Goal: Transaction & Acquisition: Purchase product/service

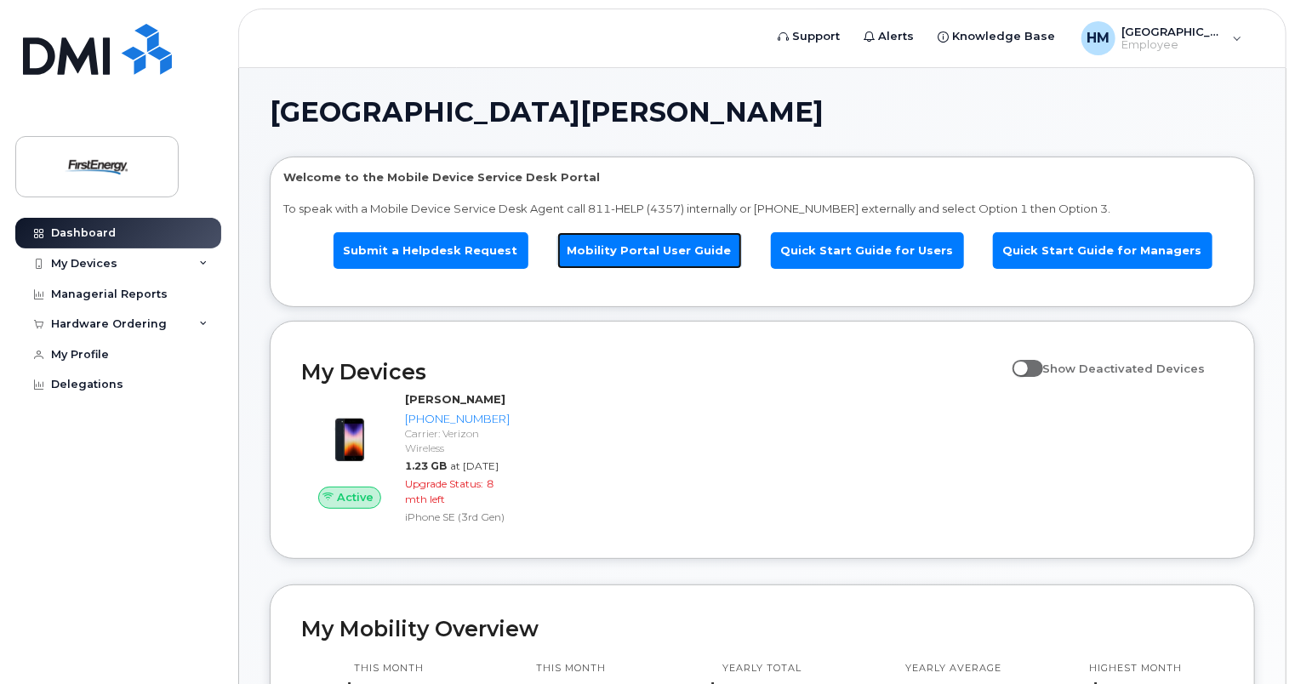
click at [687, 263] on link "Mobility Portal User Guide" at bounding box center [649, 250] width 185 height 37
click at [83, 326] on div "Hardware Ordering" at bounding box center [109, 324] width 116 height 14
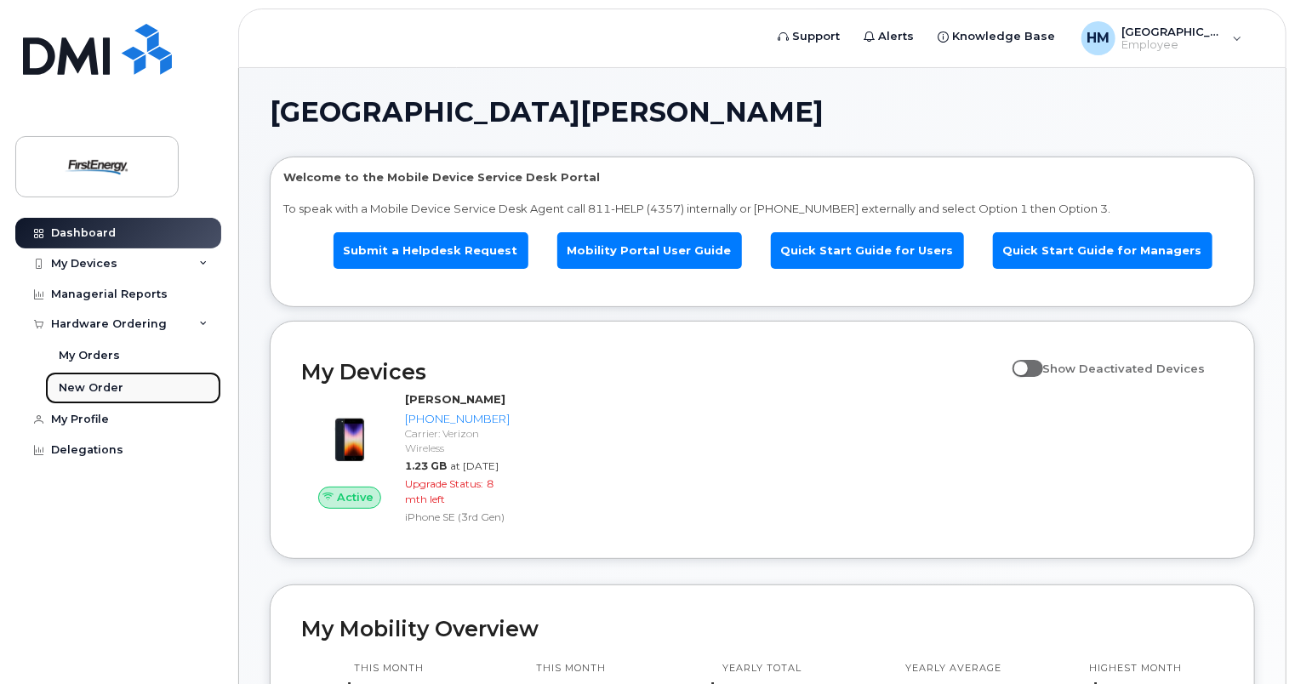
click at [85, 390] on div "New Order" at bounding box center [91, 387] width 65 height 15
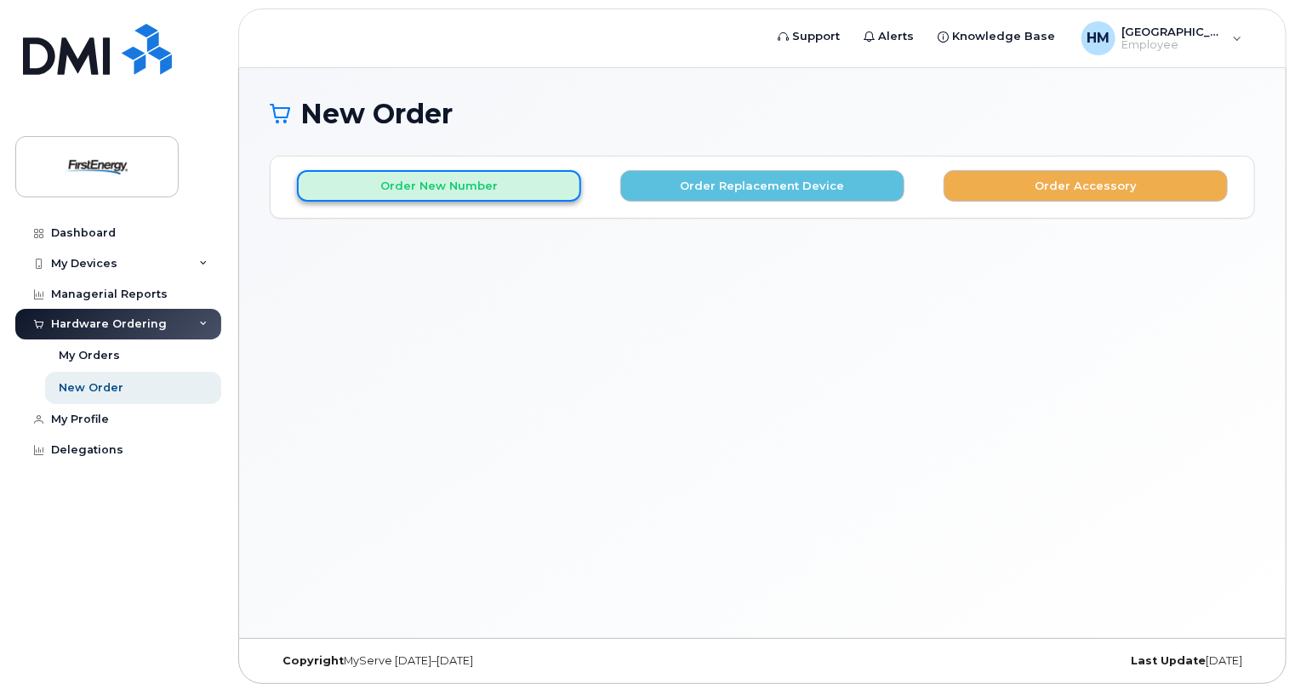
click at [446, 195] on button "Order New Number" at bounding box center [439, 185] width 284 height 31
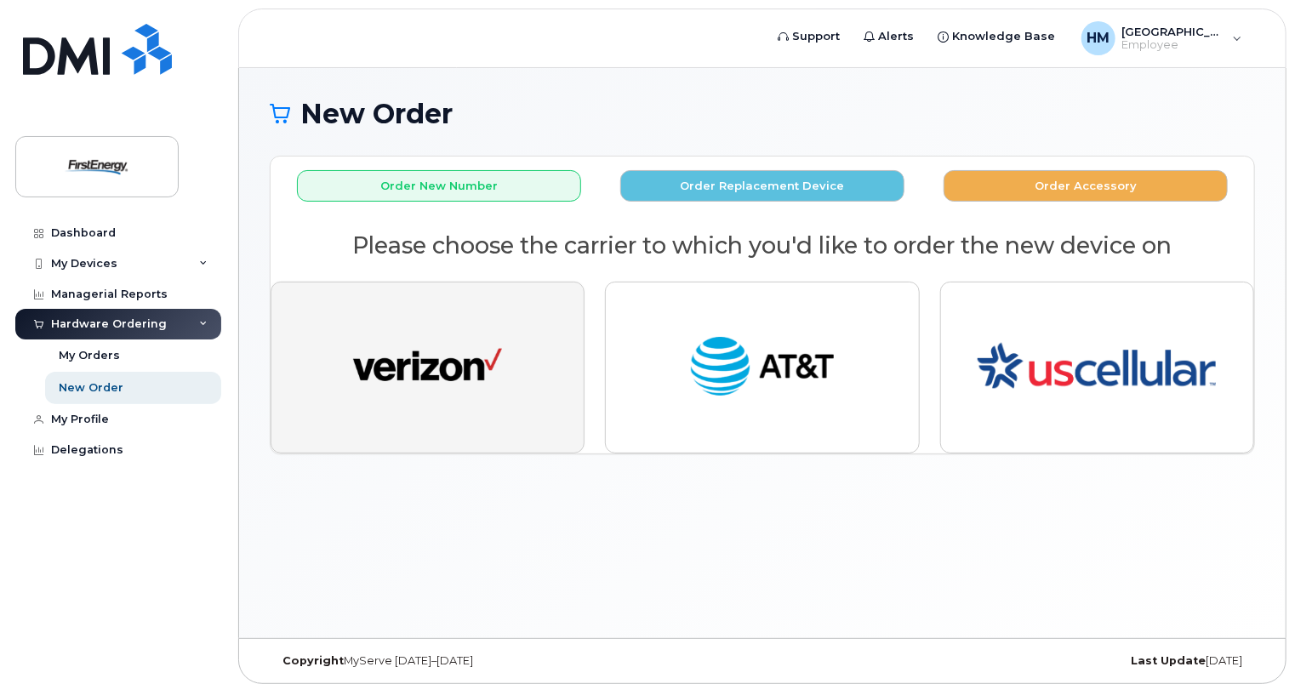
click at [451, 339] on img "button" at bounding box center [427, 367] width 149 height 77
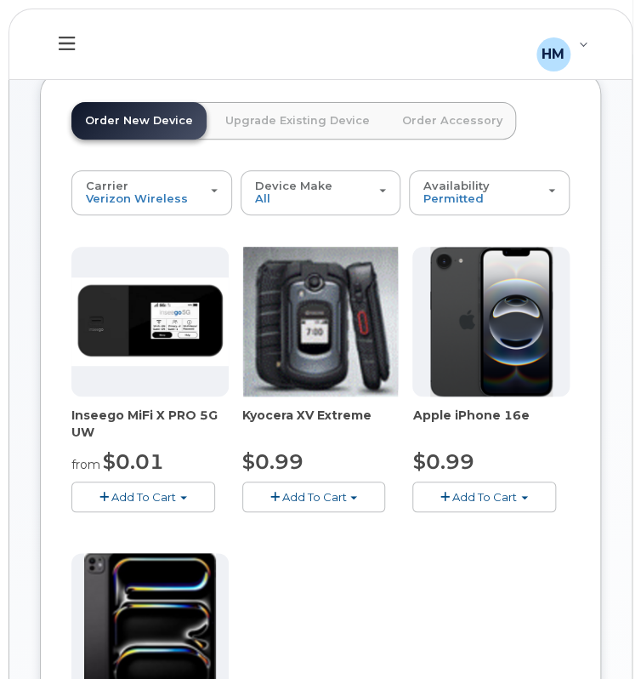
scroll to position [170, 0]
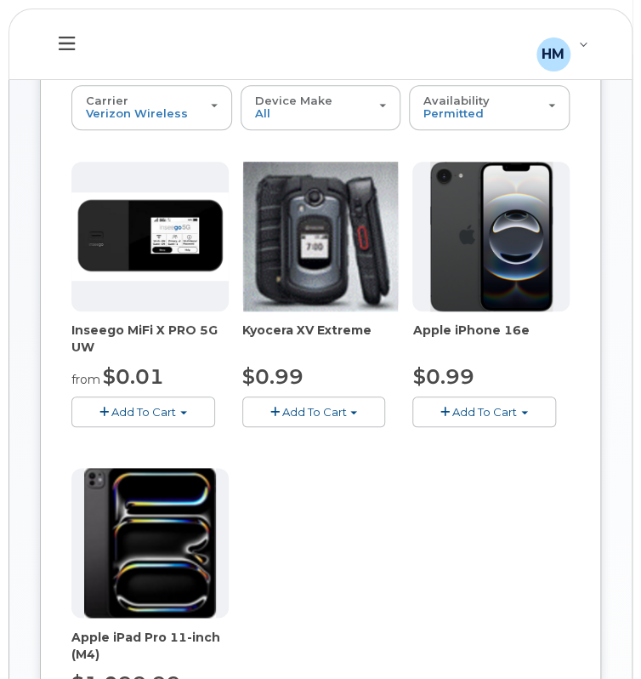
click at [442, 416] on span "button" at bounding box center [445, 412] width 9 height 11
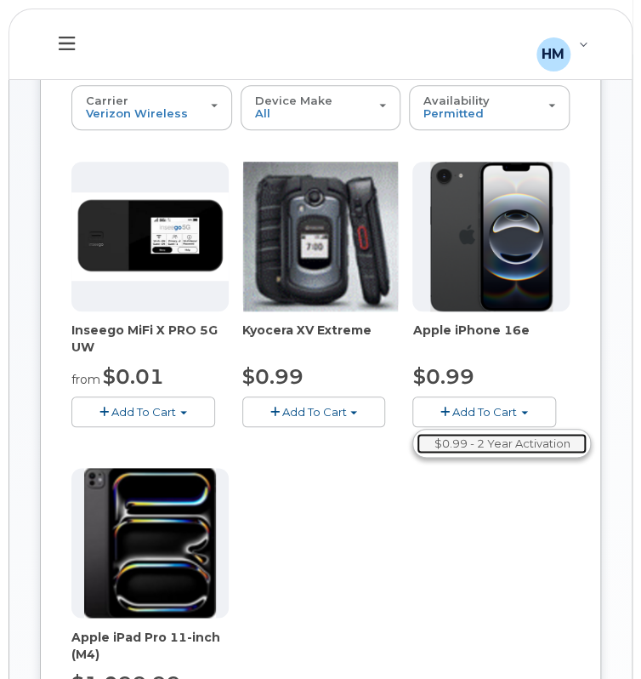
click at [429, 448] on link "$0.99 - 2 Year Activation" at bounding box center [502, 443] width 170 height 21
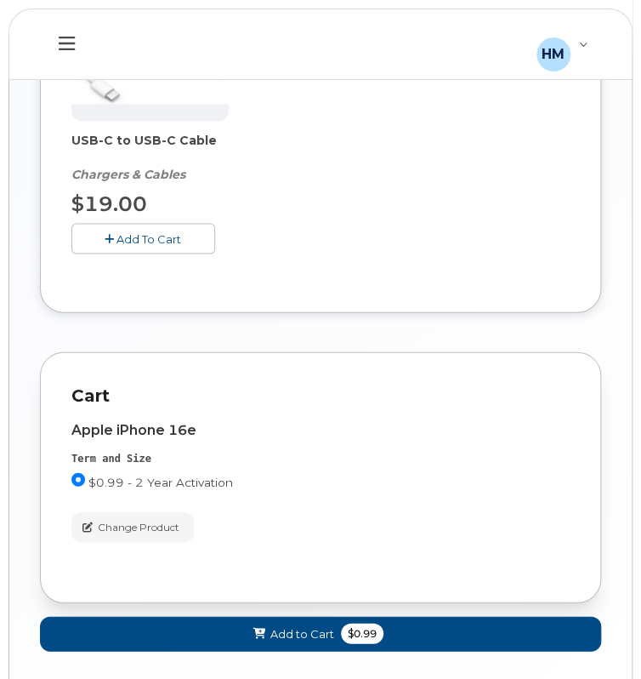
scroll to position [820, 0]
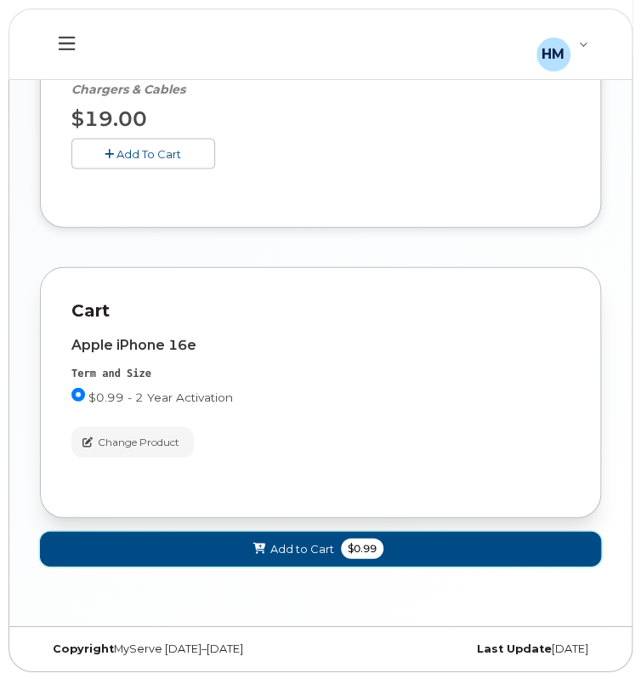
click at [371, 535] on button "Add to Cart $0.99" at bounding box center [320, 549] width 561 height 35
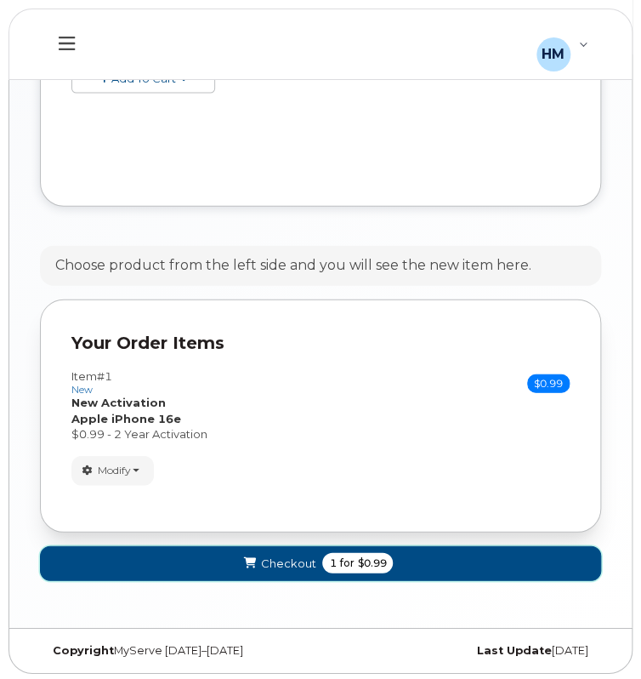
click at [378, 563] on span "$0.99" at bounding box center [371, 562] width 29 height 15
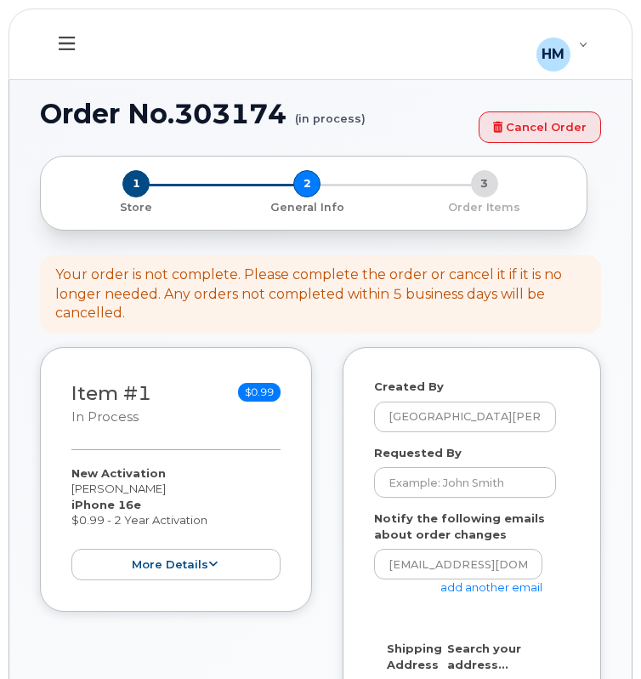
select select
click at [432, 487] on input "Requested By" at bounding box center [465, 482] width 182 height 31
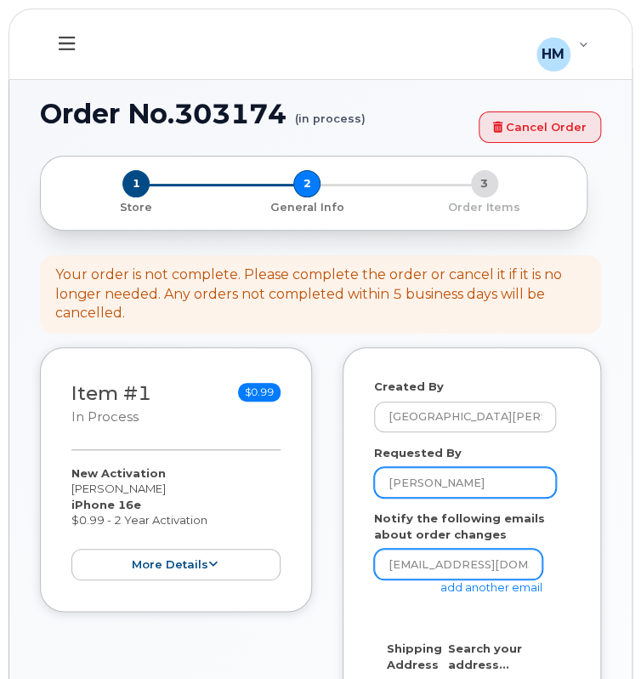
type input "[PERSON_NAME]"
click at [434, 559] on input "ahouston@firstenergycorp.com" at bounding box center [458, 564] width 168 height 31
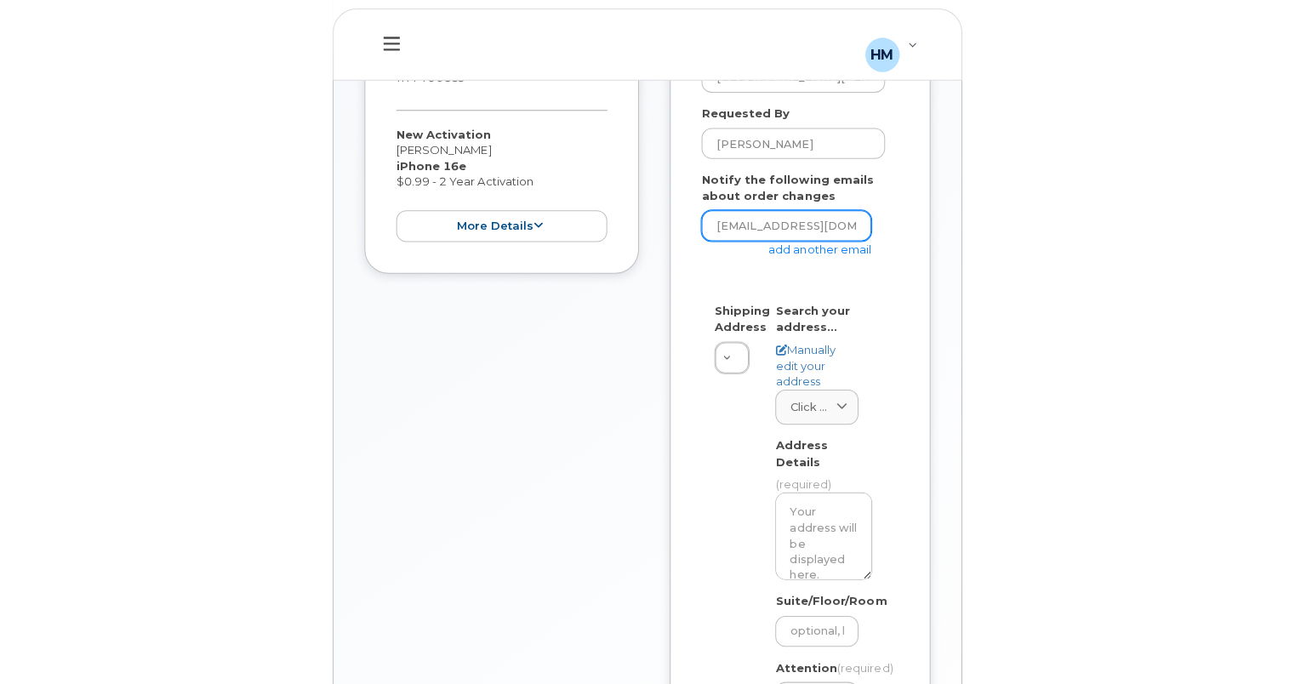
scroll to position [425, 0]
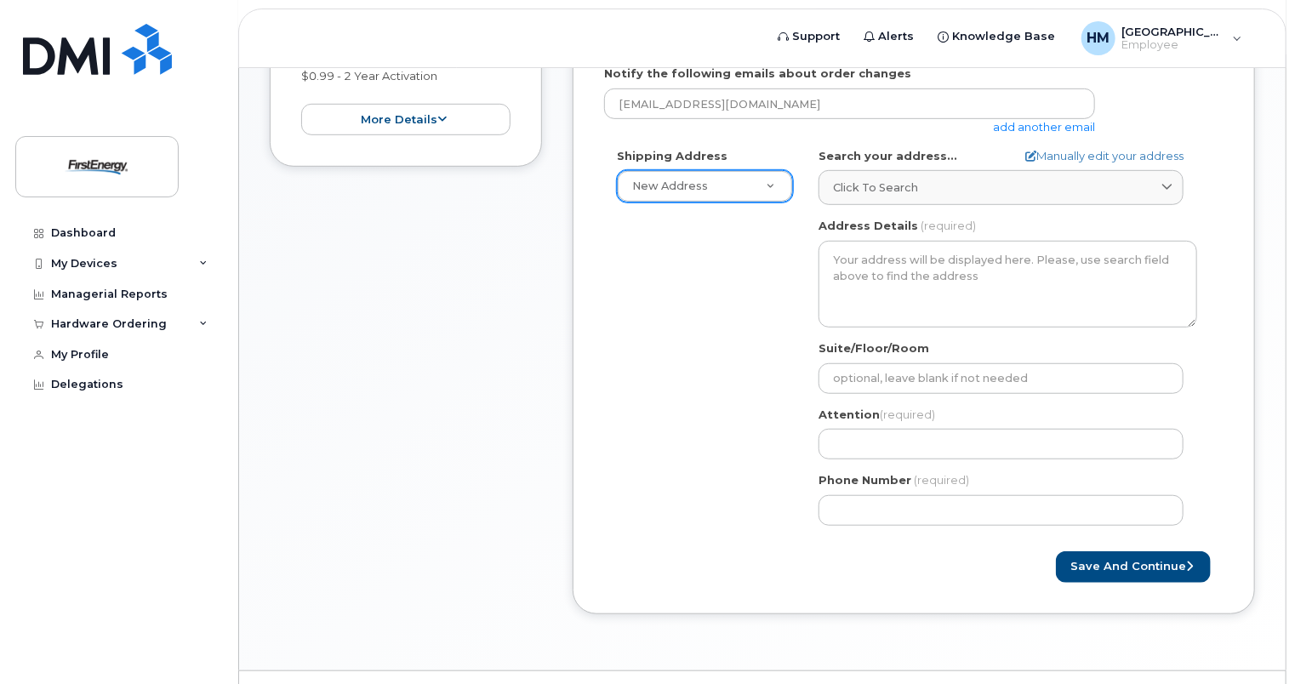
click at [561, 360] on div "Item #1 in process $0.99 New Activation Amanda Houston iPhone 16e $0.99 - 2 Yea…" at bounding box center [762, 270] width 985 height 737
click at [640, 194] on link "Click to search" at bounding box center [1000, 187] width 365 height 35
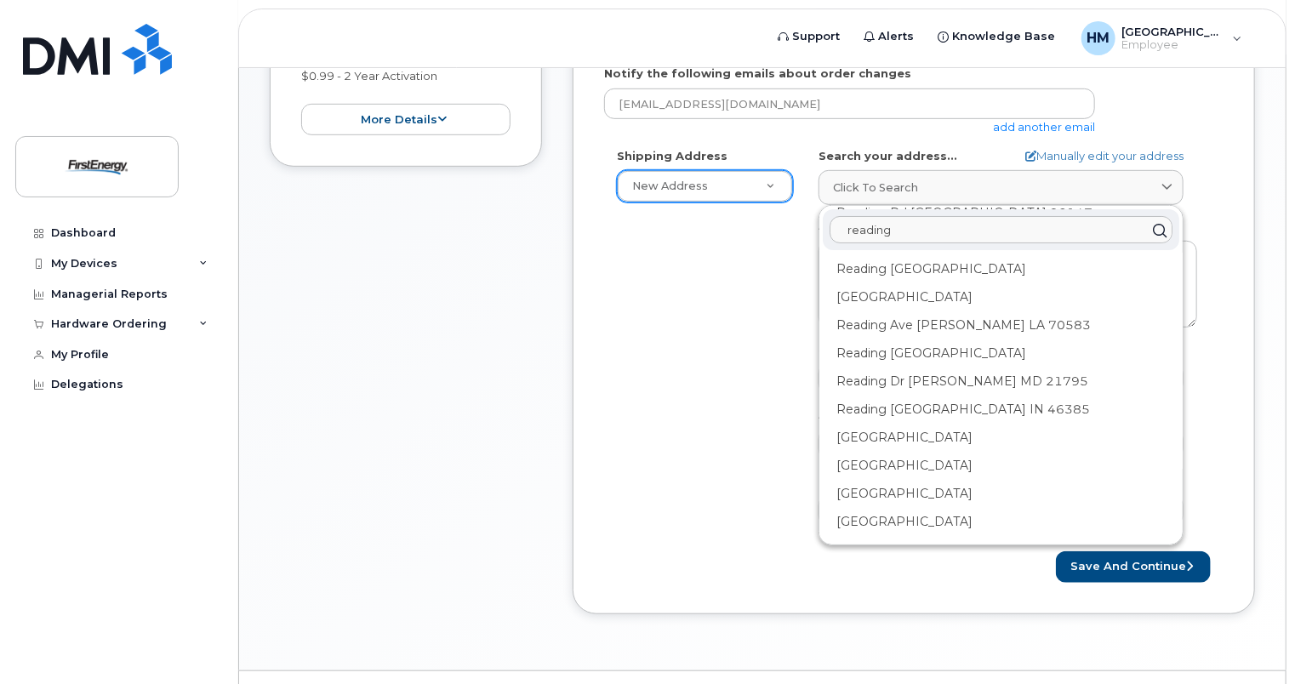
scroll to position [0, 0]
type input "reading"
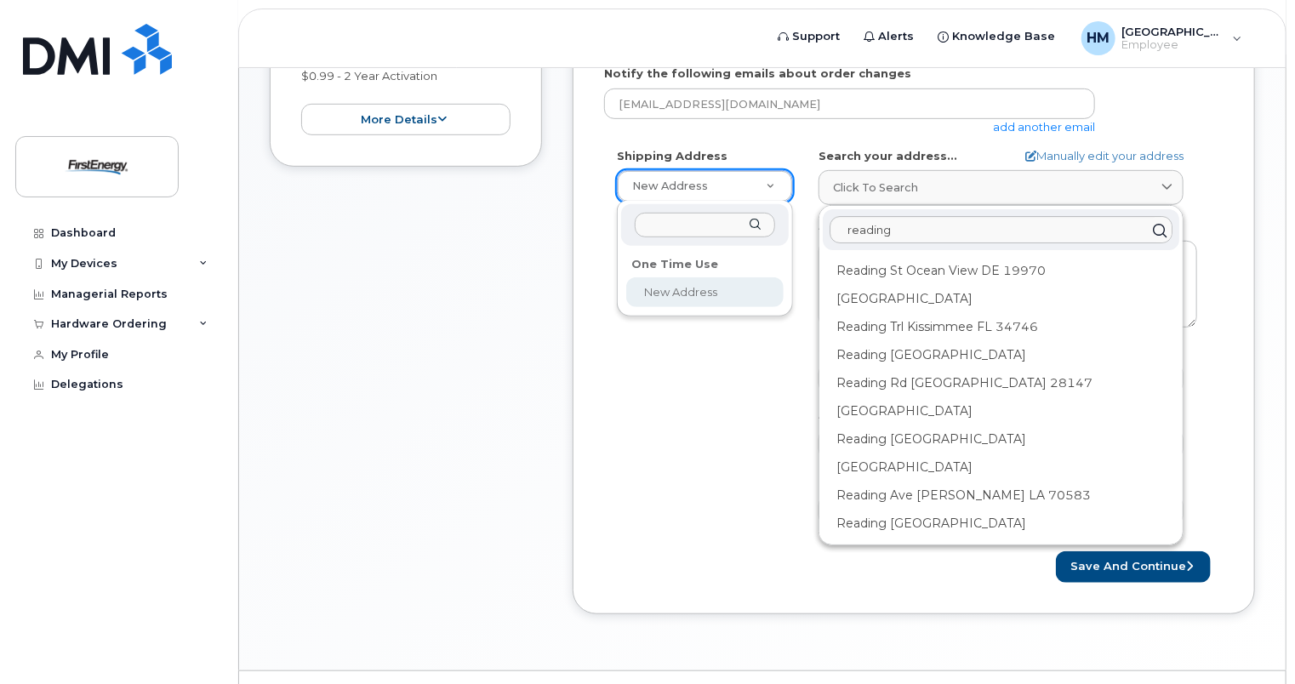
click at [640, 220] on input "text" at bounding box center [705, 225] width 141 height 25
type input "r"
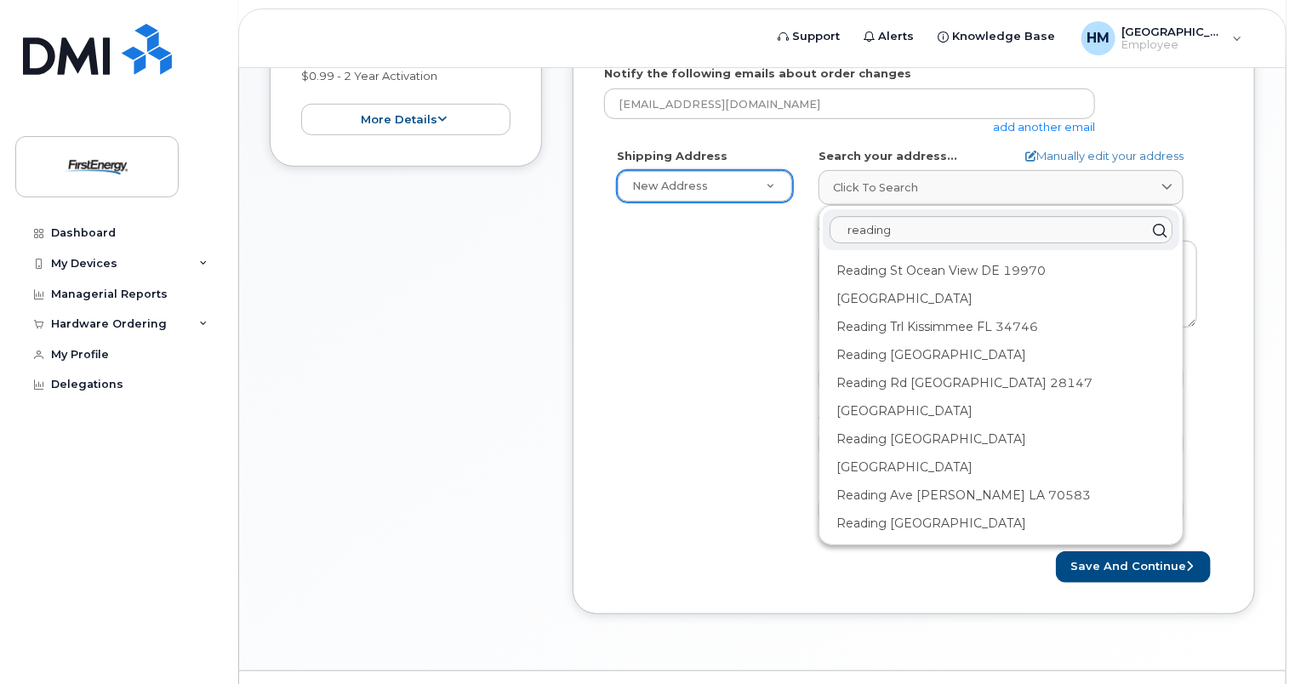
drag, startPoint x: 857, startPoint y: 220, endPoint x: 749, endPoint y: 197, distance: 110.4
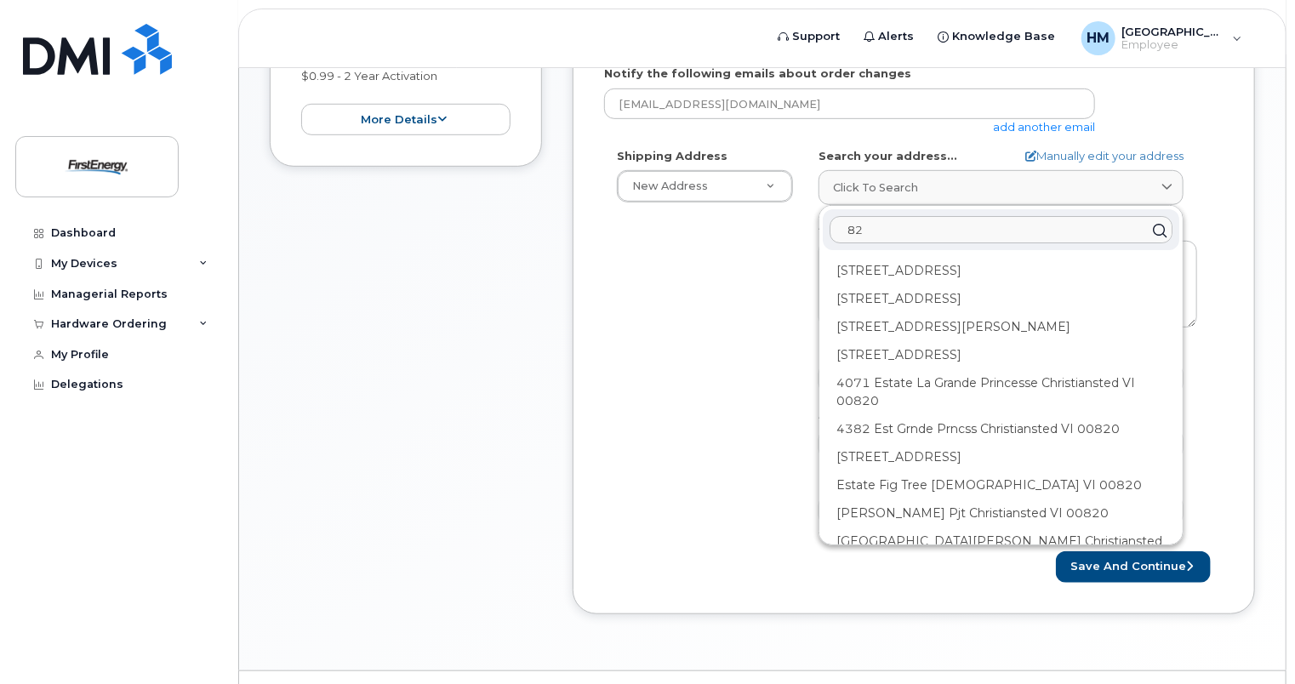
type input "2"
drag, startPoint x: 925, startPoint y: 236, endPoint x: 874, endPoint y: 150, distance: 100.7
click at [640, 132] on form "Created By Houston, Mandi Requested By Nicole Balbuena Notify the following ema…" at bounding box center [913, 258] width 619 height 648
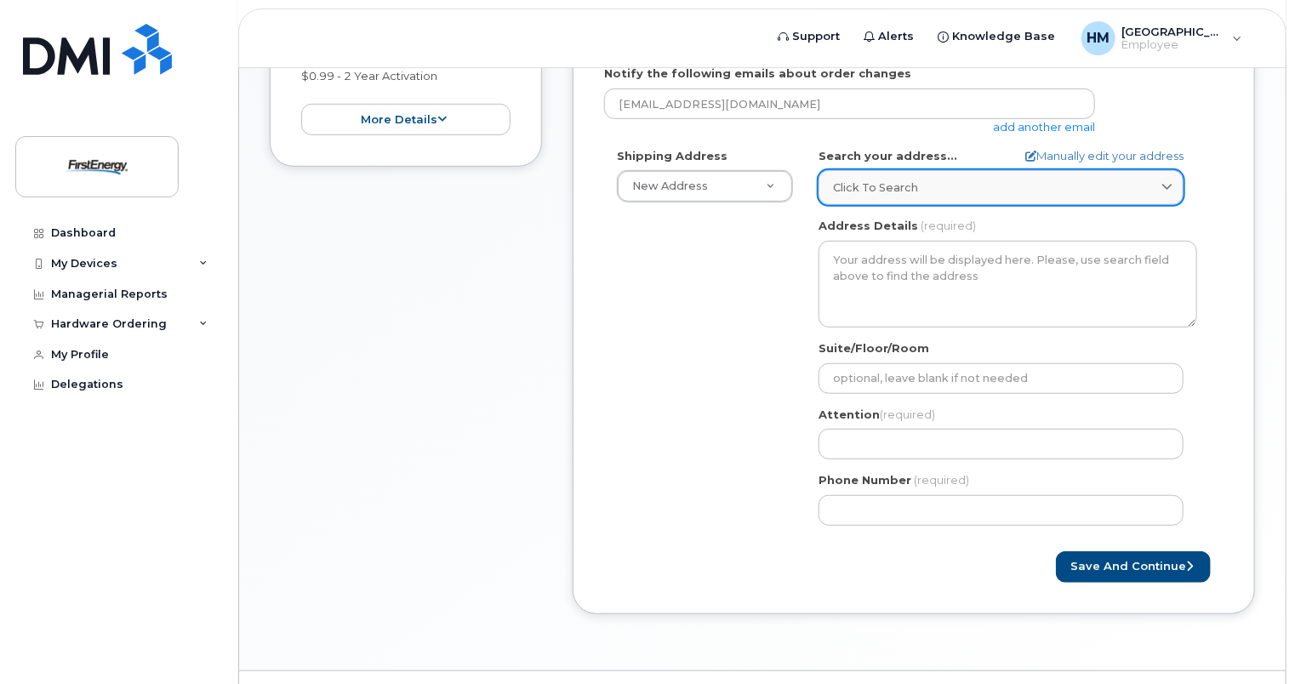
click at [640, 187] on span "Click to search" at bounding box center [875, 187] width 85 height 16
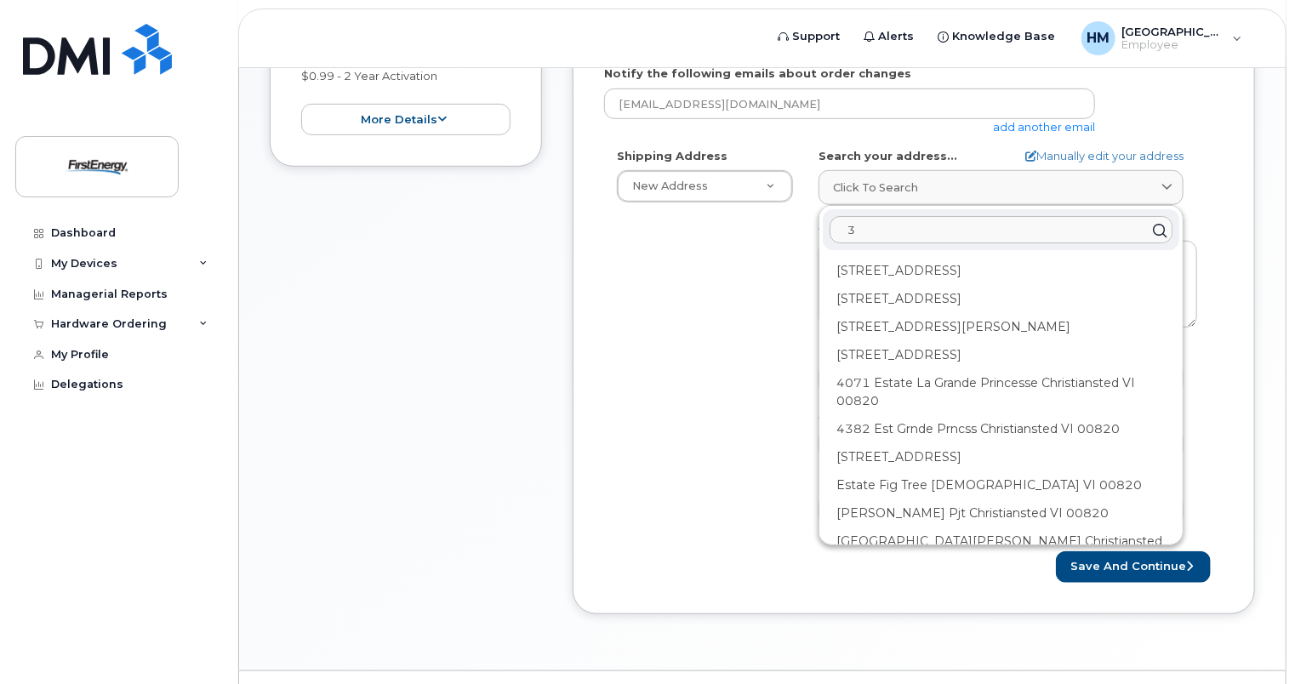
drag, startPoint x: 879, startPoint y: 225, endPoint x: 793, endPoint y: 221, distance: 86.0
click at [640, 221] on div "Shipping Address New Address New Address AB Search your address... Manually edi…" at bounding box center [907, 343] width 606 height 390
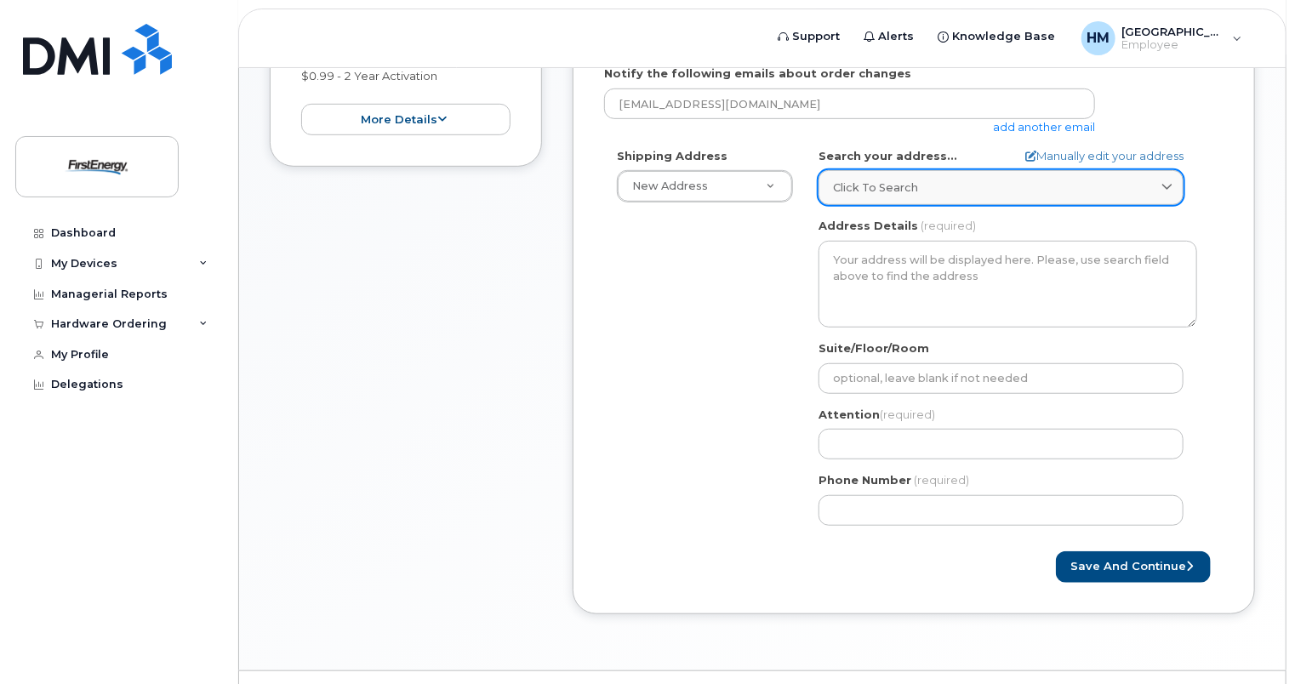
click at [640, 195] on link "Click to search" at bounding box center [1000, 187] width 365 height 35
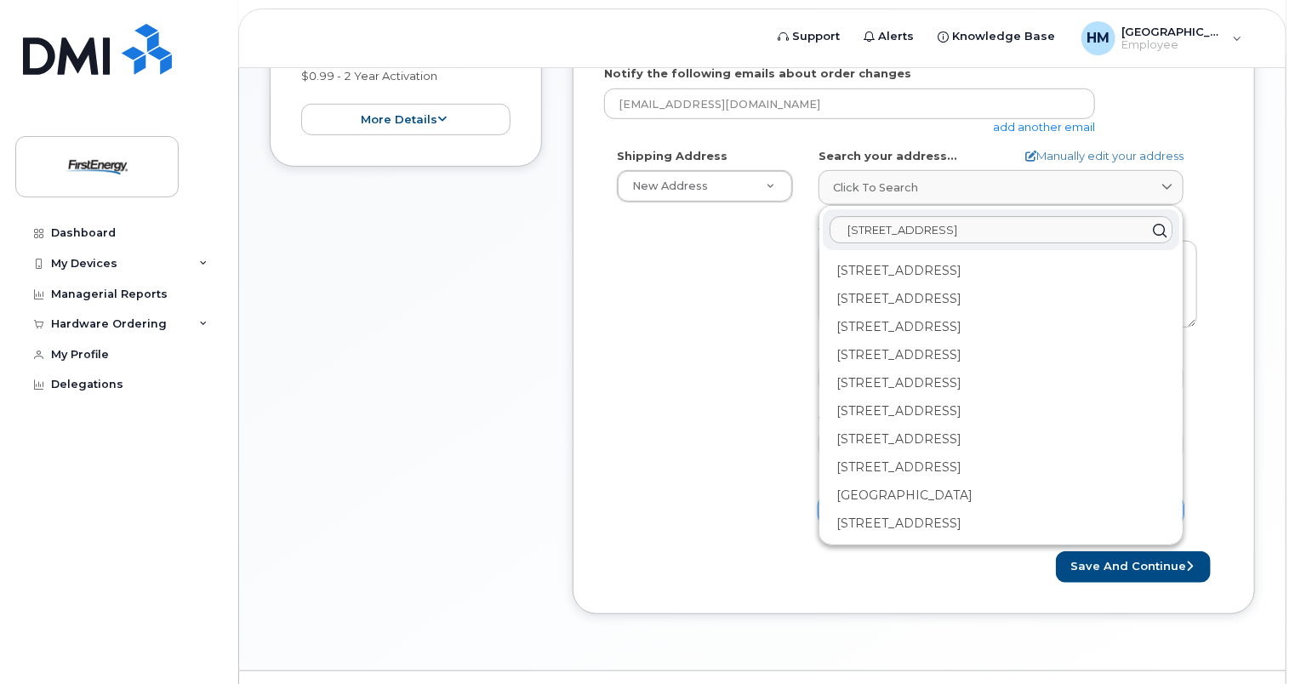
click at [564, 394] on div "Item #1 in process $0.99 New Activation Amanda Houston iPhone 16e $0.99 - 2 Yea…" at bounding box center [762, 270] width 985 height 737
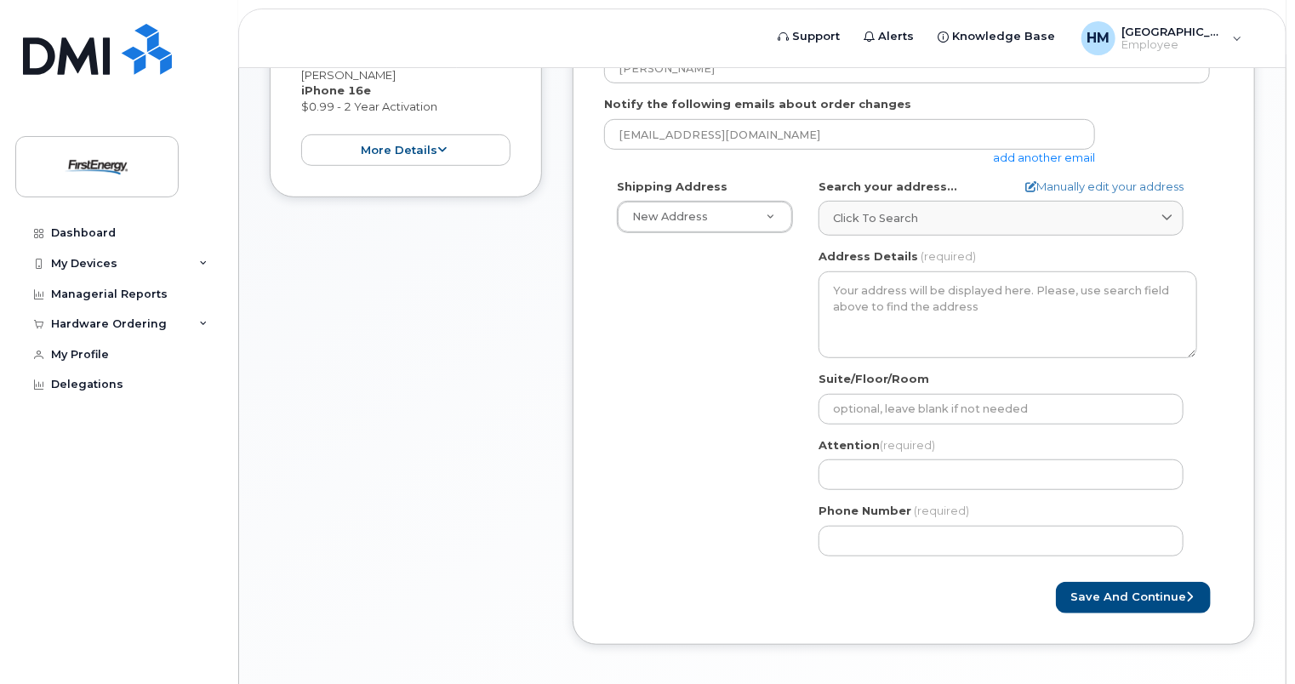
scroll to position [208, 0]
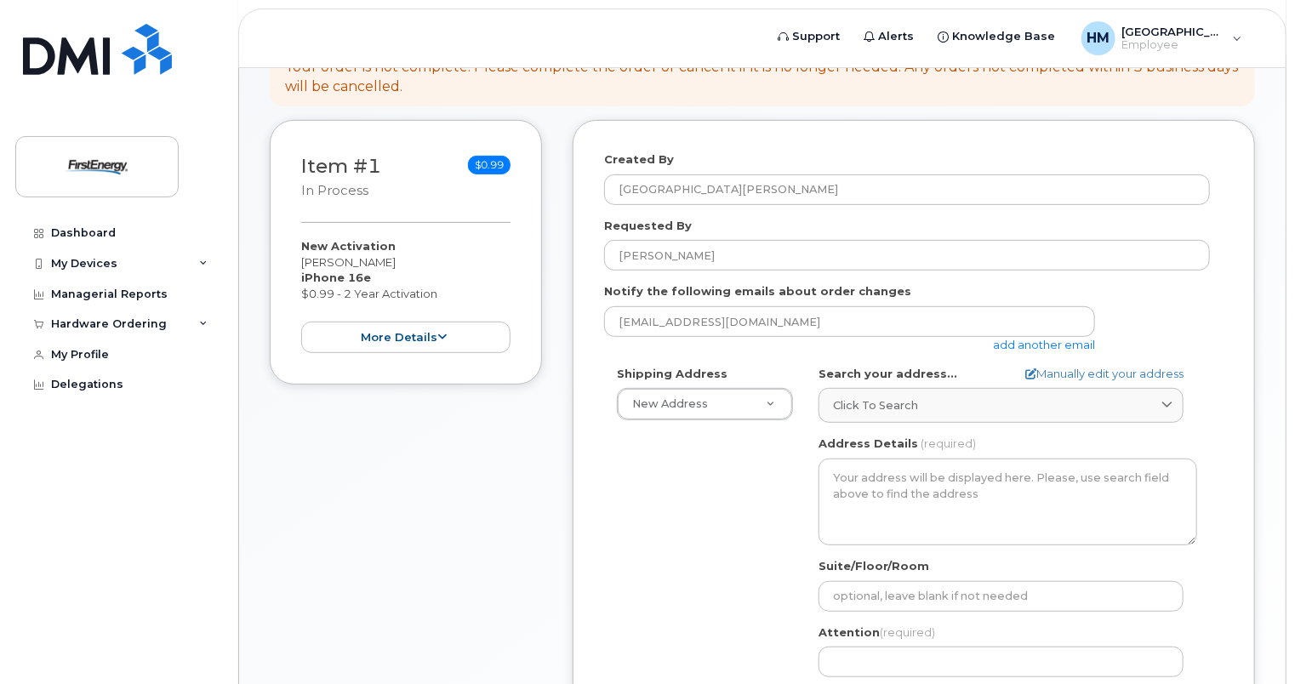
click at [569, 456] on div "Item #1 in process $0.99 New Activation Amanda Houston iPhone 16e $0.99 - 2 Yea…" at bounding box center [762, 488] width 985 height 737
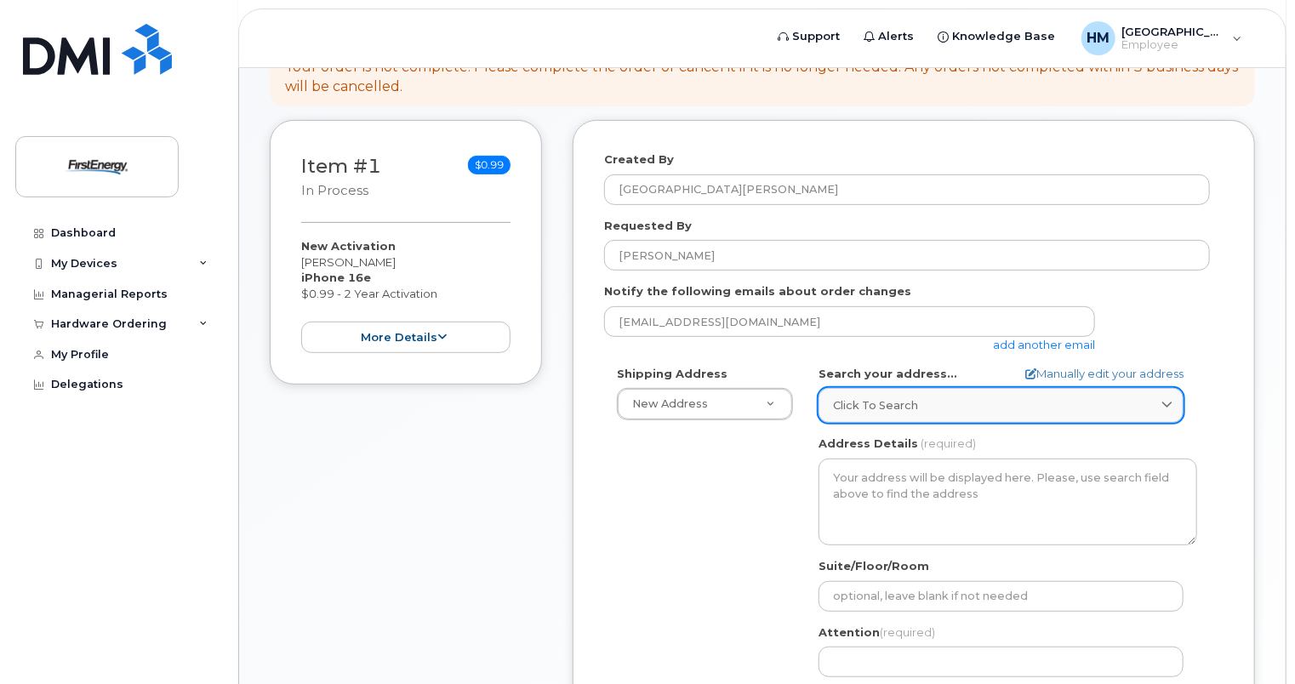
click at [640, 413] on link "Click to search" at bounding box center [1000, 405] width 365 height 35
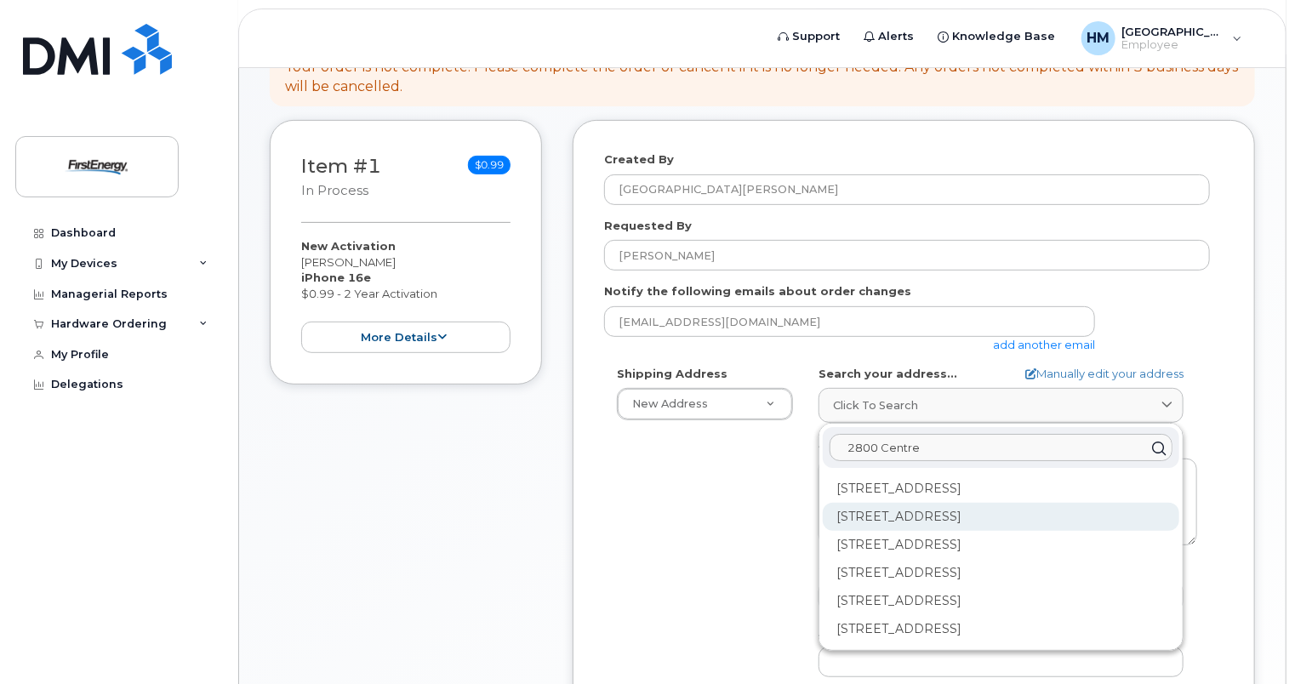
type input "2800 Centre"
click at [640, 514] on div "2800 Centre Ave Reading PA 19605-2459" at bounding box center [1001, 517] width 356 height 28
select select
type textarea "2800 Centre Ave READING PA 19605-2459 UNITED STATES"
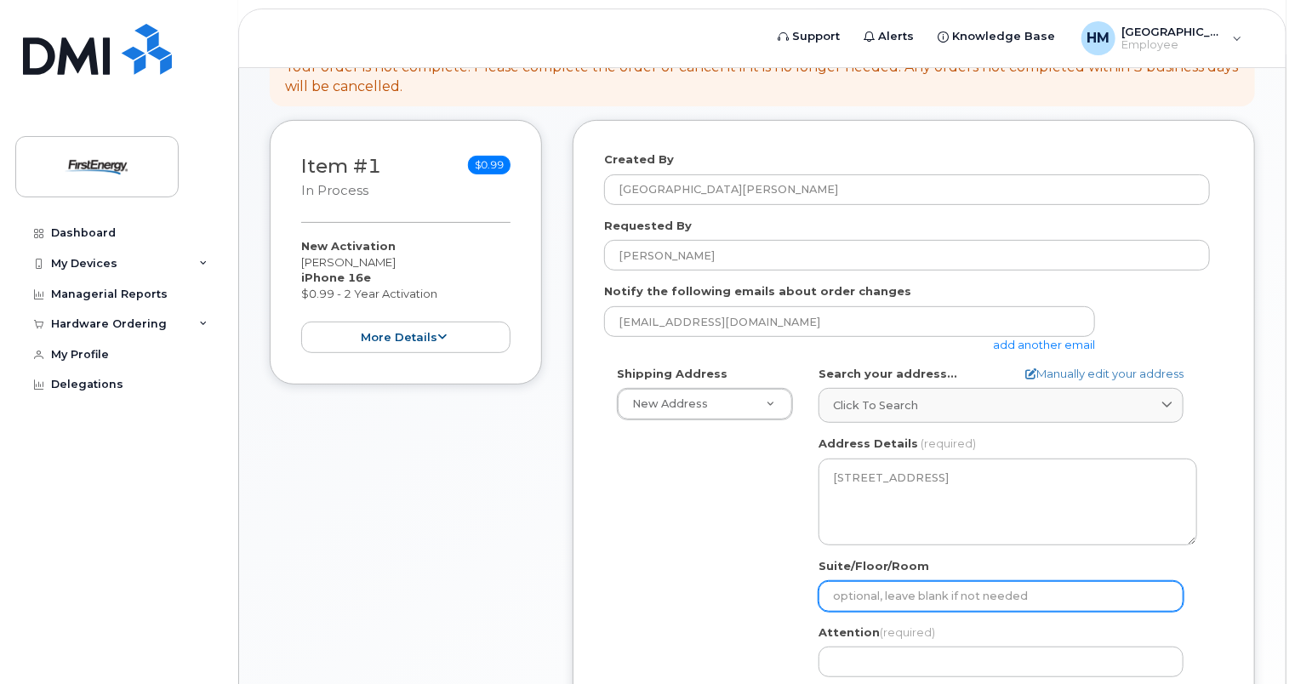
scroll to position [378, 0]
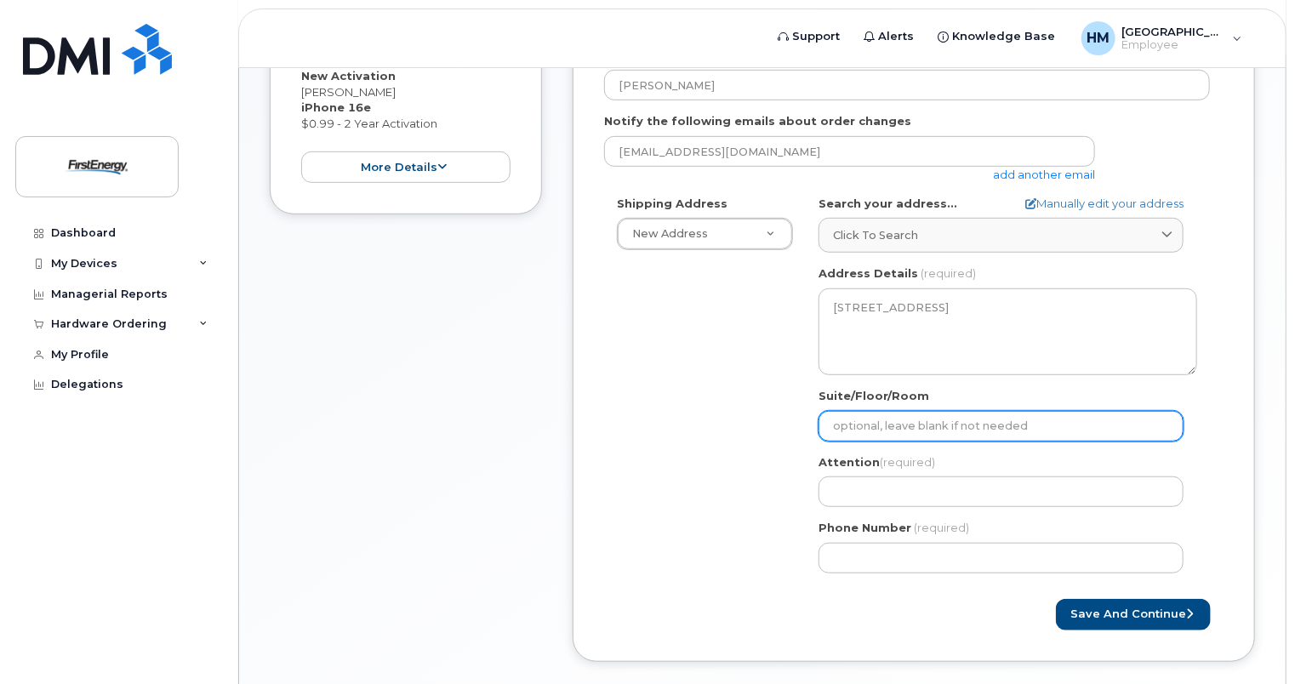
click at [640, 424] on input "Suite/Floor/Room" at bounding box center [1000, 426] width 365 height 31
select select
type input "R"
select select
type input "R-"
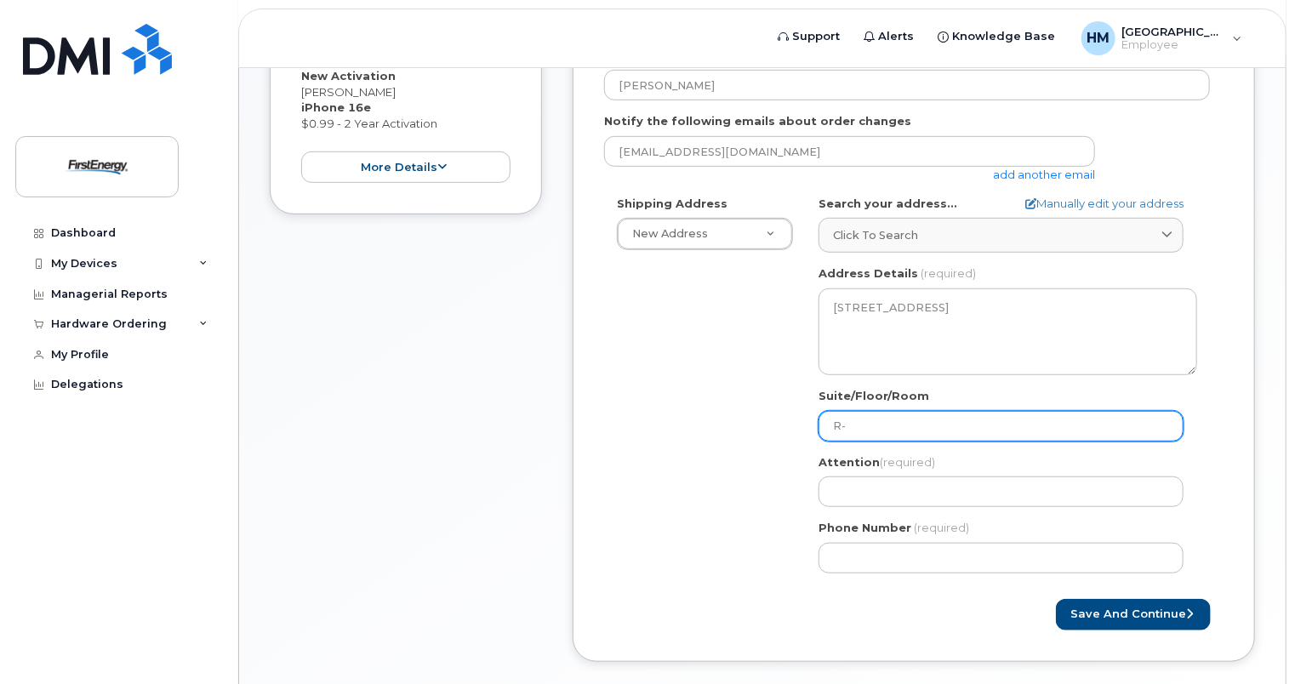
select select
type input "R-R"
select select
type input "R-Re"
select select
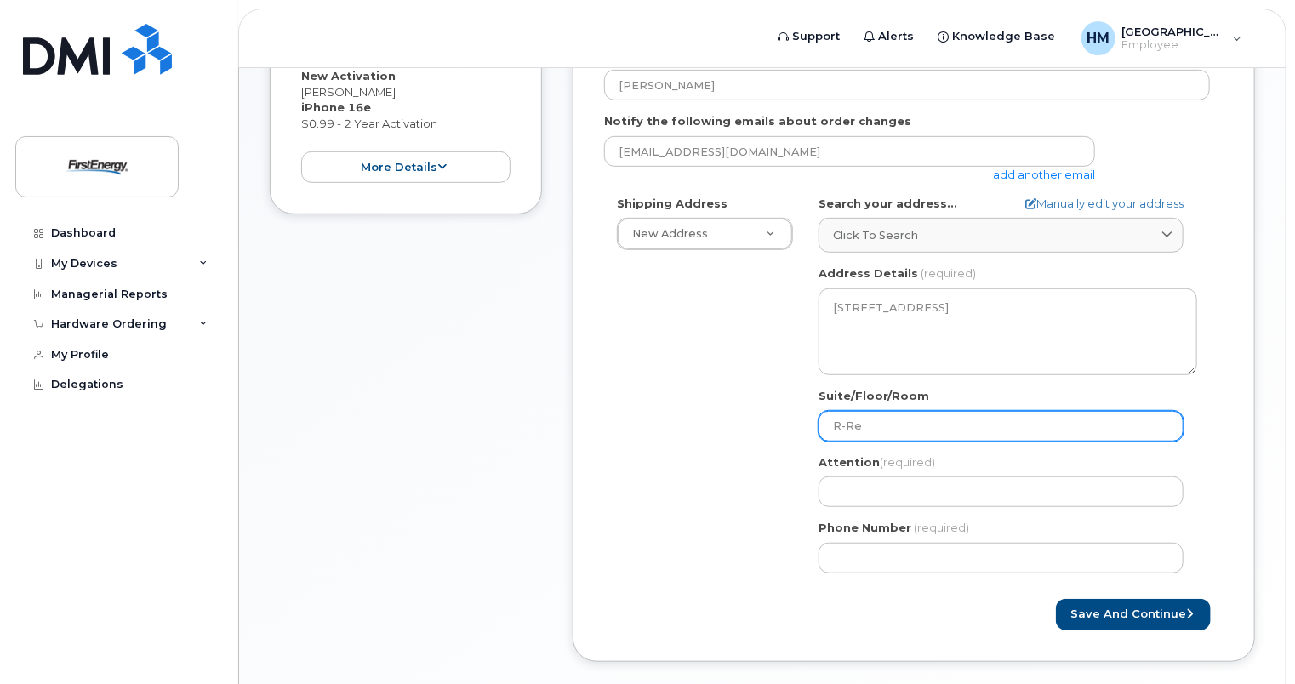
type input "R-Rea"
select select
type input "R-Reap"
select select
type input "R-Reap-"
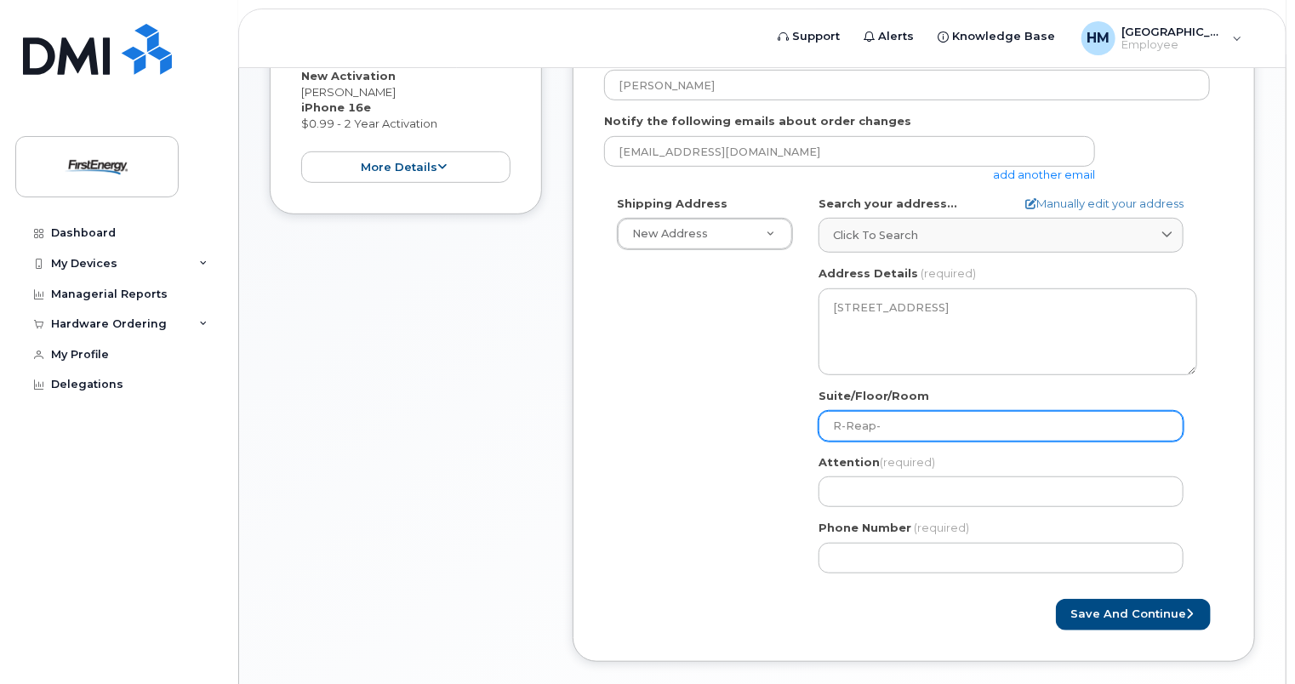
select select
type input "R-Reap-3"
select select
type input "R-Reap-31"
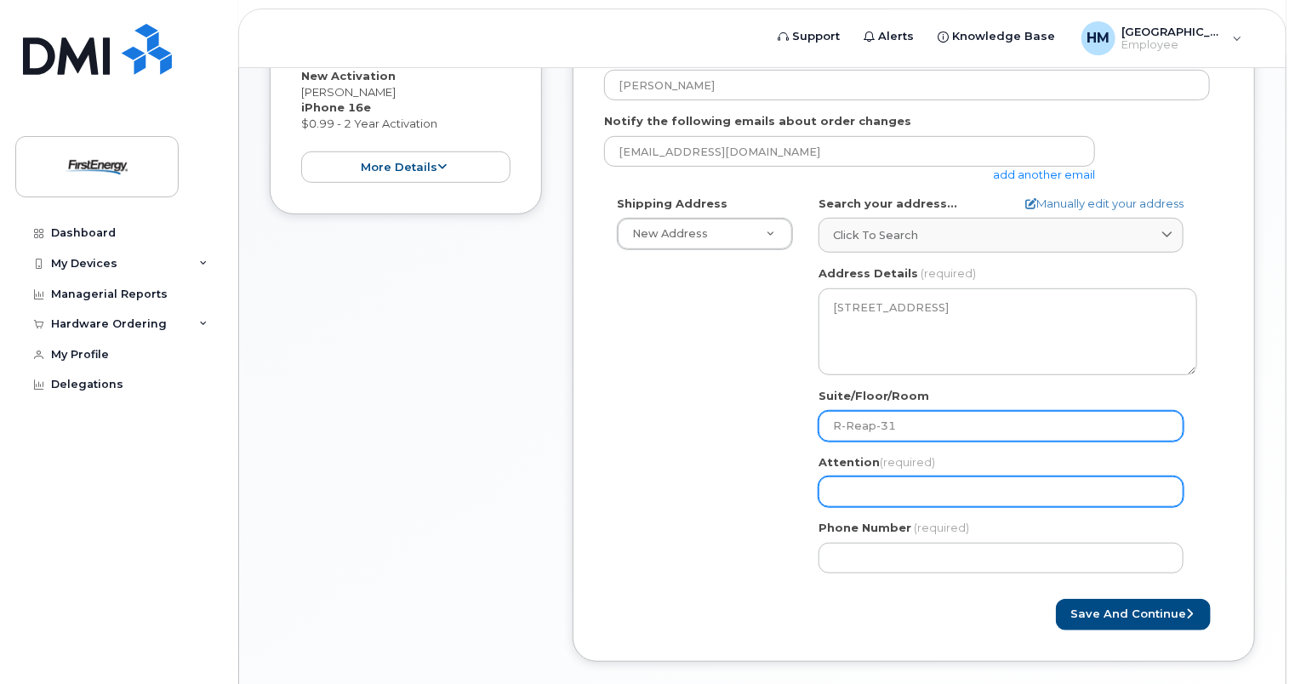
select select
type input "N"
select select
type input "Ni"
select select
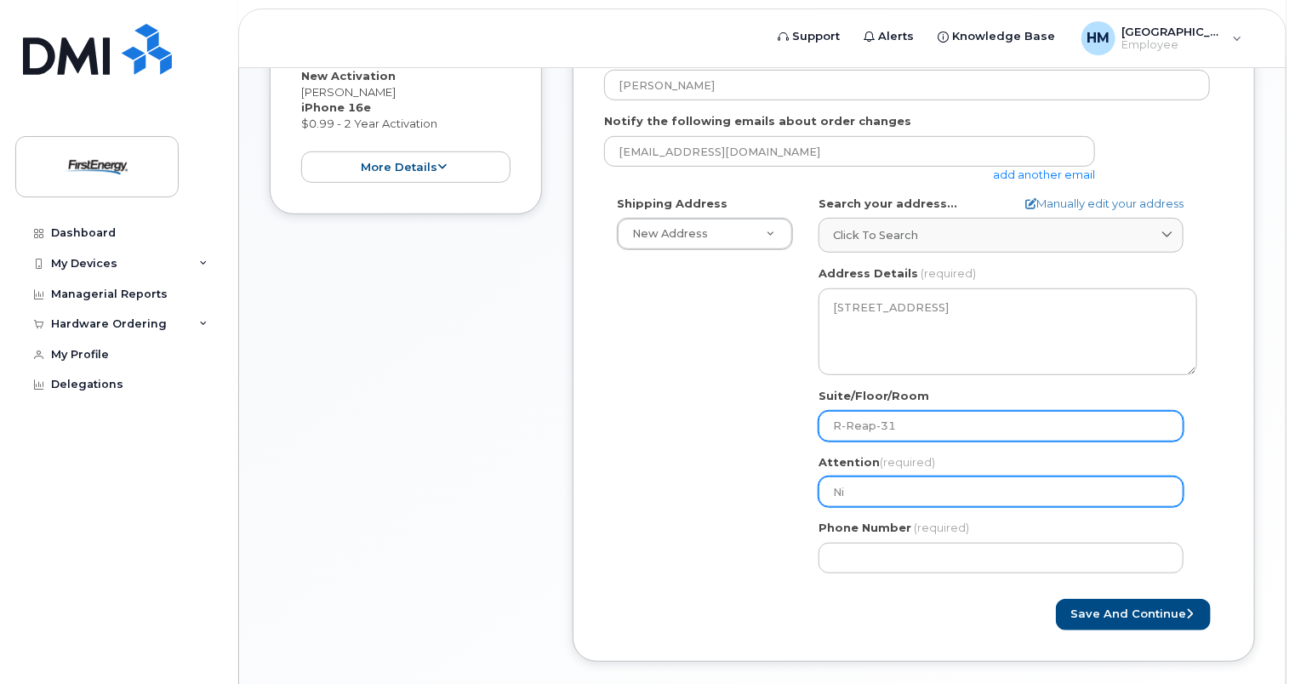
type input "Nic"
select select
type input "Nico"
select select
type input "Nicol"
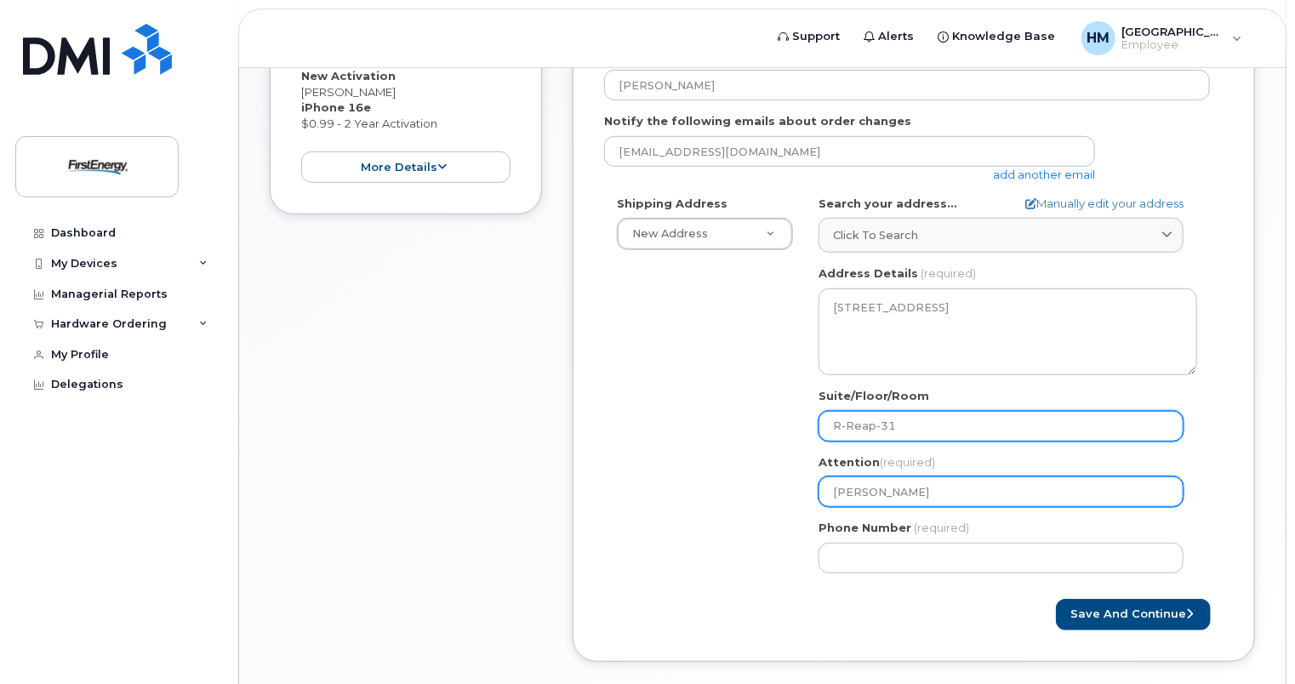
select select
type input "Nicole"
select select
type input "Nicole B"
select select
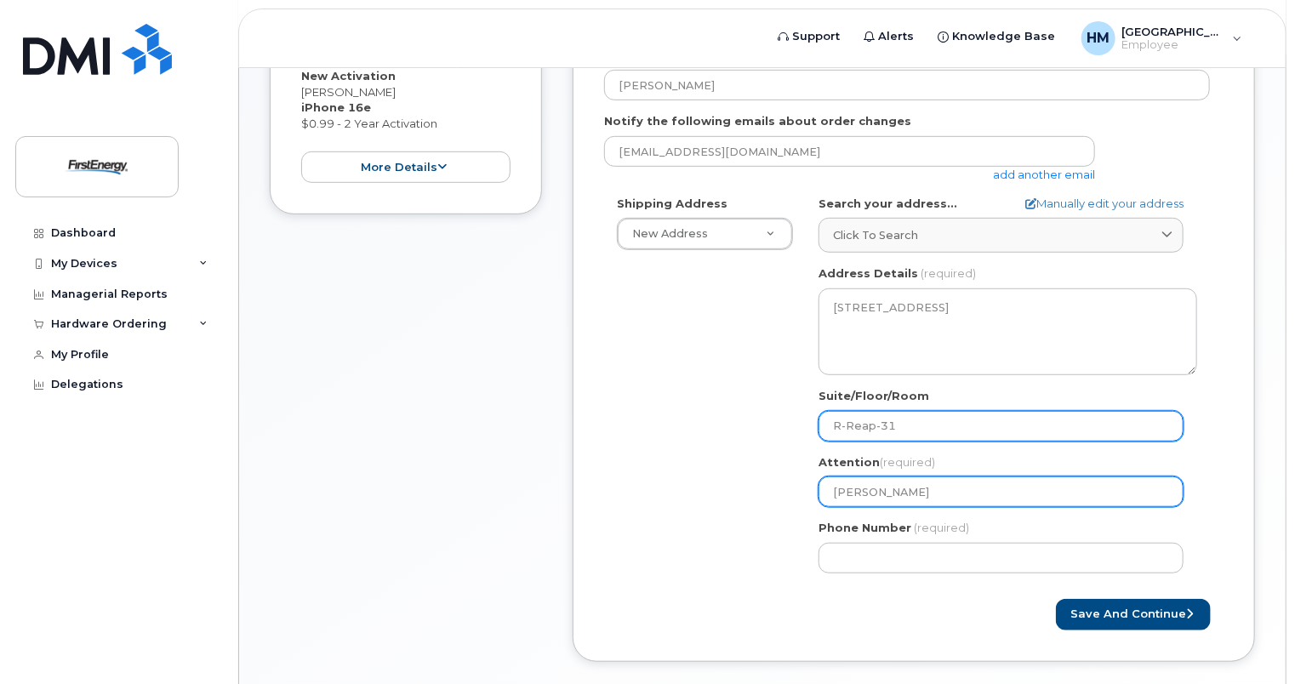
type input "Nicole Ba"
select select
type input "Nicole Bal"
select select
type input "Nicole Balb"
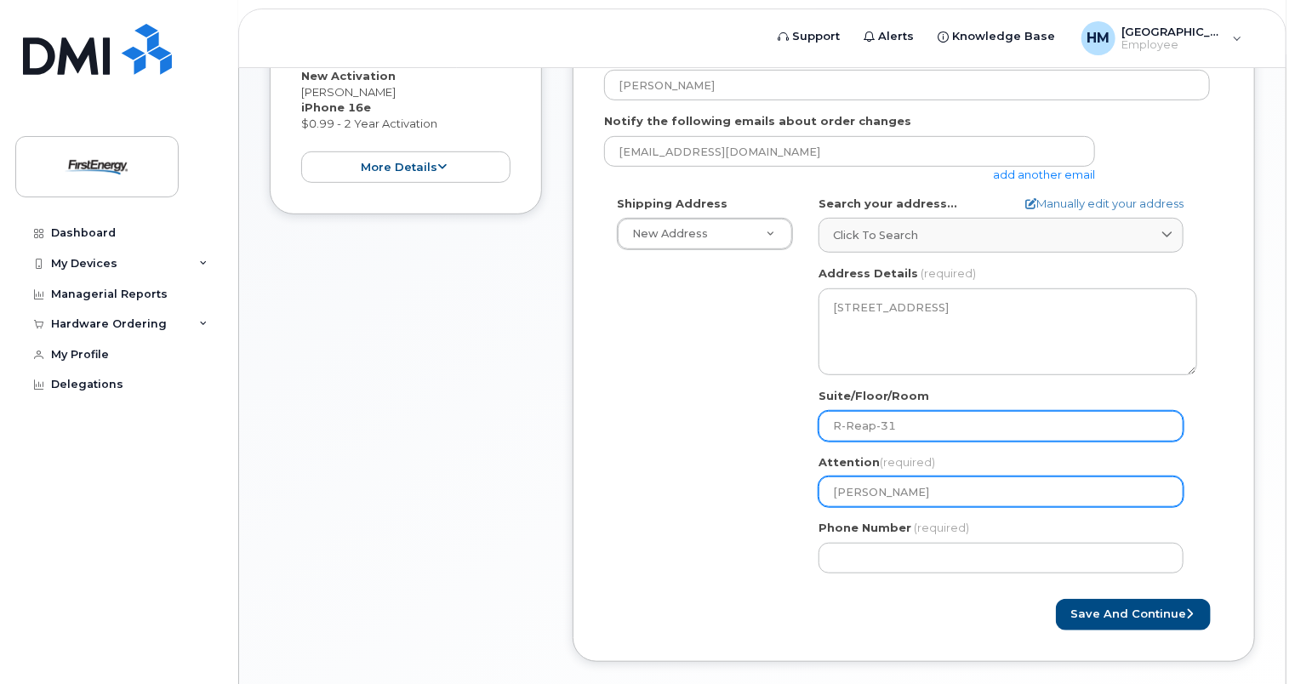
select select
type input "Nicole Balbu"
select select
type input "Nicole Balbue"
select select
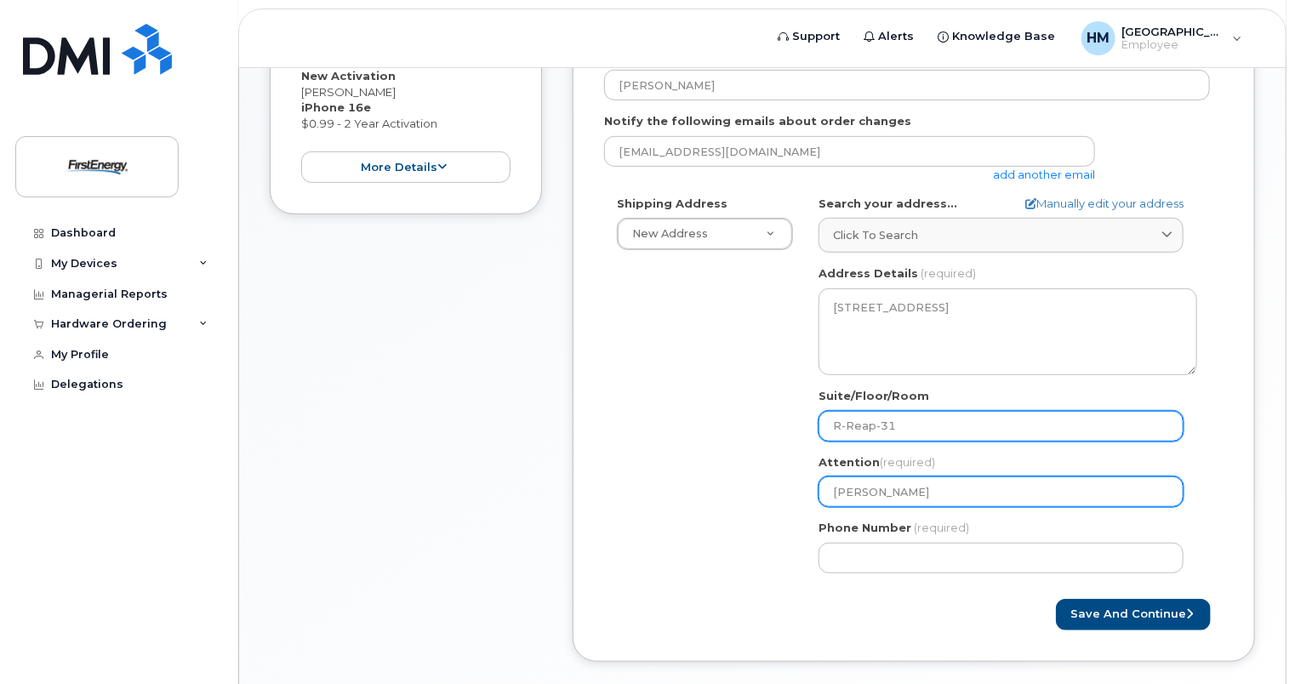
type input "Nicole Balbuen"
select select
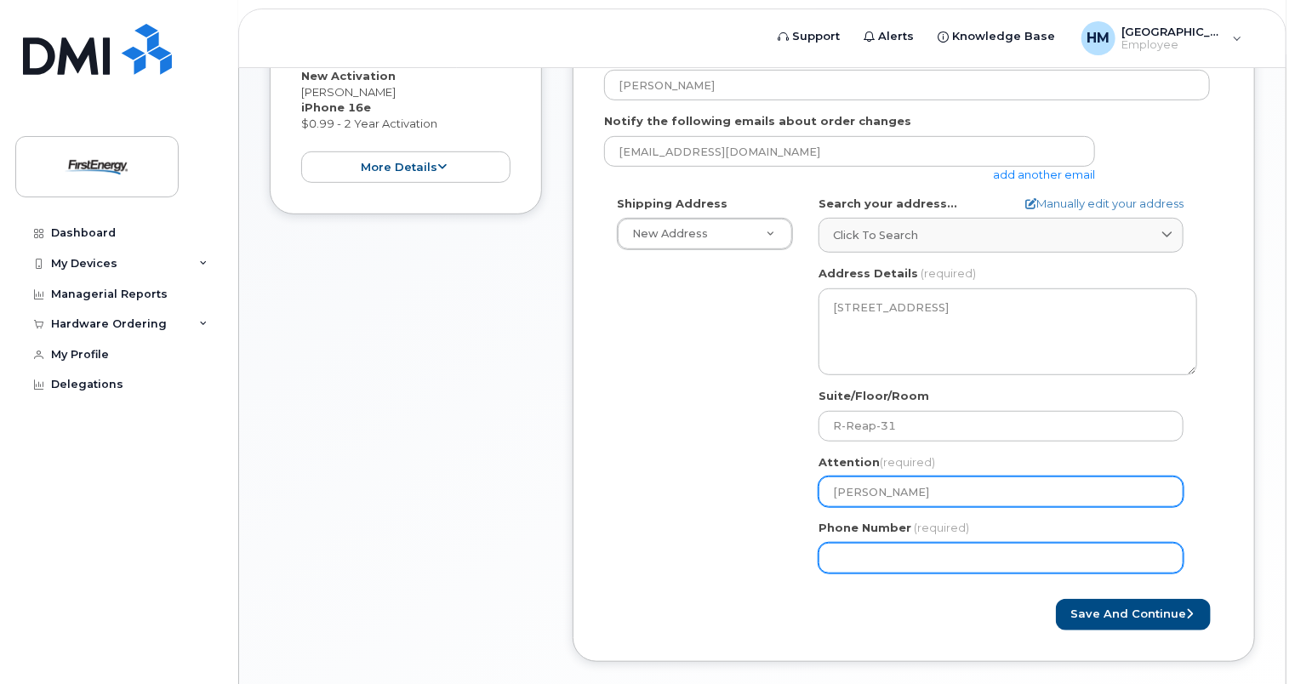
type input "Nicole Balbuena"
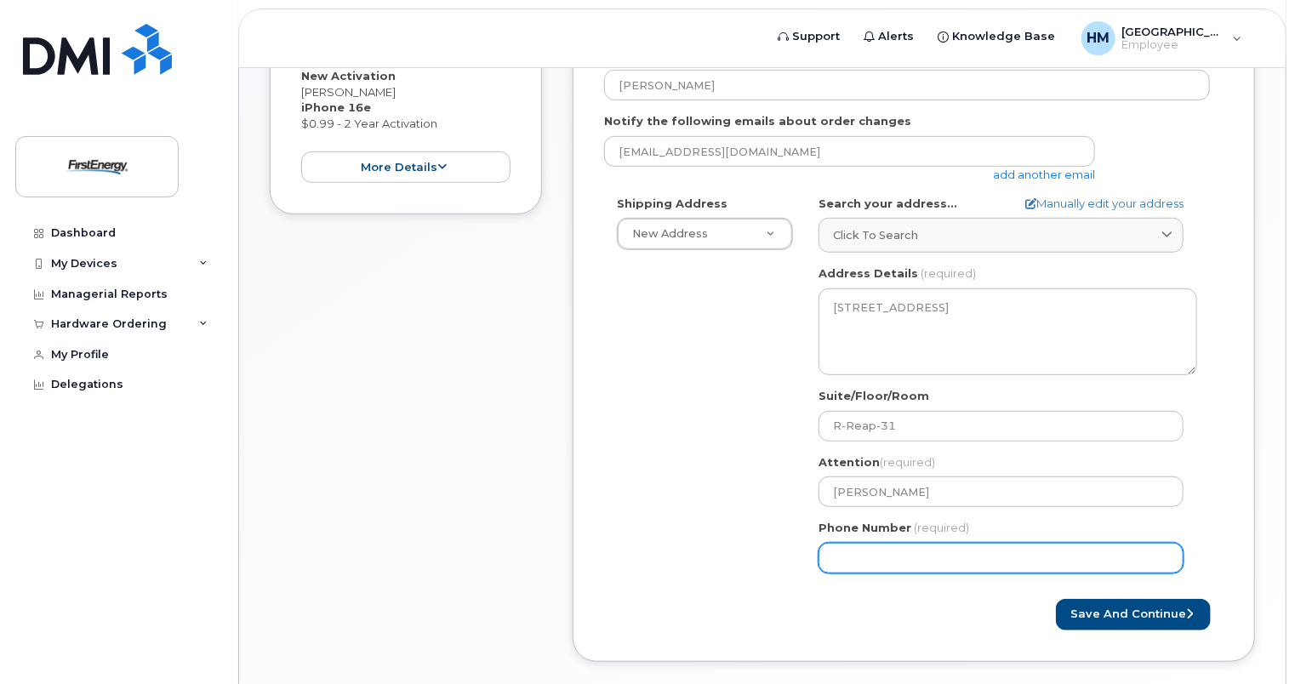
click at [640, 553] on input "Phone Number" at bounding box center [1000, 558] width 365 height 31
type input "484"
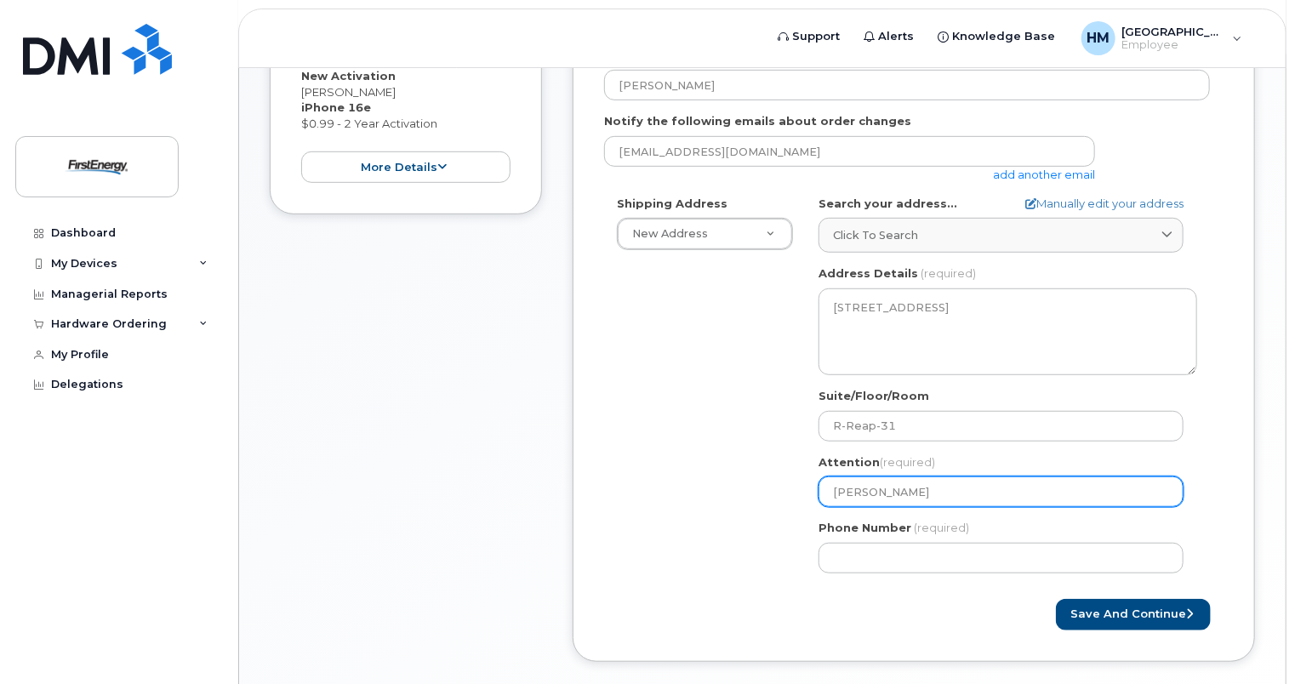
drag, startPoint x: 931, startPoint y: 488, endPoint x: 680, endPoint y: 442, distance: 255.1
click at [640, 442] on div "Shipping Address New Address New Address PA Reading Search your address... Manu…" at bounding box center [907, 391] width 606 height 390
select select
type input "M"
select select
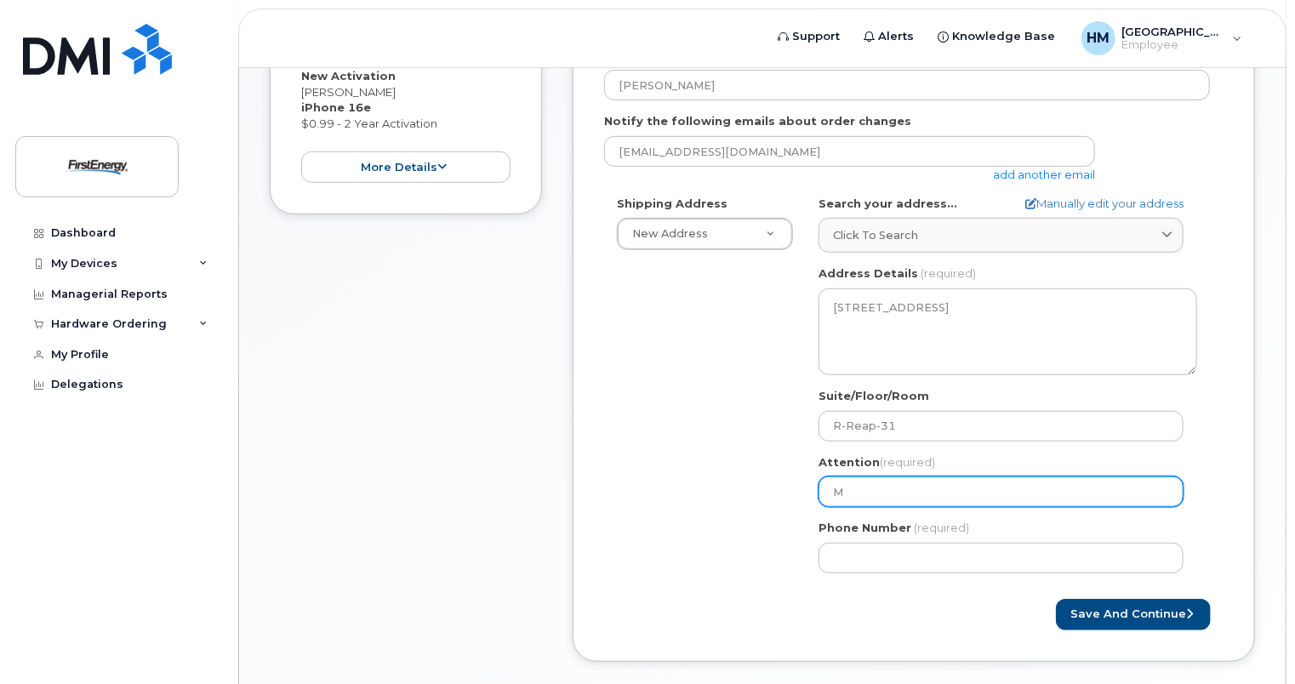
type input "Ma"
select select
type input "Man"
select select
type input "Mand"
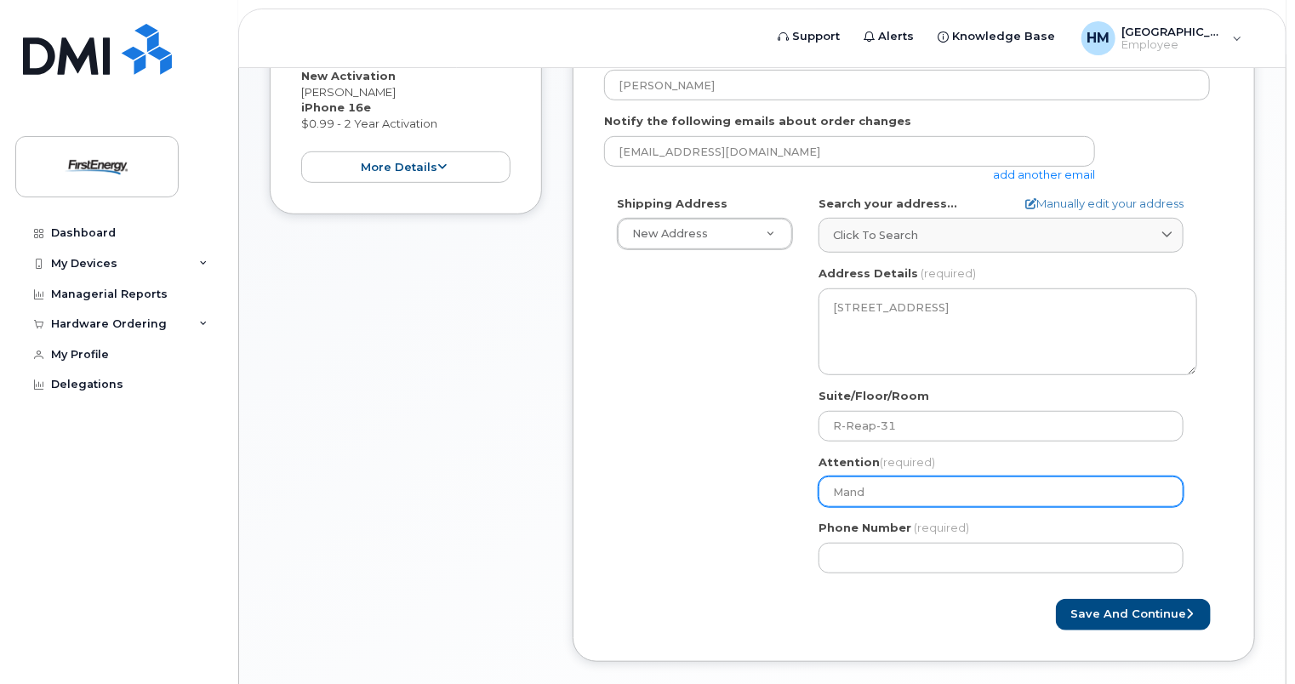
select select
type input "Mandi"
select select
type input "Mandi Ho"
select select
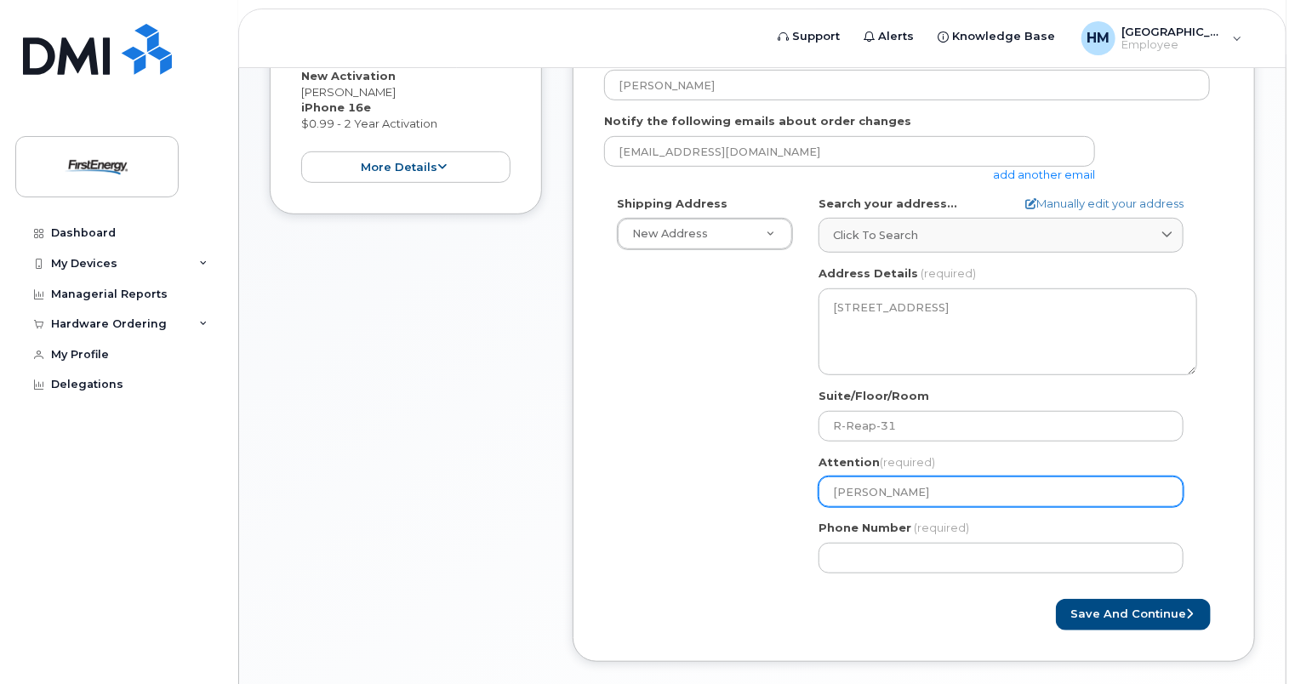
type input "Mandi Hou"
select select
type input "Mandi Hout"
select select
type input "Mandi Houto"
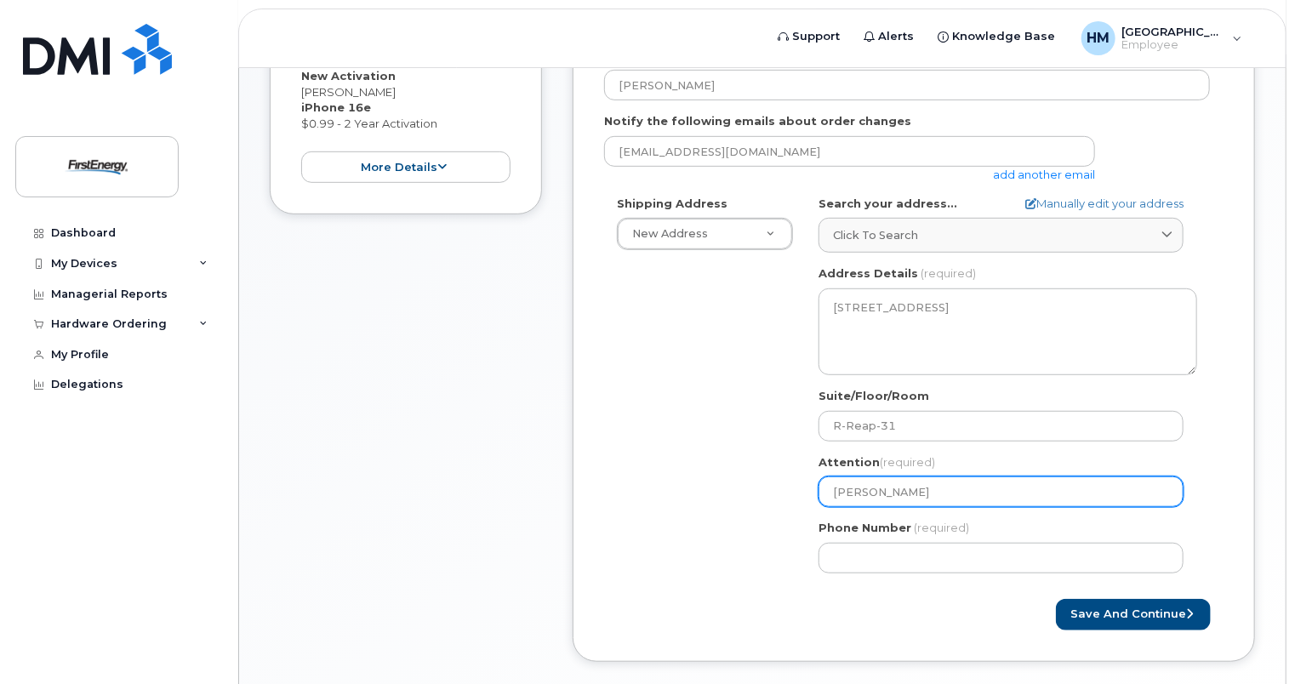
select select
type input "Mandi Hout"
select select
type input "Mandi Hou"
select select
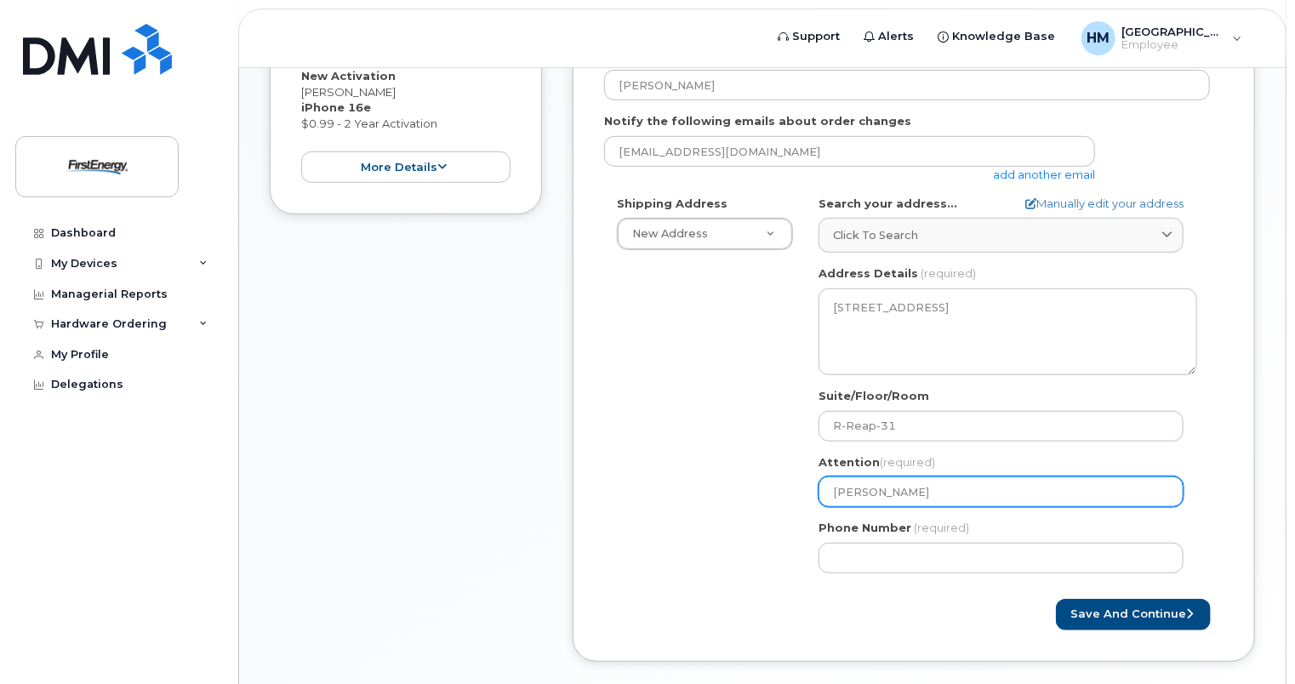
type input "Mandi Hous"
select select
type input "Mandi Houst"
select select
type input "Mandi Housto"
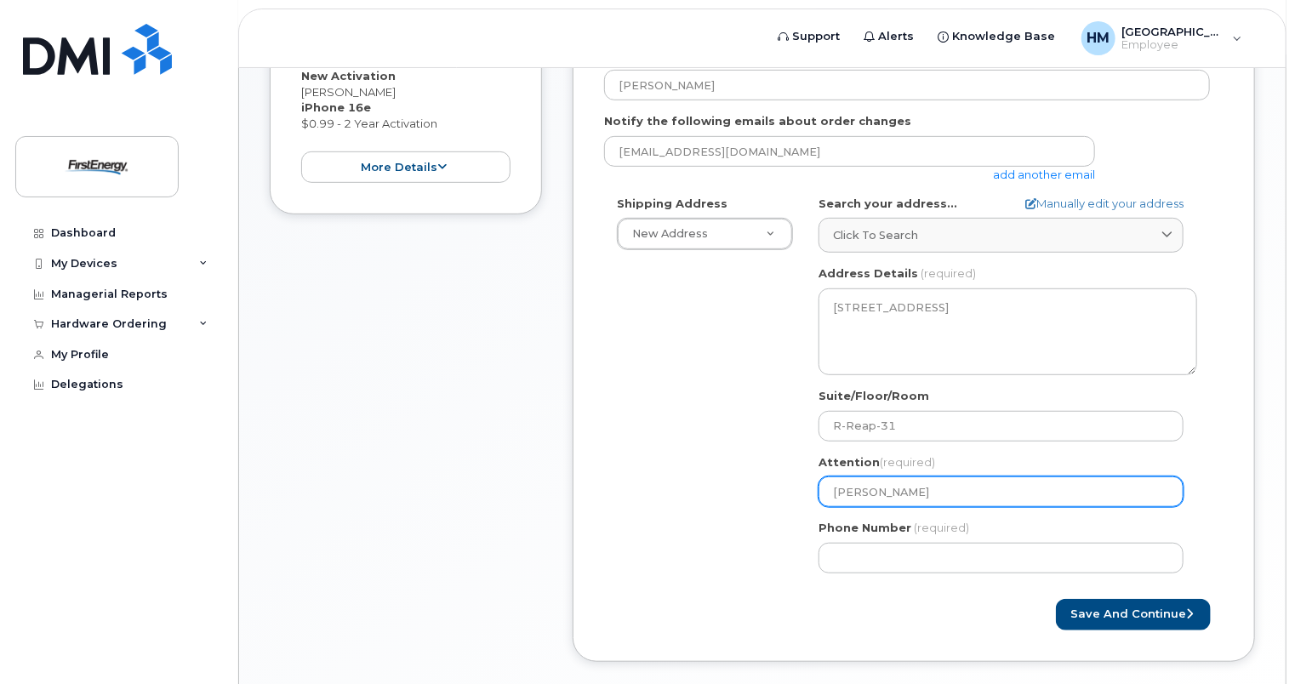
select select
type input "Mandi Houston"
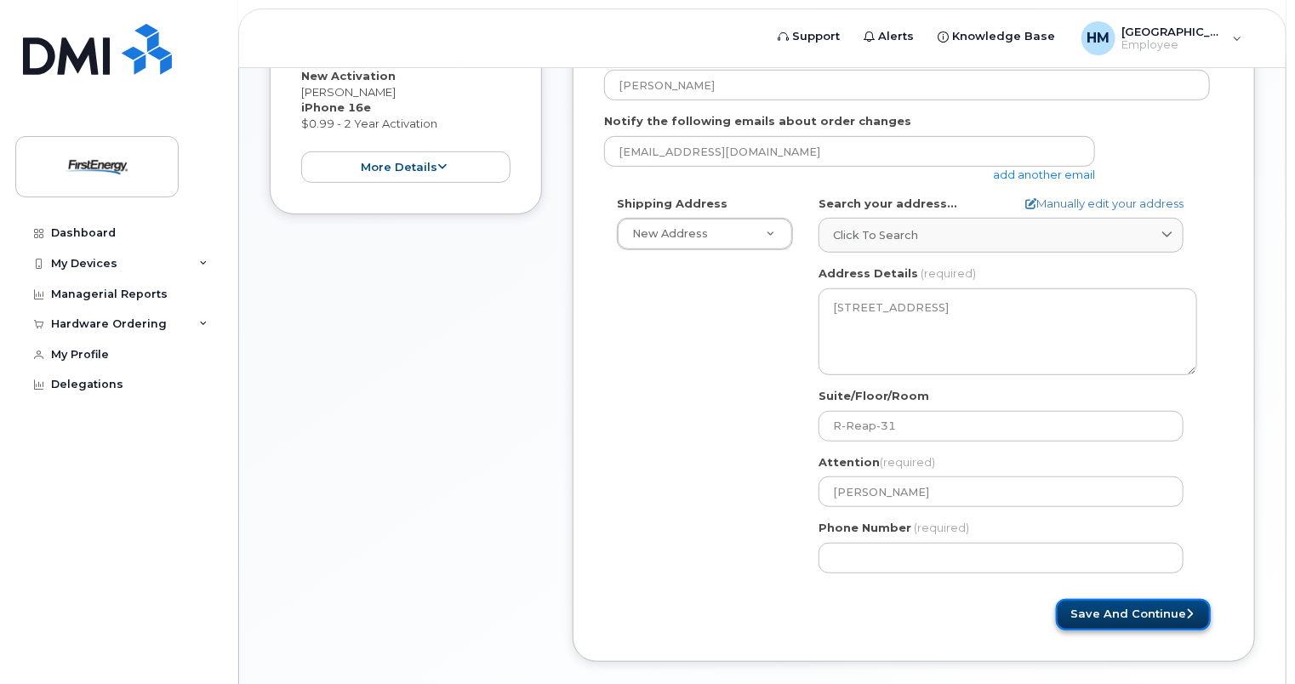
click at [640, 617] on button "Save and Continue" at bounding box center [1133, 614] width 155 height 31
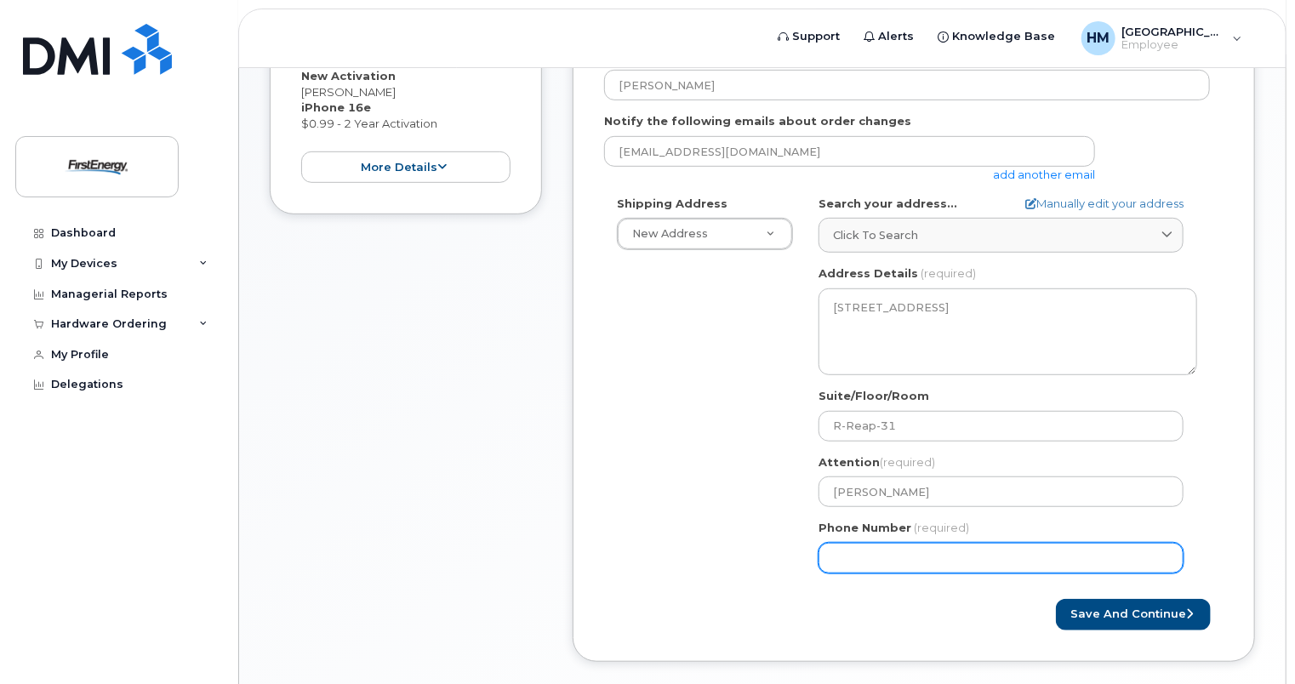
drag, startPoint x: 931, startPoint y: 562, endPoint x: 765, endPoint y: 523, distance: 171.2
click at [640, 523] on div "Shipping Address New Address New Address PA Reading Search your address... Manu…" at bounding box center [907, 391] width 606 height 390
type input "484755994"
select select
type input "4847559943"
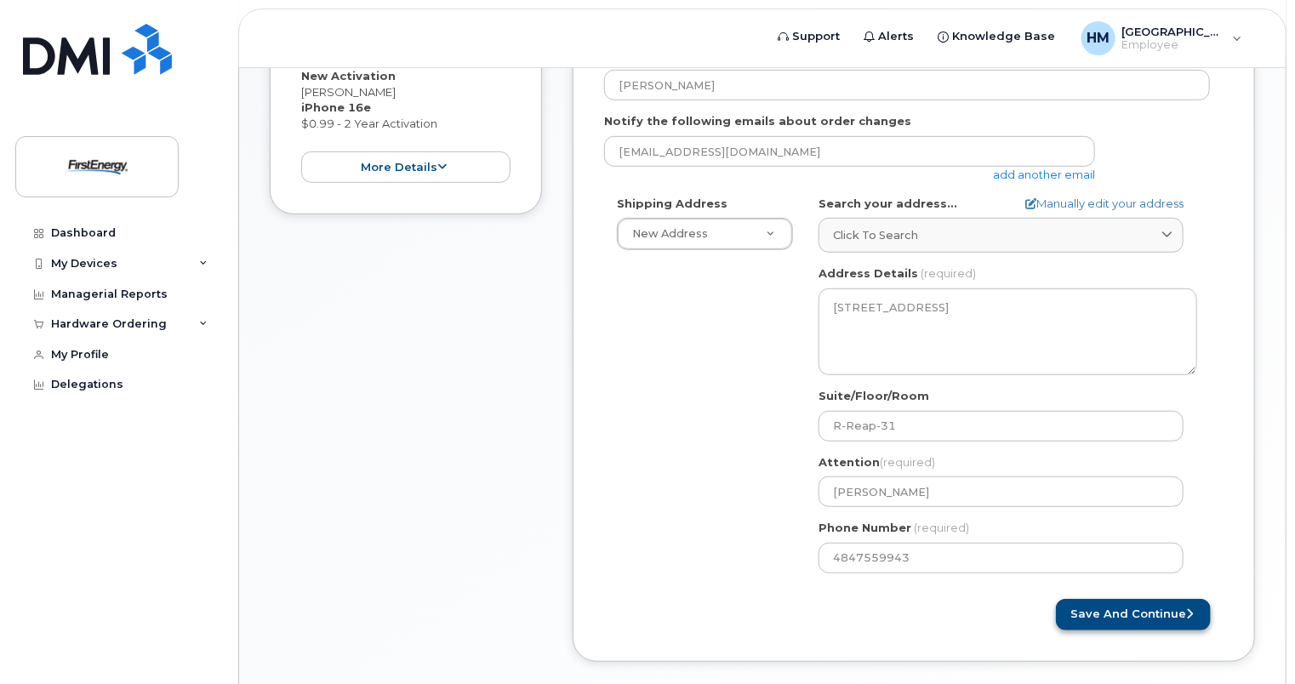
drag, startPoint x: 919, startPoint y: 587, endPoint x: 1060, endPoint y: 605, distance: 142.3
click at [640, 588] on form "Created By Houston, Mandi Requested By Nicole Balbuena Notify the following ema…" at bounding box center [913, 305] width 619 height 648
click at [640, 619] on button "Save and Continue" at bounding box center [1133, 614] width 155 height 31
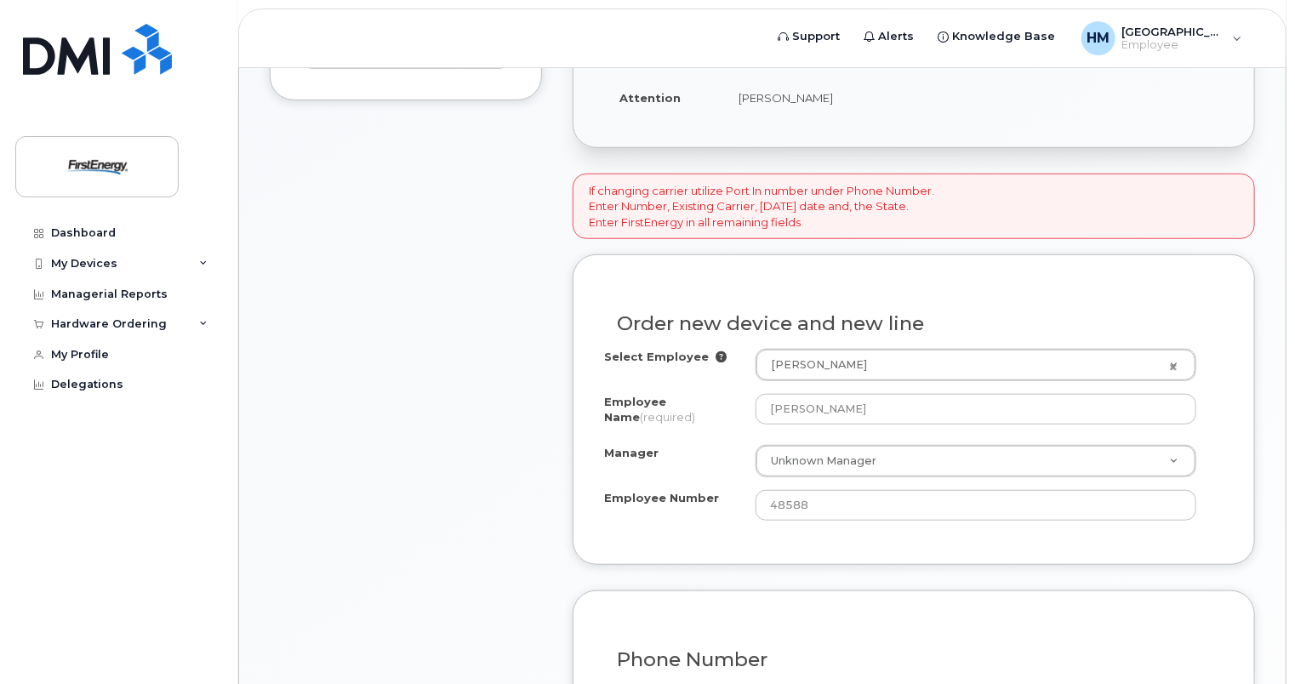
scroll to position [510, 0]
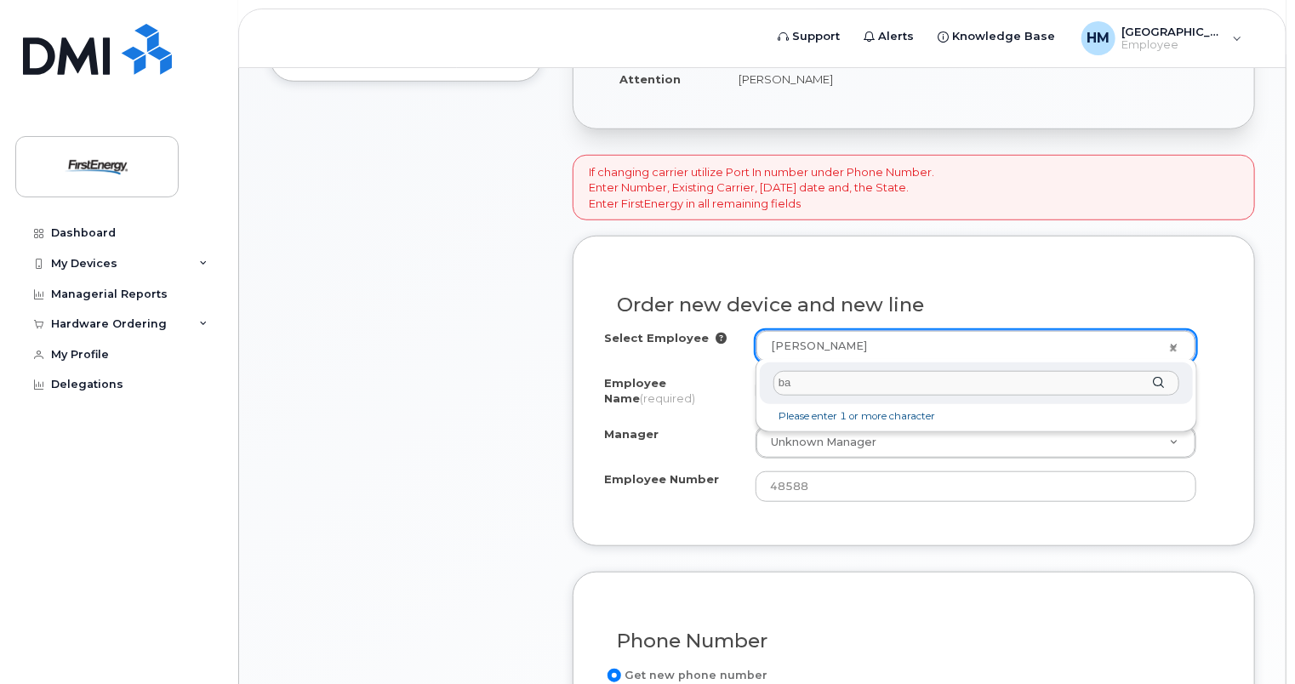
type input "b"
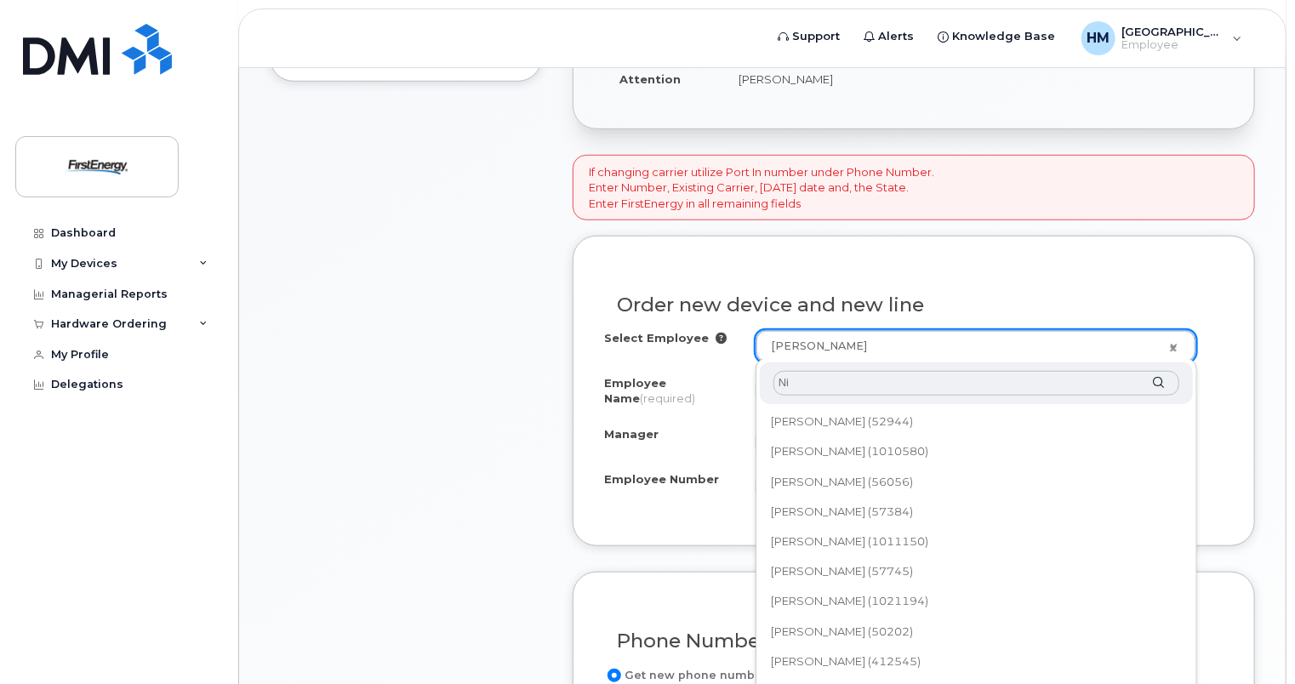
type input "N"
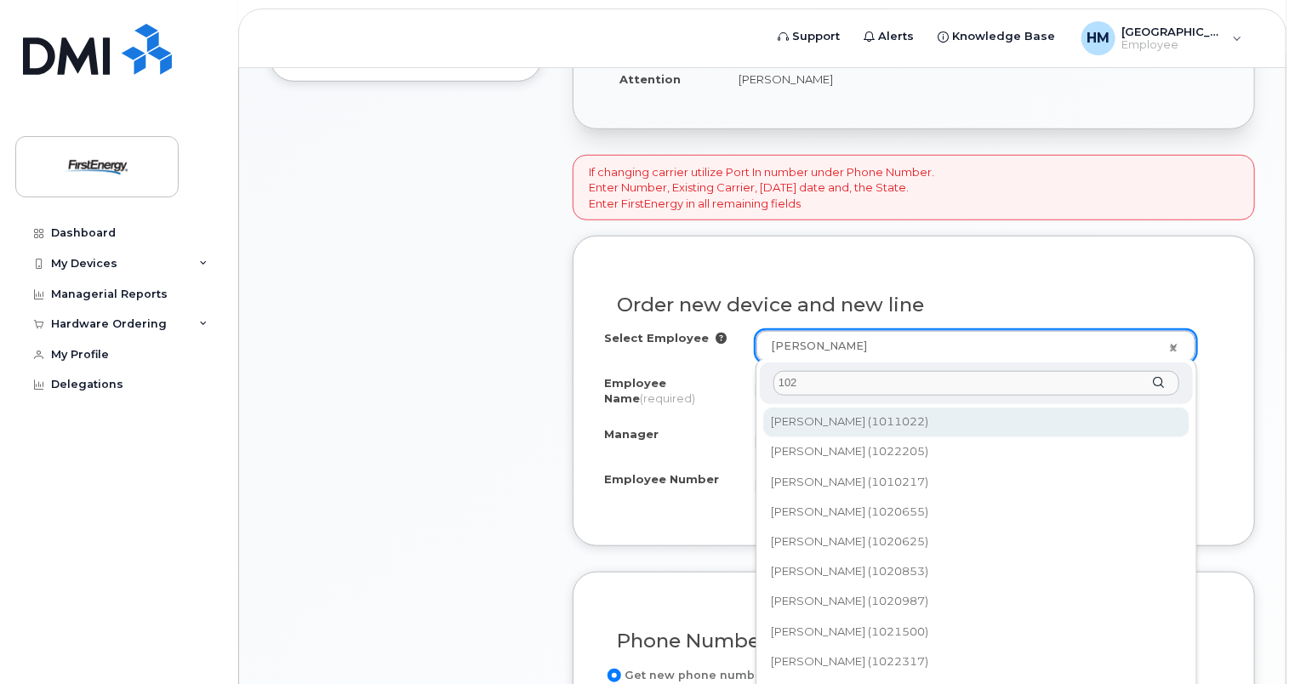
type input "102"
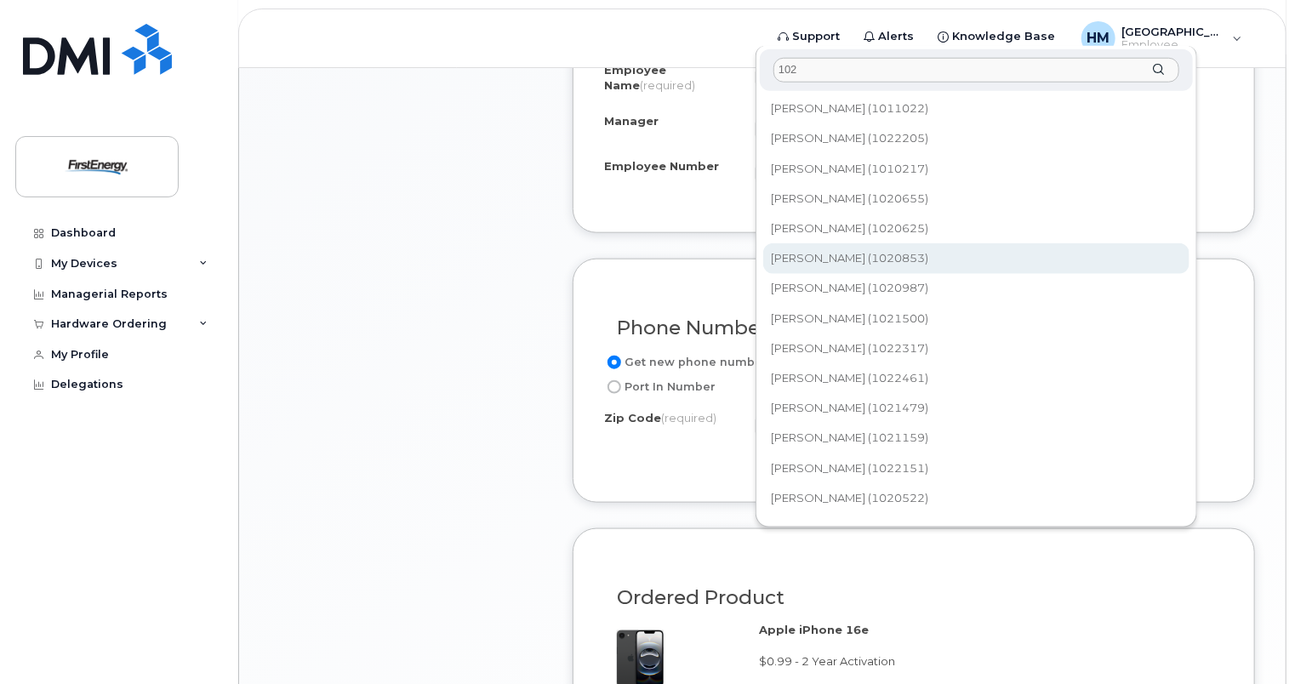
scroll to position [680, 0]
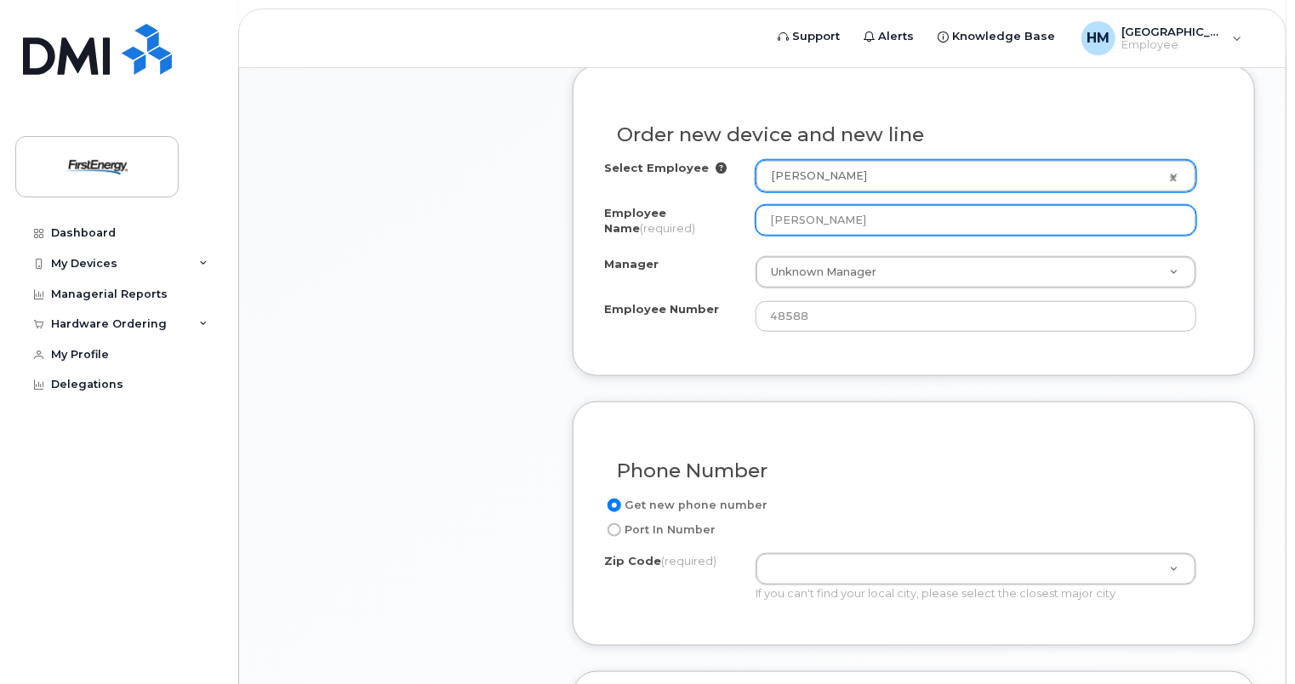
click at [809, 209] on input "Amanda Houston" at bounding box center [975, 220] width 441 height 31
click at [845, 231] on input "Amanda Houston" at bounding box center [975, 220] width 441 height 31
click at [715, 168] on icon at bounding box center [720, 167] width 11 height 11
click at [715, 167] on icon at bounding box center [720, 167] width 11 height 11
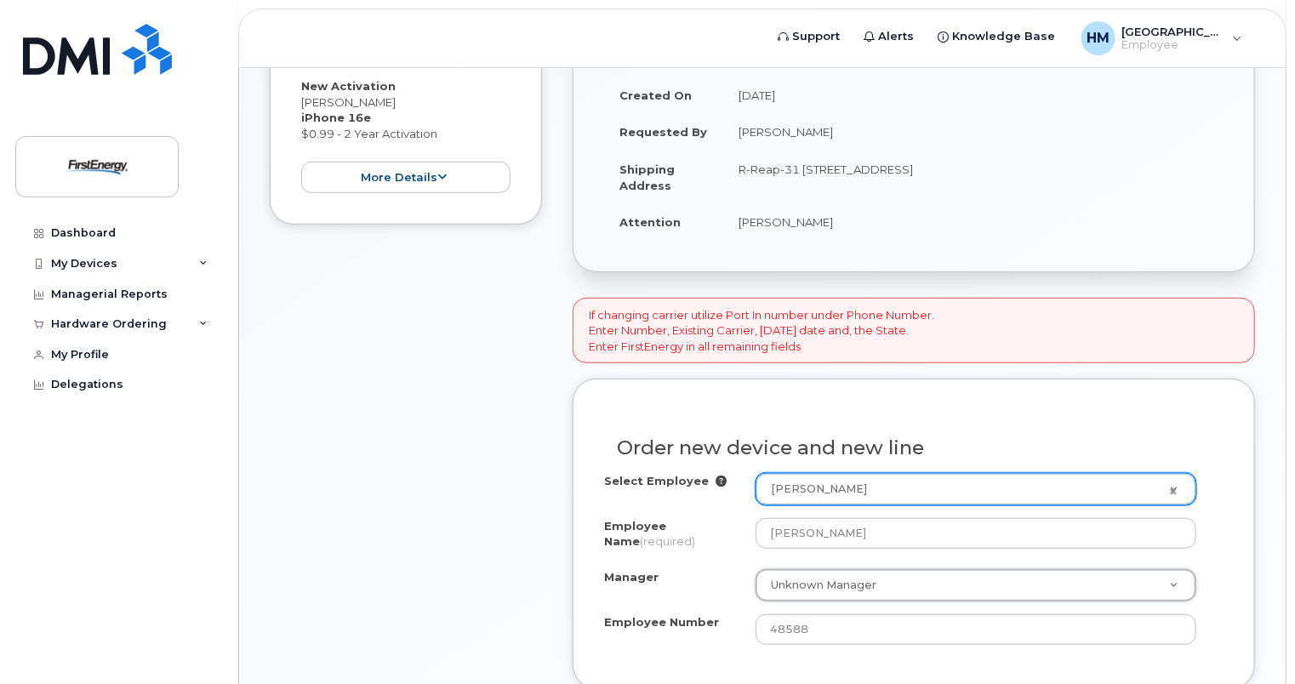
scroll to position [410, 0]
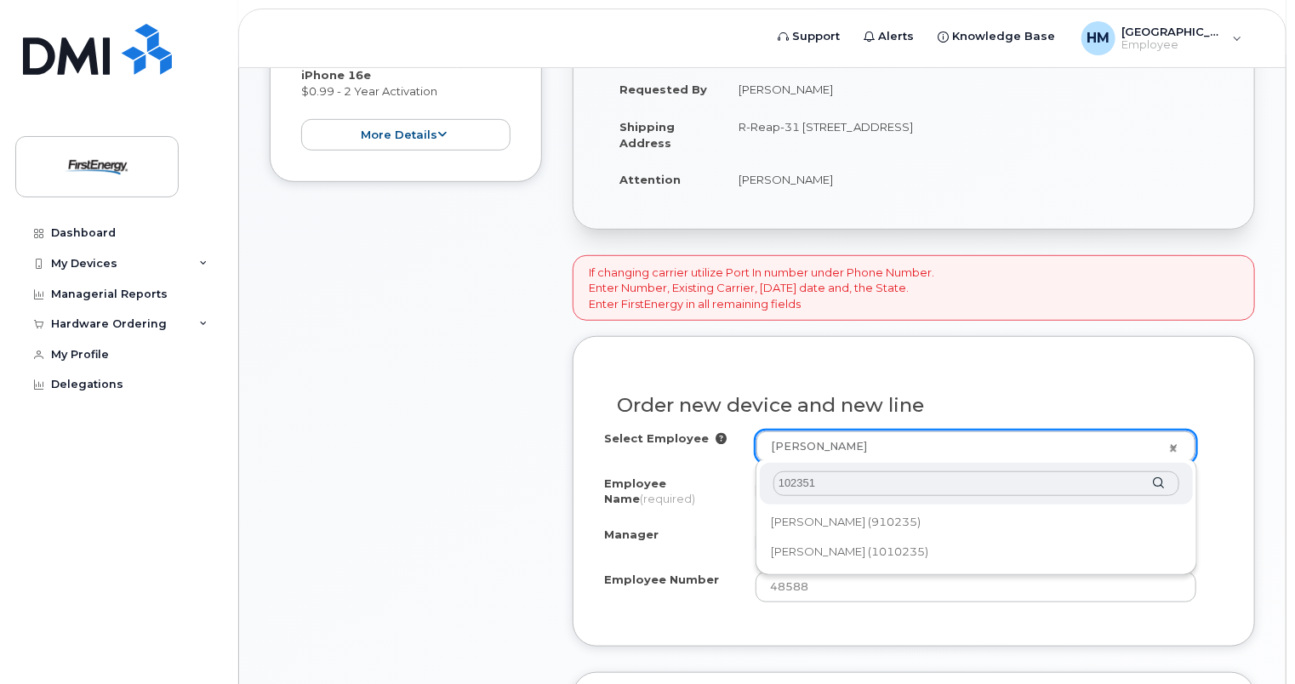
type input "1023518"
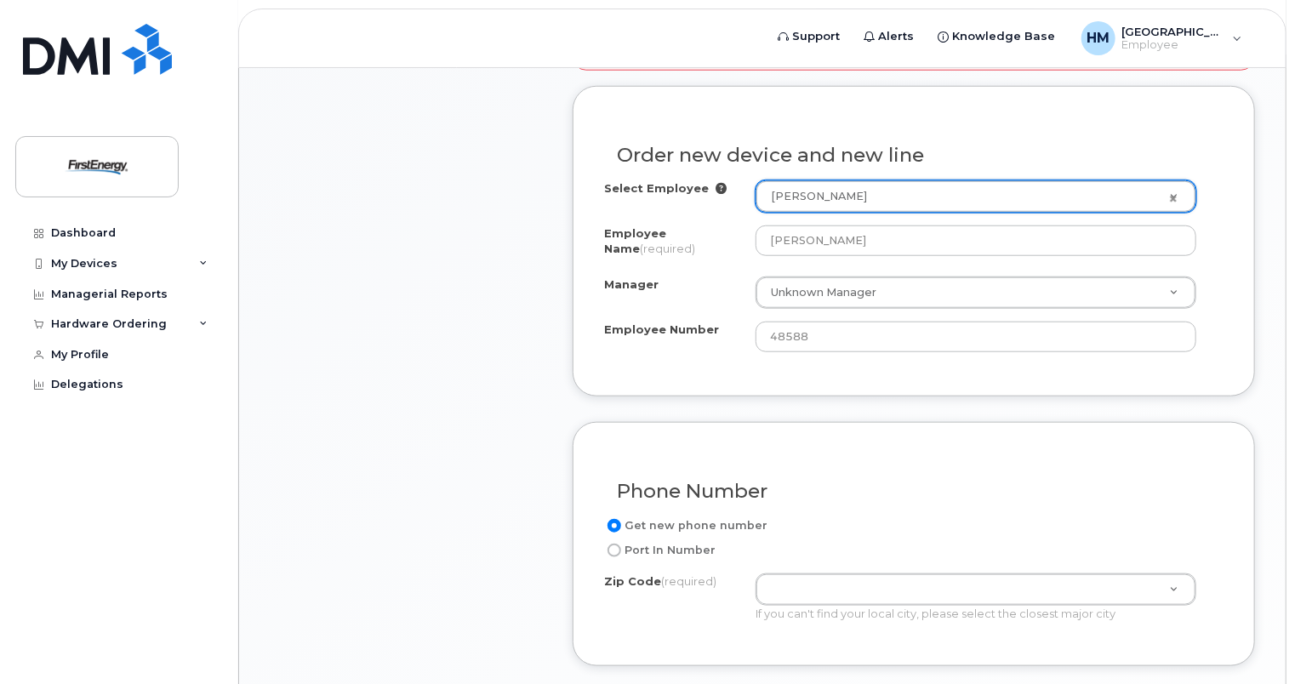
scroll to position [665, 0]
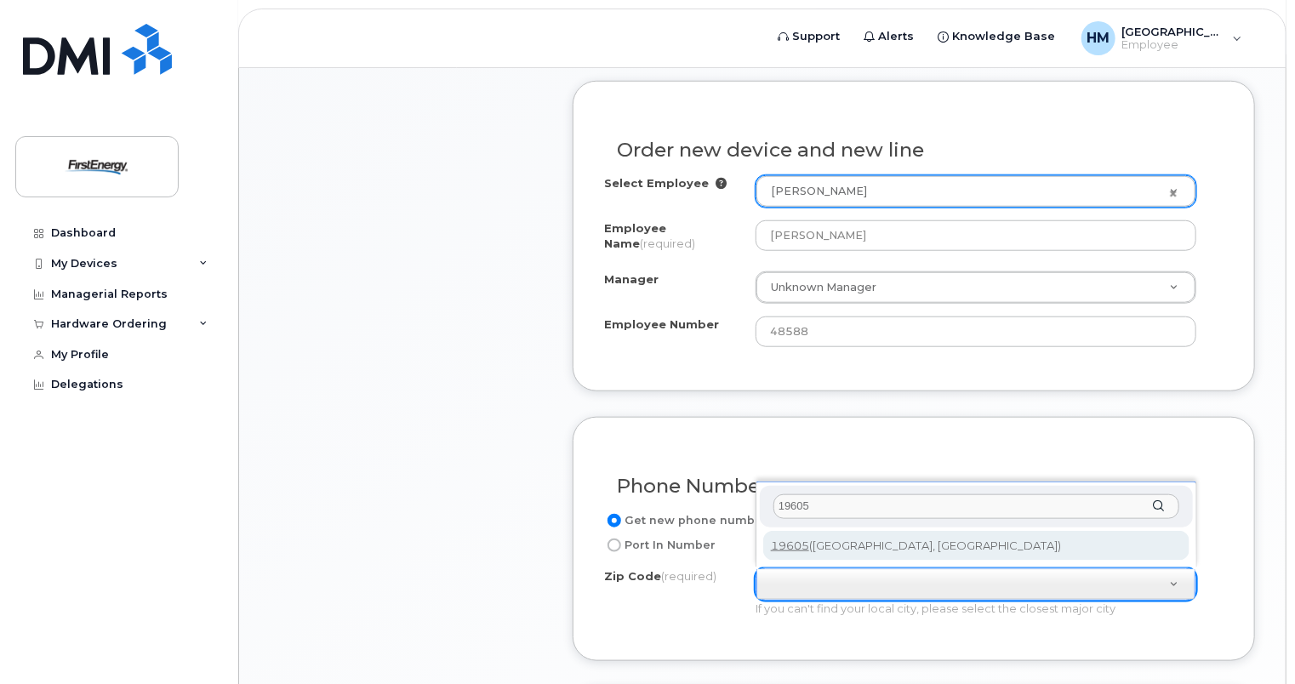
type input "19605"
type input "19605 (Reading, PA)"
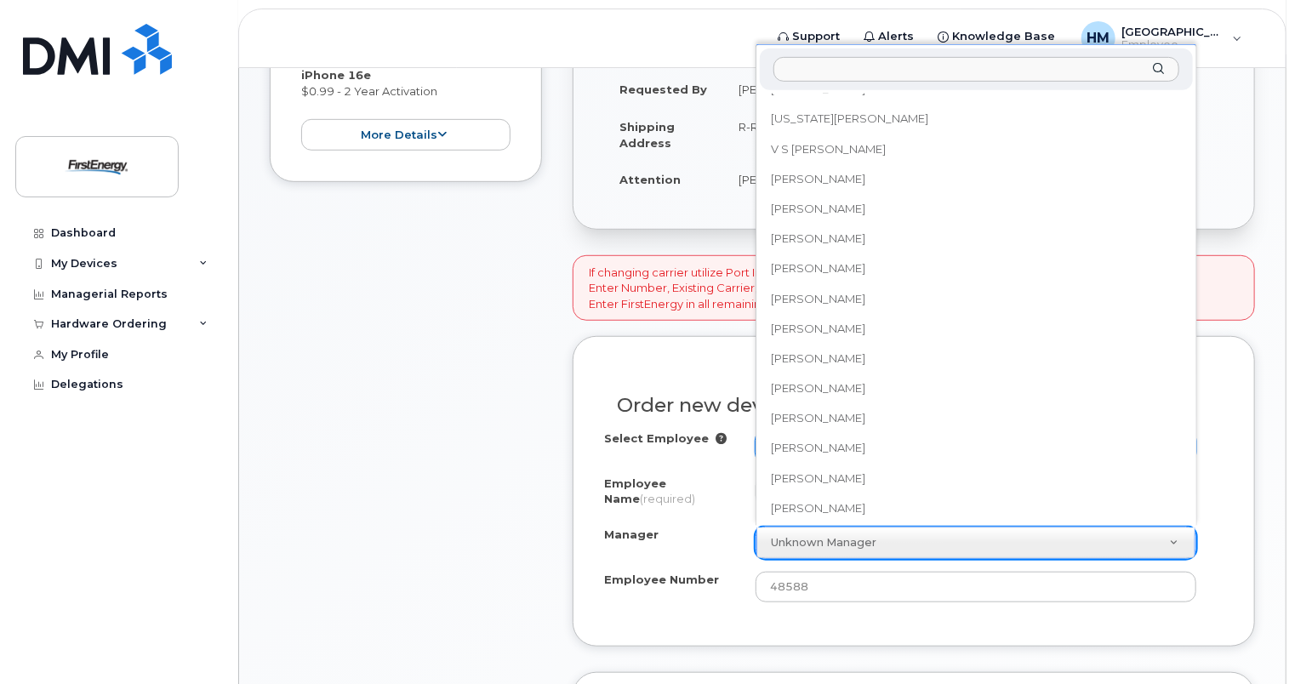
scroll to position [57128, 0]
select select "2069405"
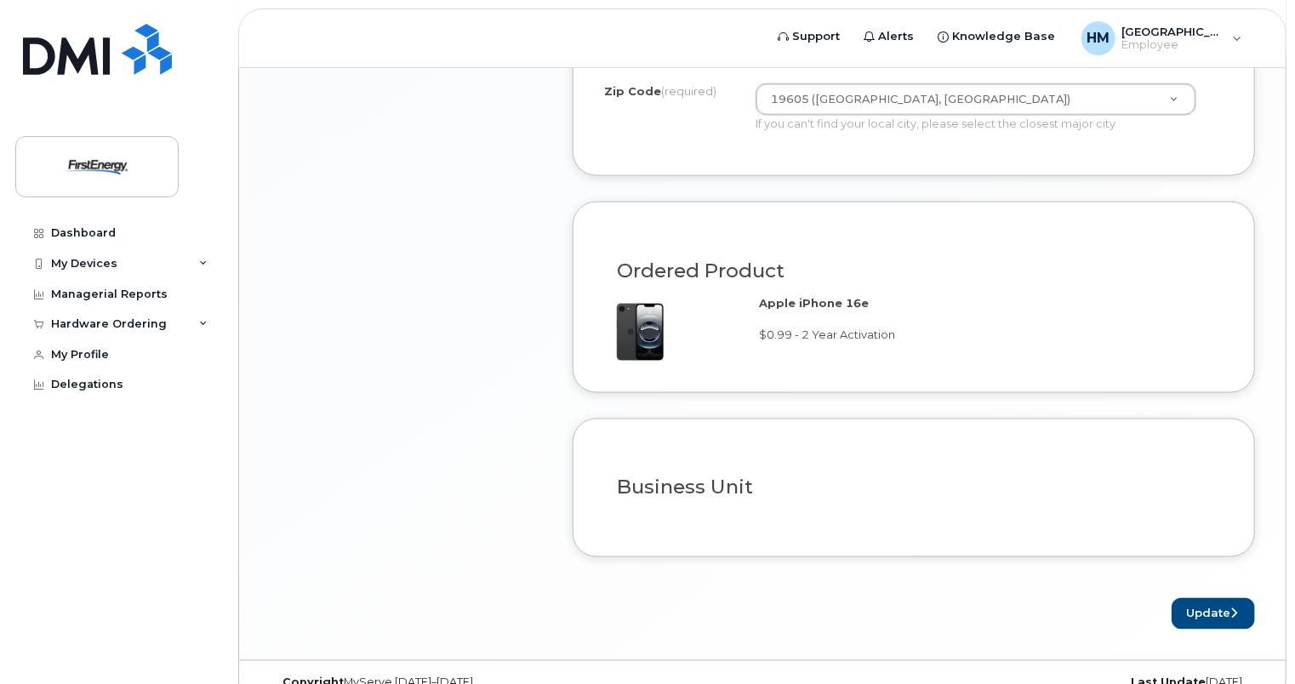
scroll to position [1175, 0]
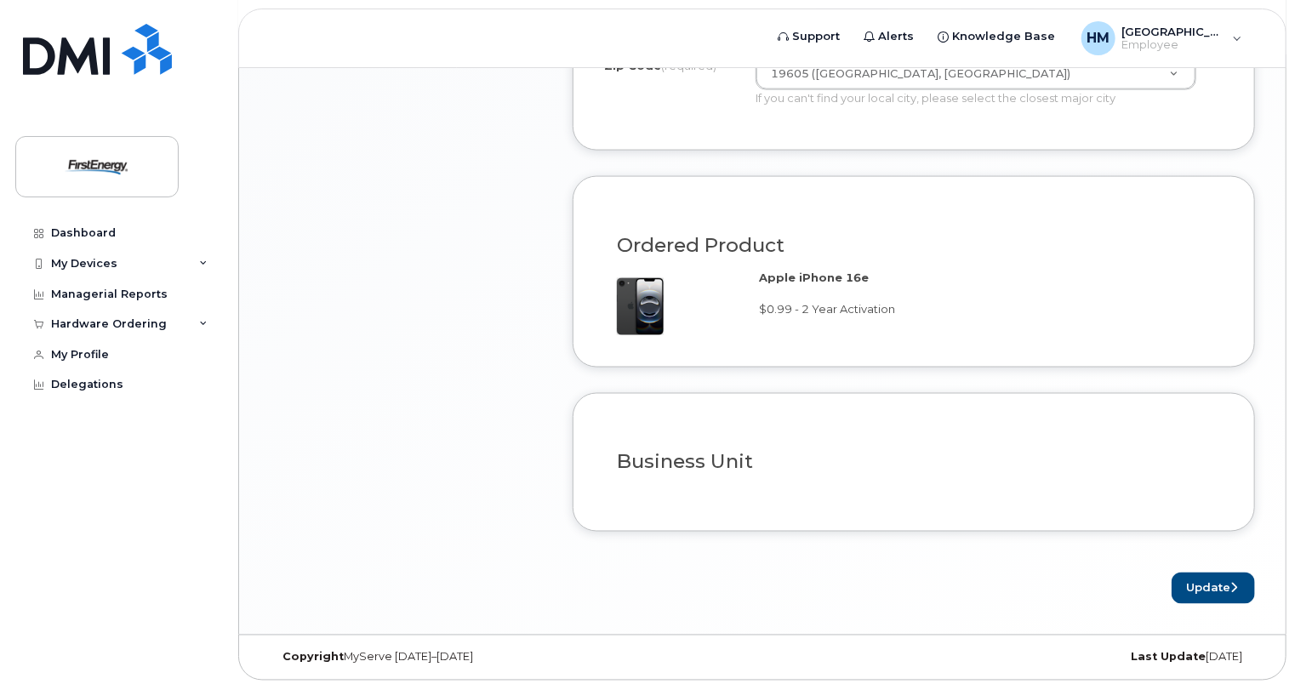
click at [677, 453] on h3 "Business Unit" at bounding box center [914, 462] width 594 height 21
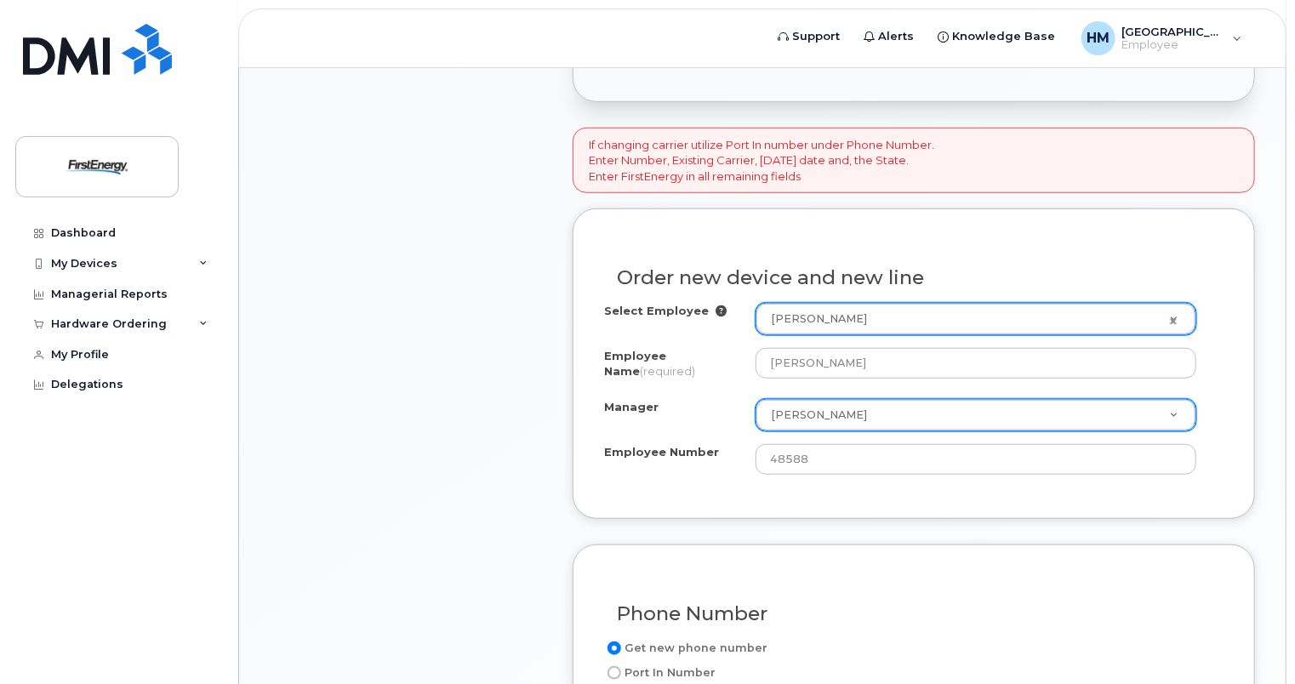
scroll to position [410, 0]
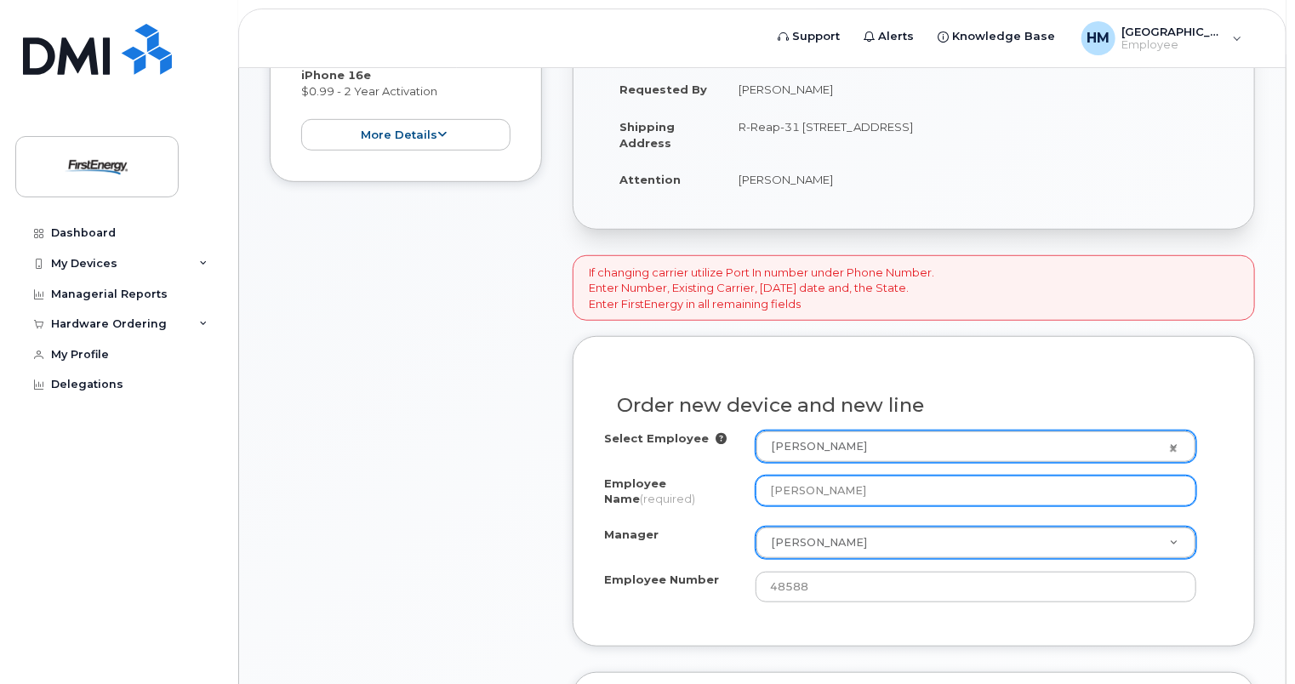
click at [1011, 491] on input "Amanda Houston" at bounding box center [975, 490] width 441 height 31
drag, startPoint x: 1011, startPoint y: 491, endPoint x: 729, endPoint y: 442, distance: 286.5
click at [729, 442] on div "Select Employee Amanda Houston 2076840 Employee Name (required) Amanda Houston …" at bounding box center [913, 516] width 619 height 172
type input "Nicole Balbuena"
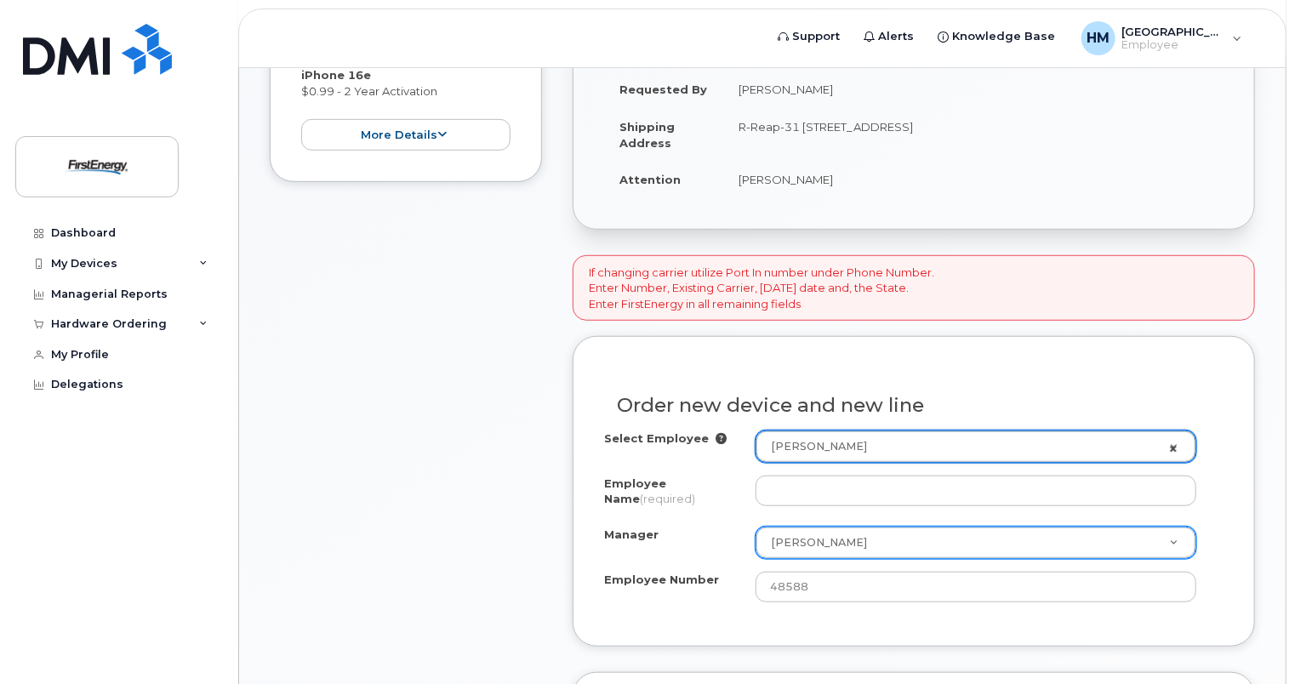
select select "1662235"
click at [1173, 446] on link "Amanda Houston" at bounding box center [975, 446] width 439 height 31
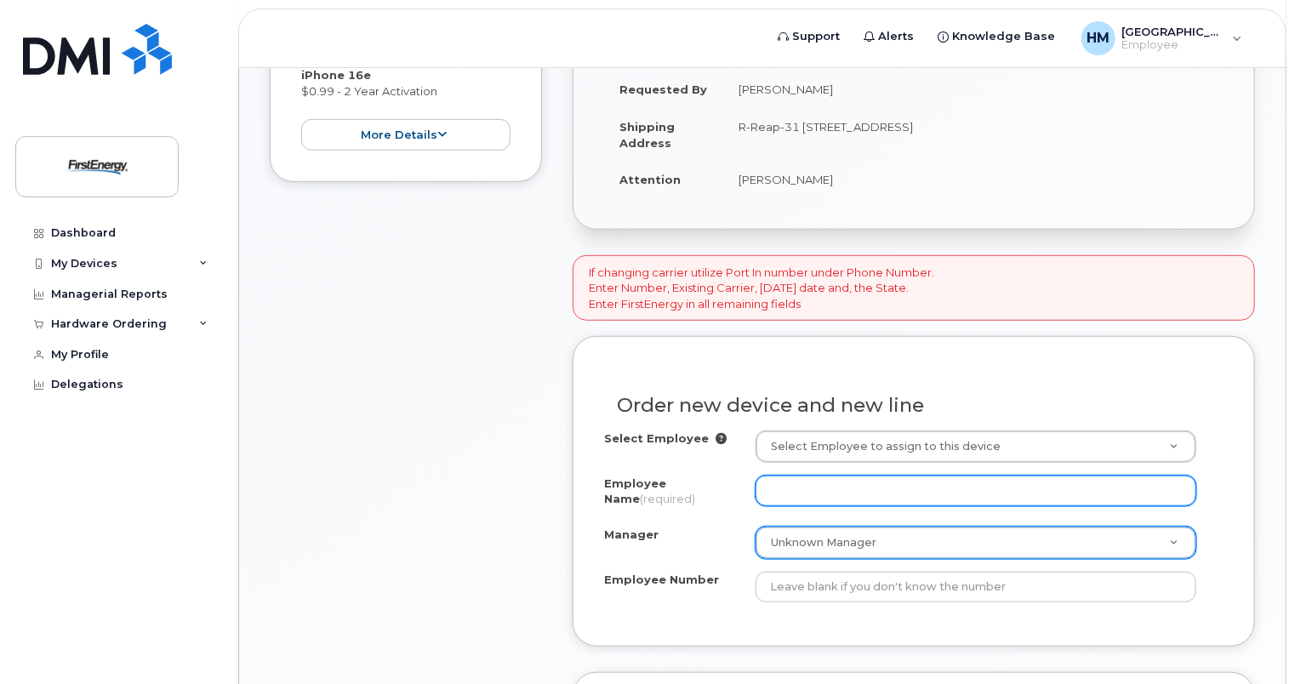
click at [973, 492] on input "Employee Name (required)" at bounding box center [975, 490] width 441 height 31
type input "Nicole Balbuena"
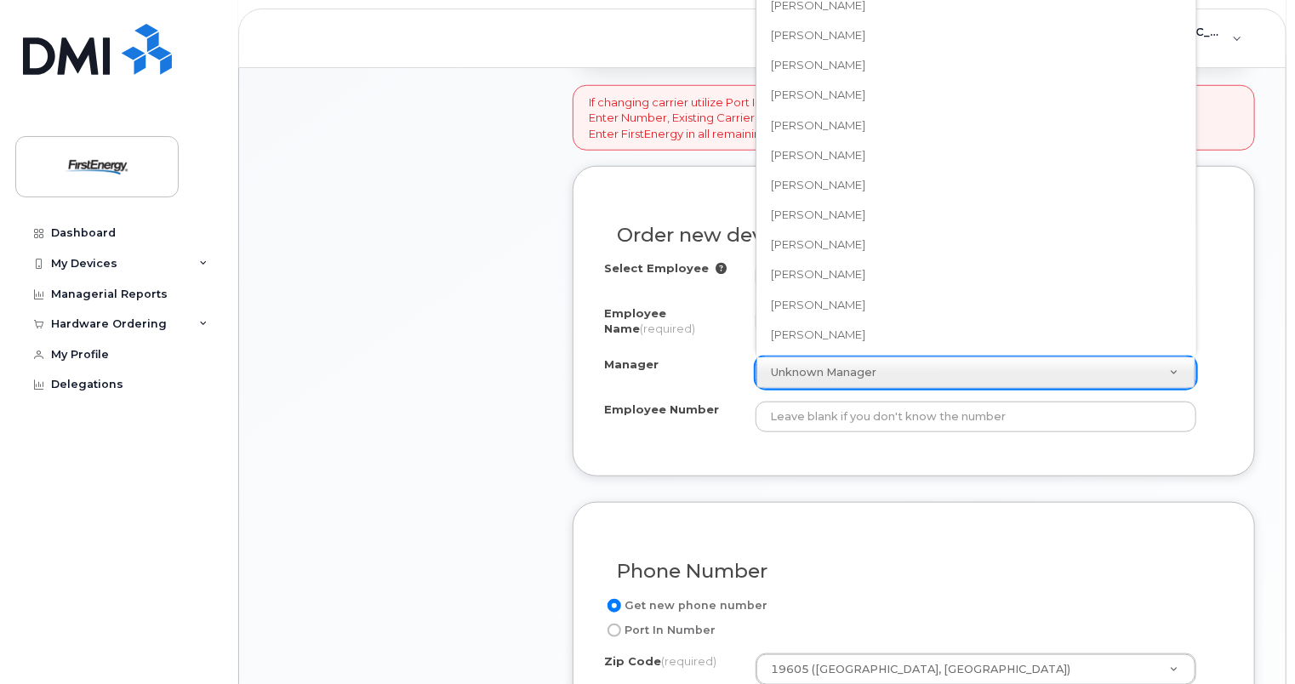
scroll to position [136, 0]
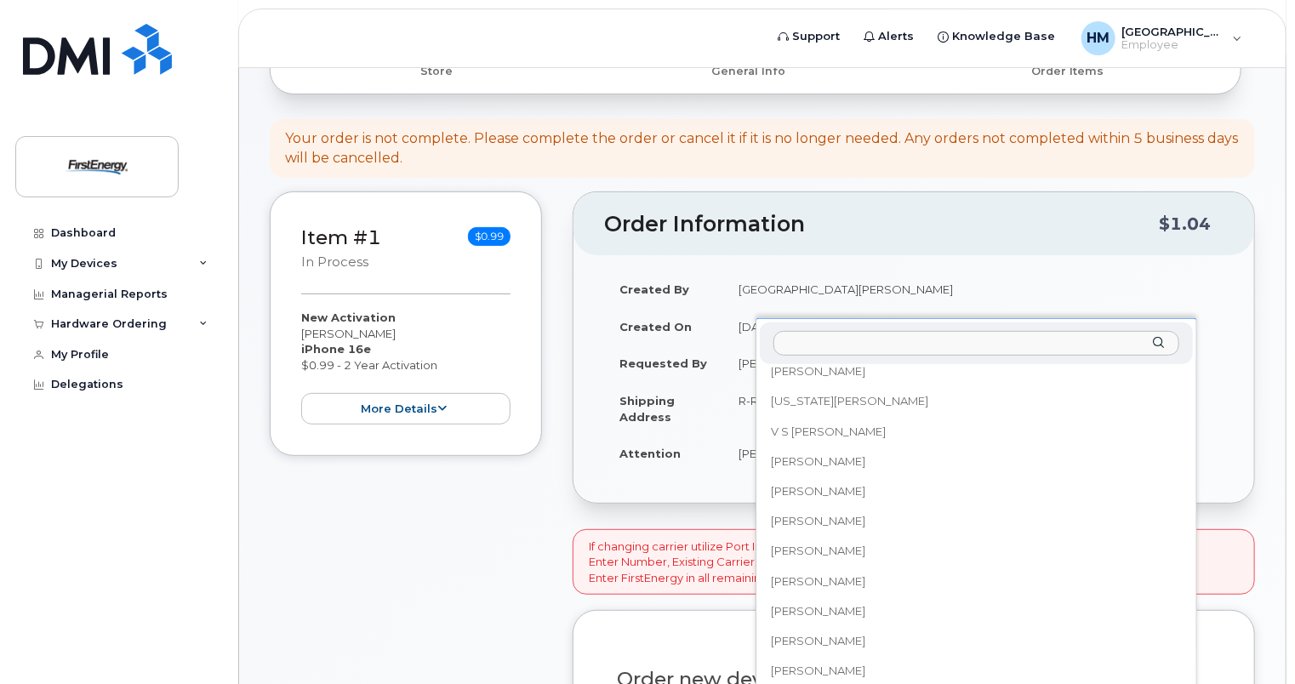
drag, startPoint x: 834, startPoint y: 262, endPoint x: 834, endPoint y: 272, distance: 10.2
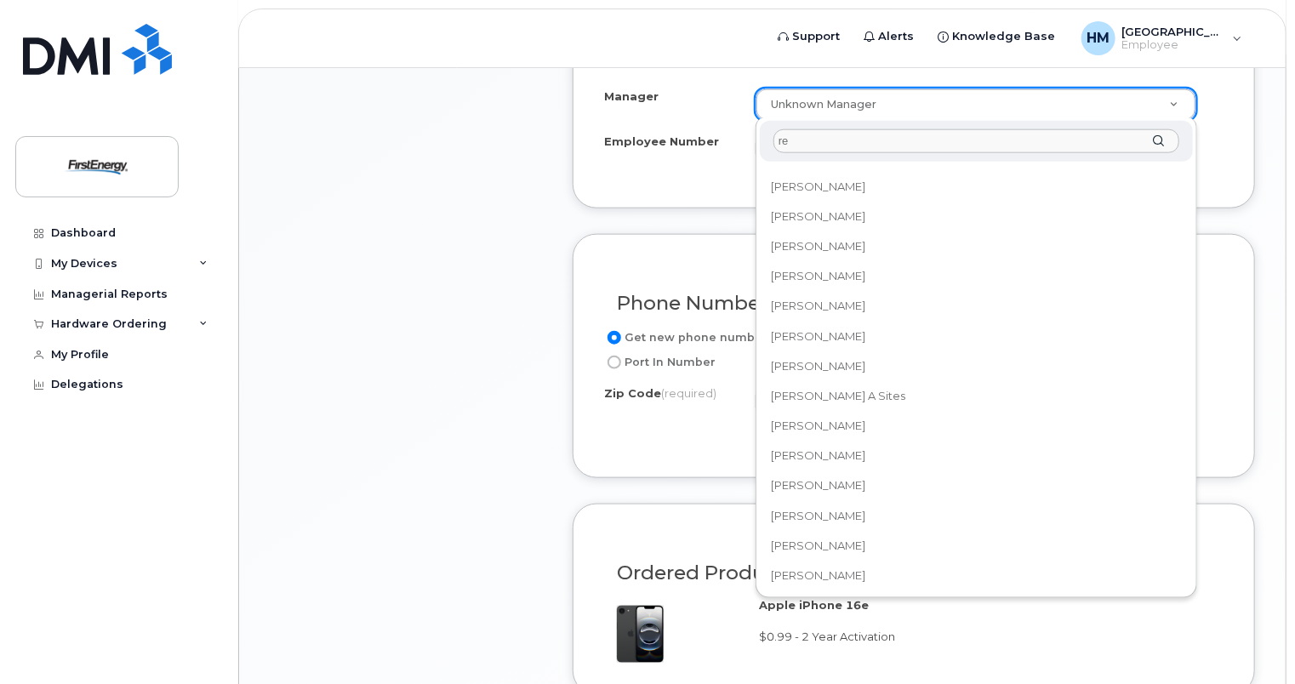
scroll to position [0, 0]
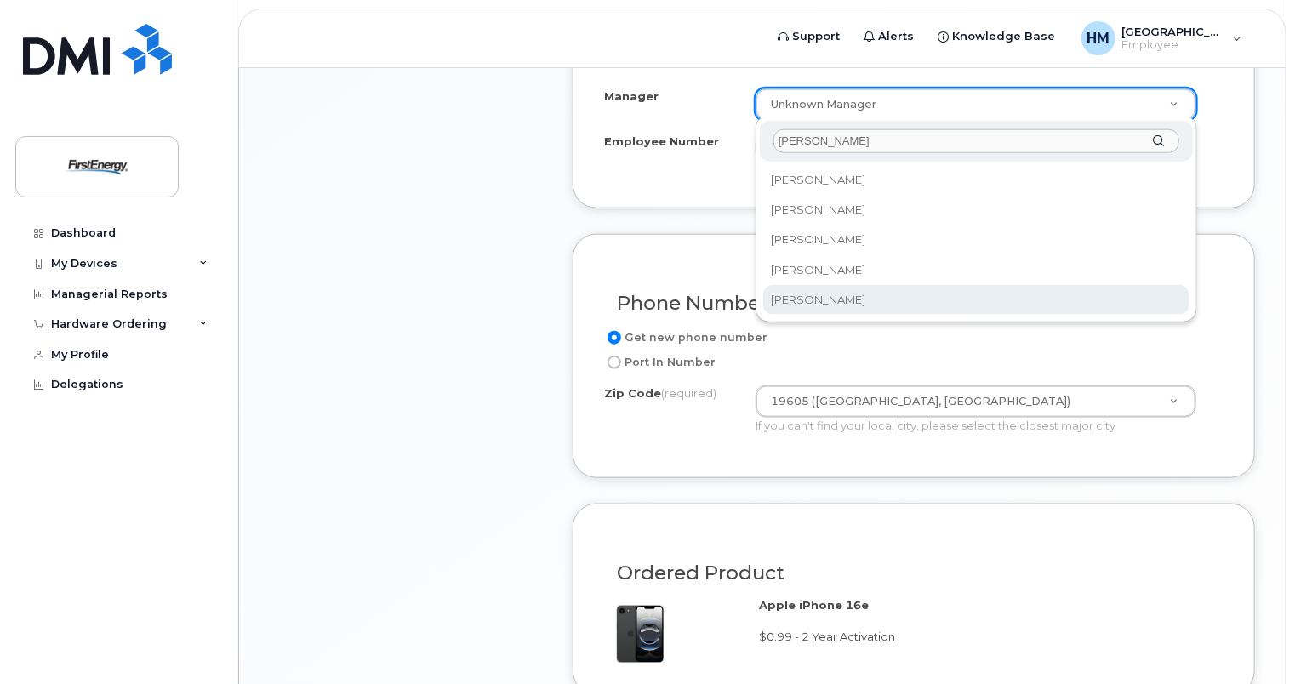
type input "reed"
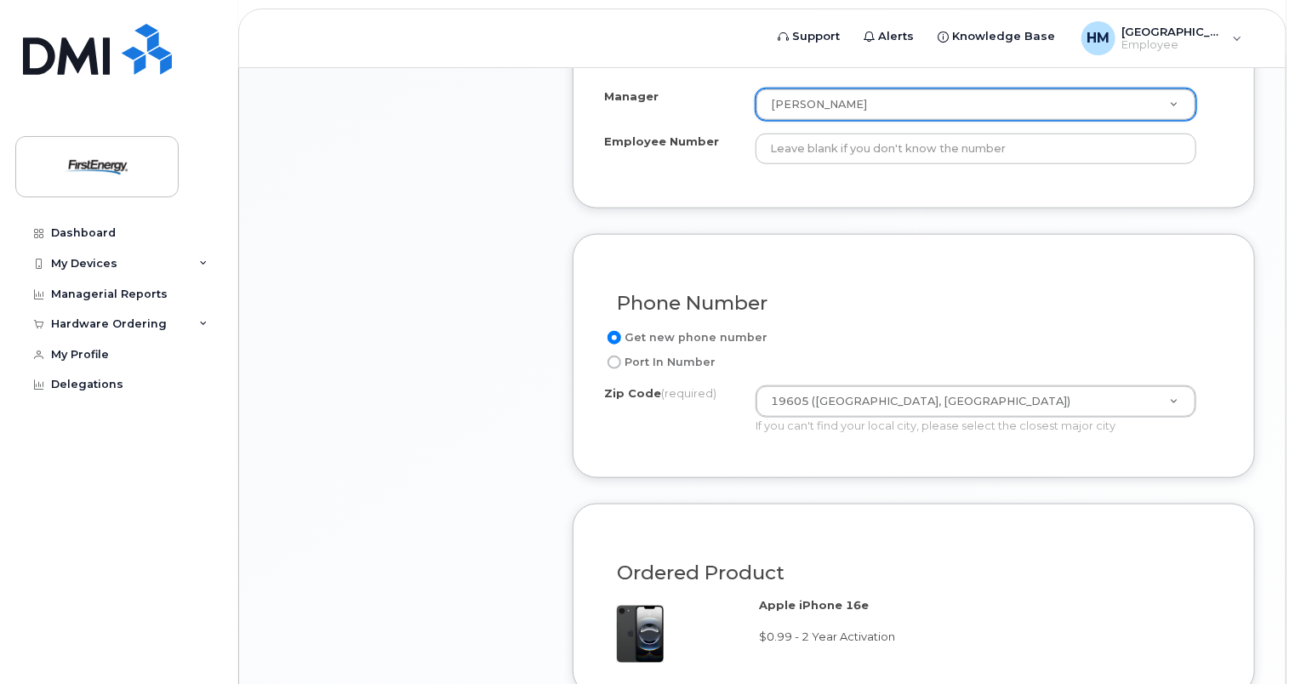
select select "2069405"
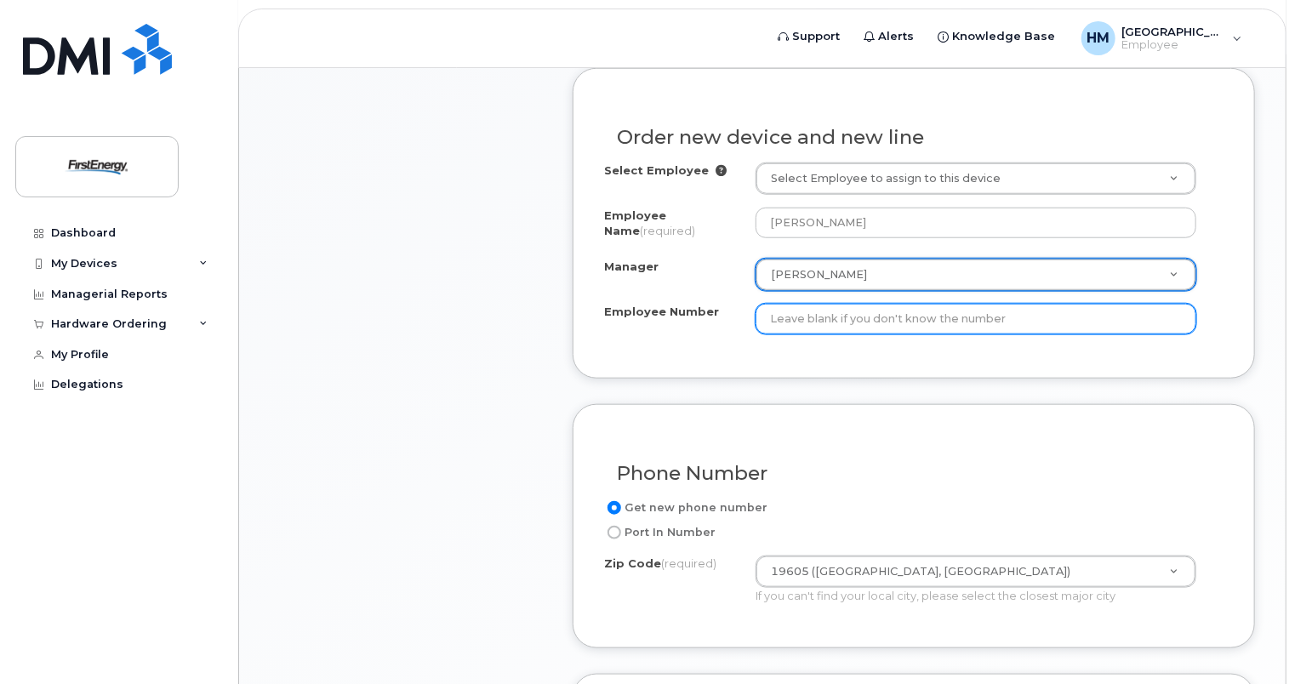
click at [872, 321] on input "Employee Number" at bounding box center [975, 319] width 441 height 31
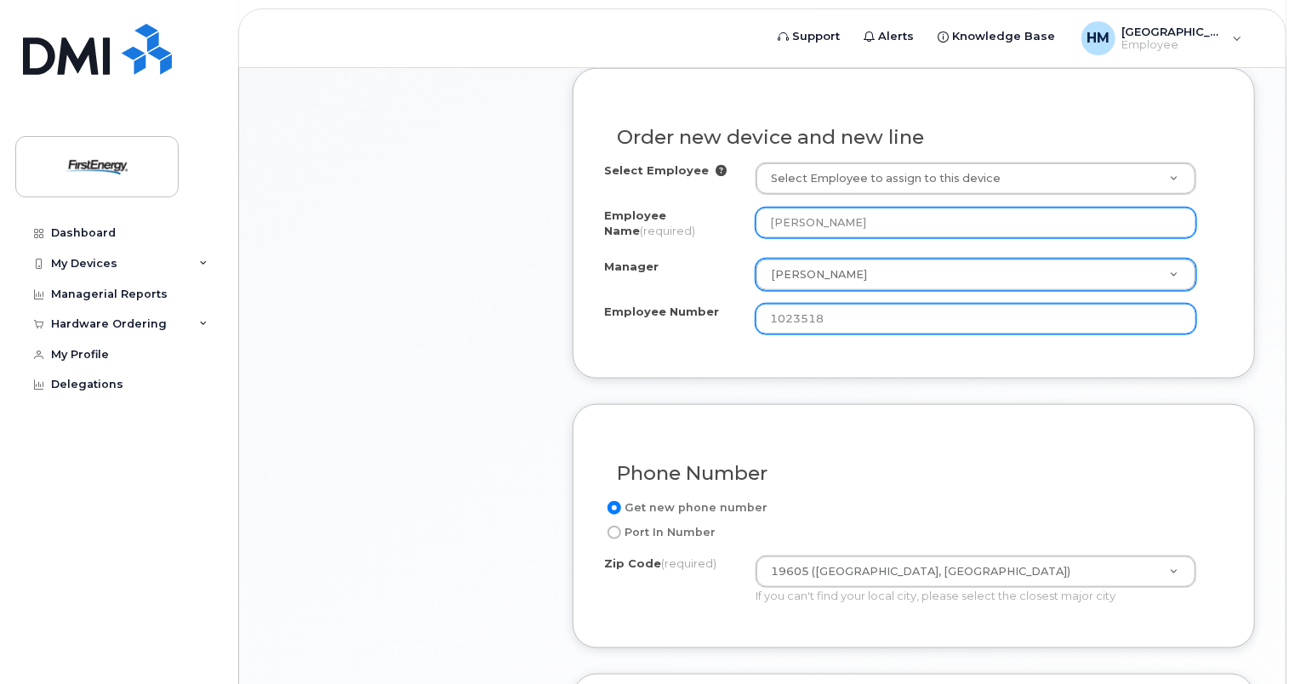
type input "1023518"
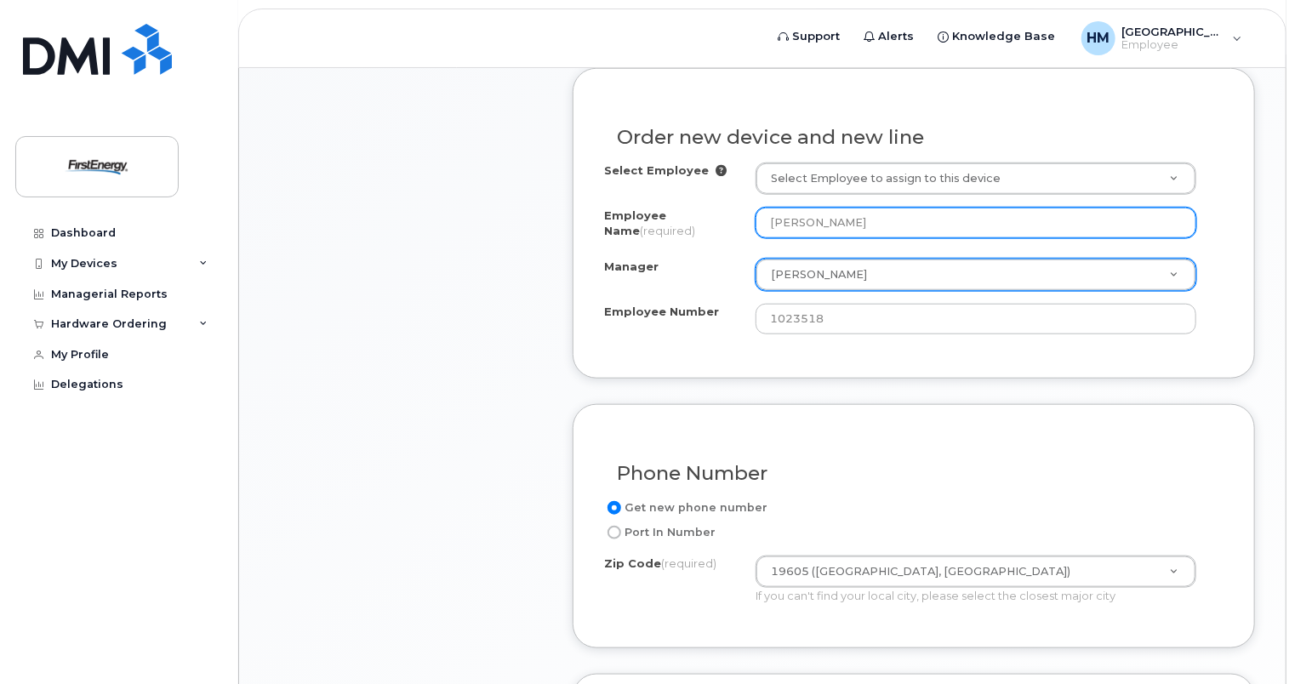
drag, startPoint x: 870, startPoint y: 221, endPoint x: 745, endPoint y: 189, distance: 129.1
click at [745, 187] on div "Select Employee Select Employee to assign to this device Employee Name (require…" at bounding box center [913, 248] width 619 height 172
click at [820, 226] on input "turner" at bounding box center [975, 223] width 441 height 31
type input "t"
type input "turner"
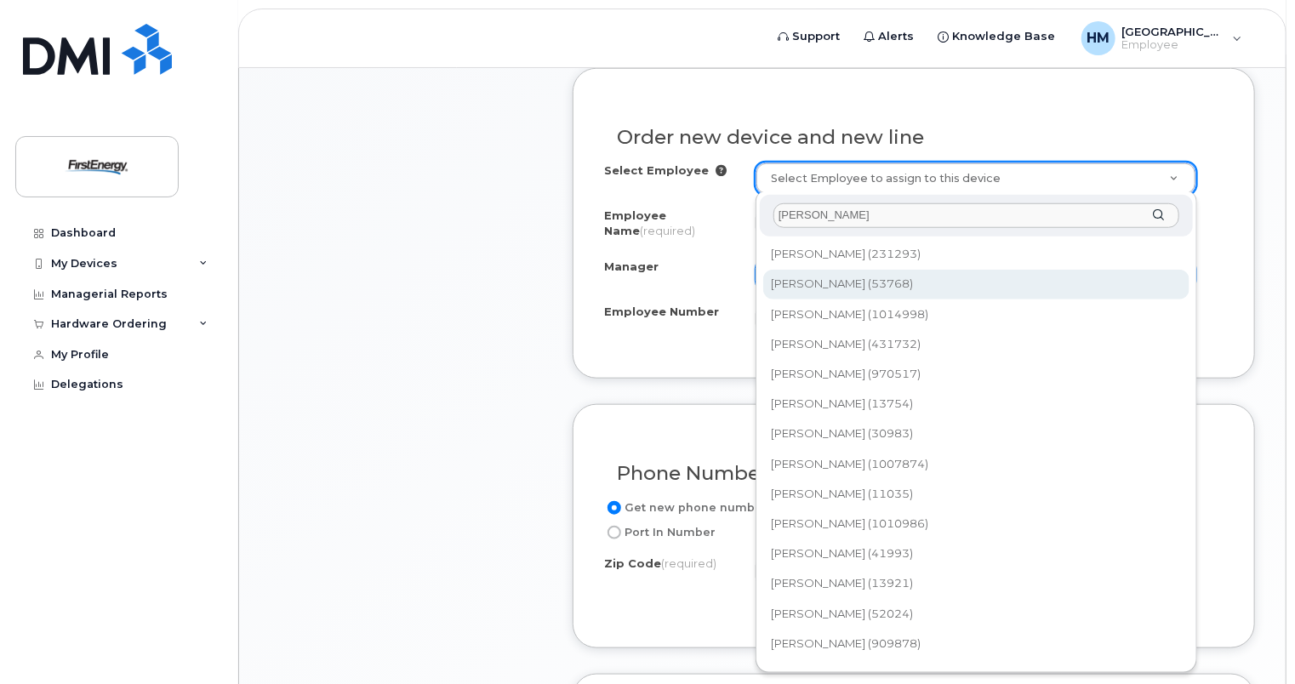
scroll to position [85, 0]
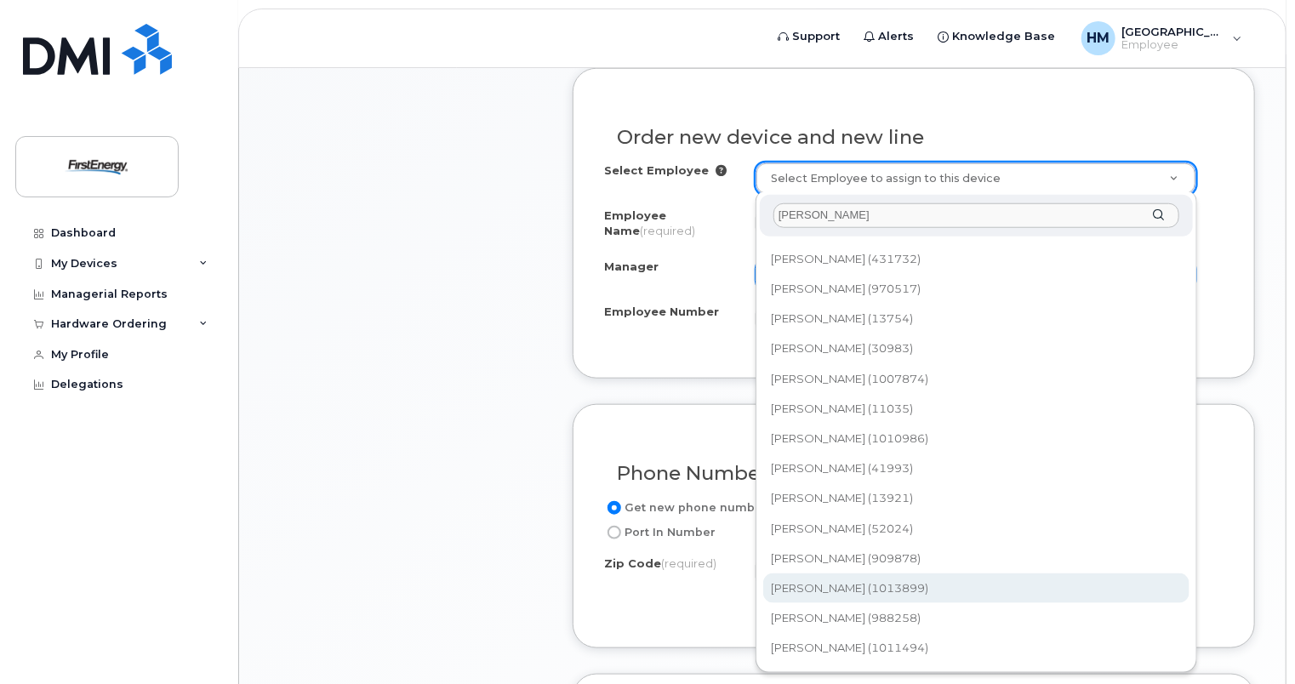
type input "turner"
type input "2178653"
type input "Gabrielle Turner"
type input "1013899"
type input "2800 Pottsville Pike"
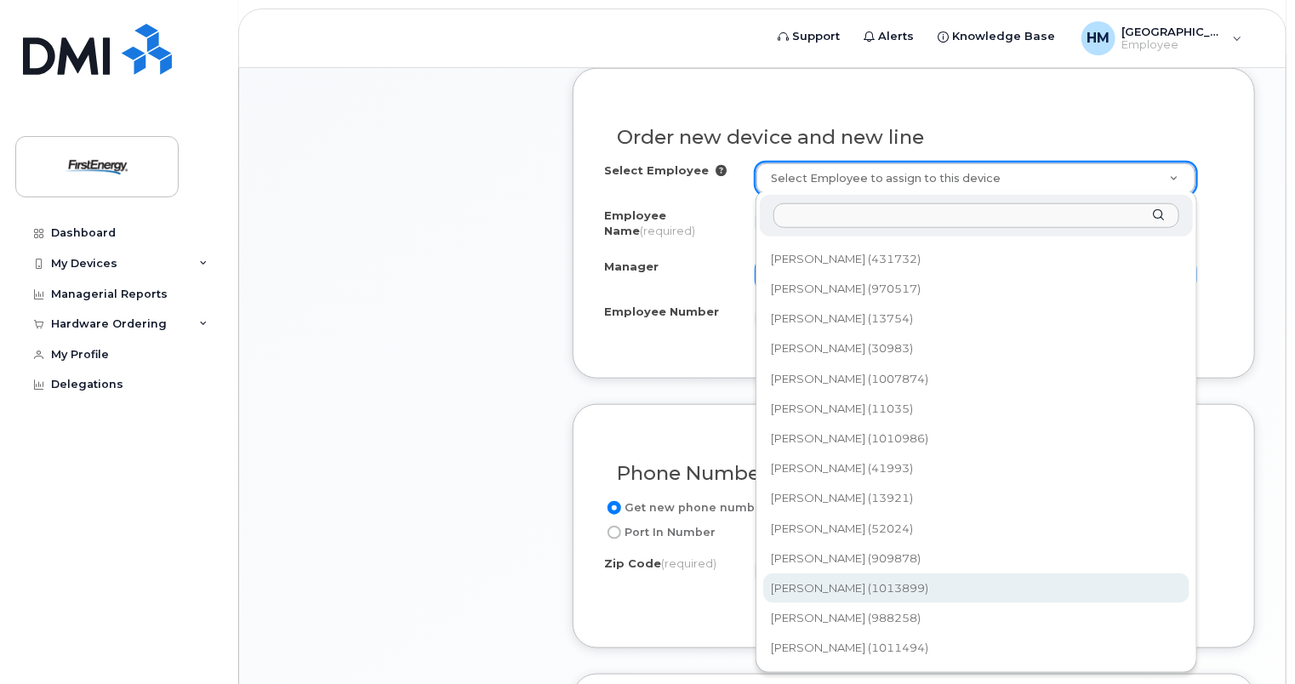
select select "2076840"
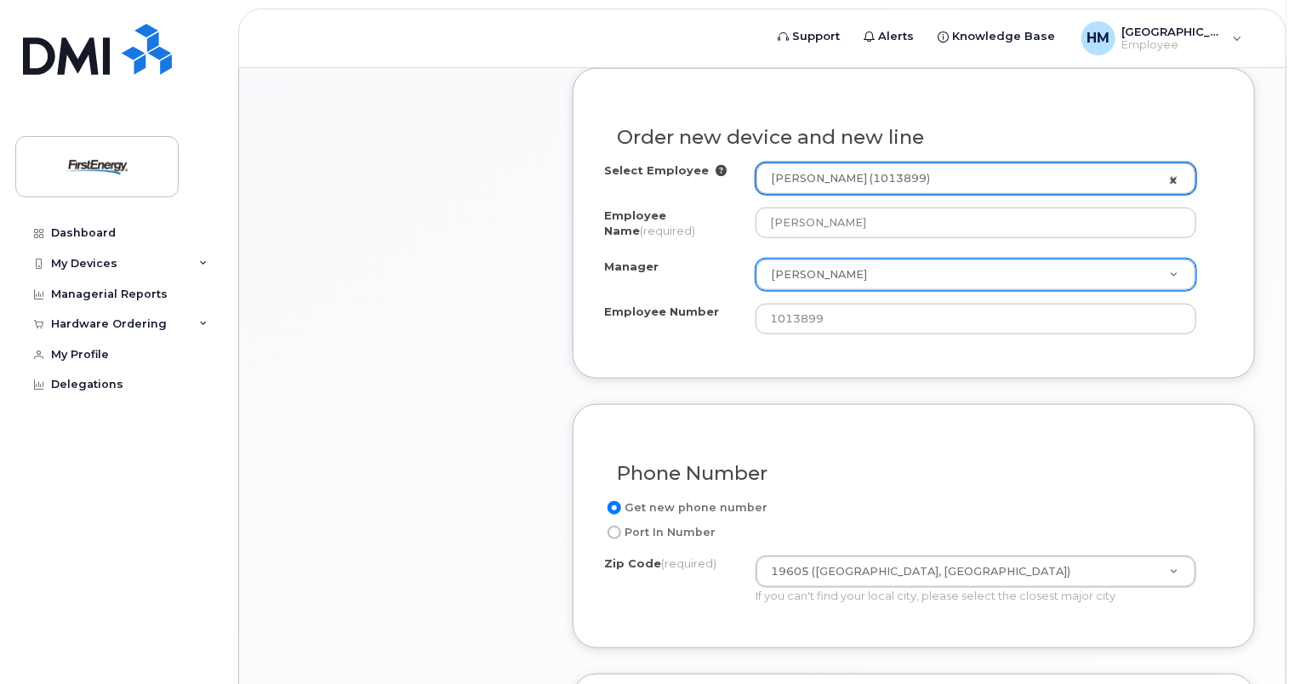
click at [1170, 176] on link "Gabrielle Turner (1013899)" at bounding box center [975, 178] width 439 height 31
select select "1662235"
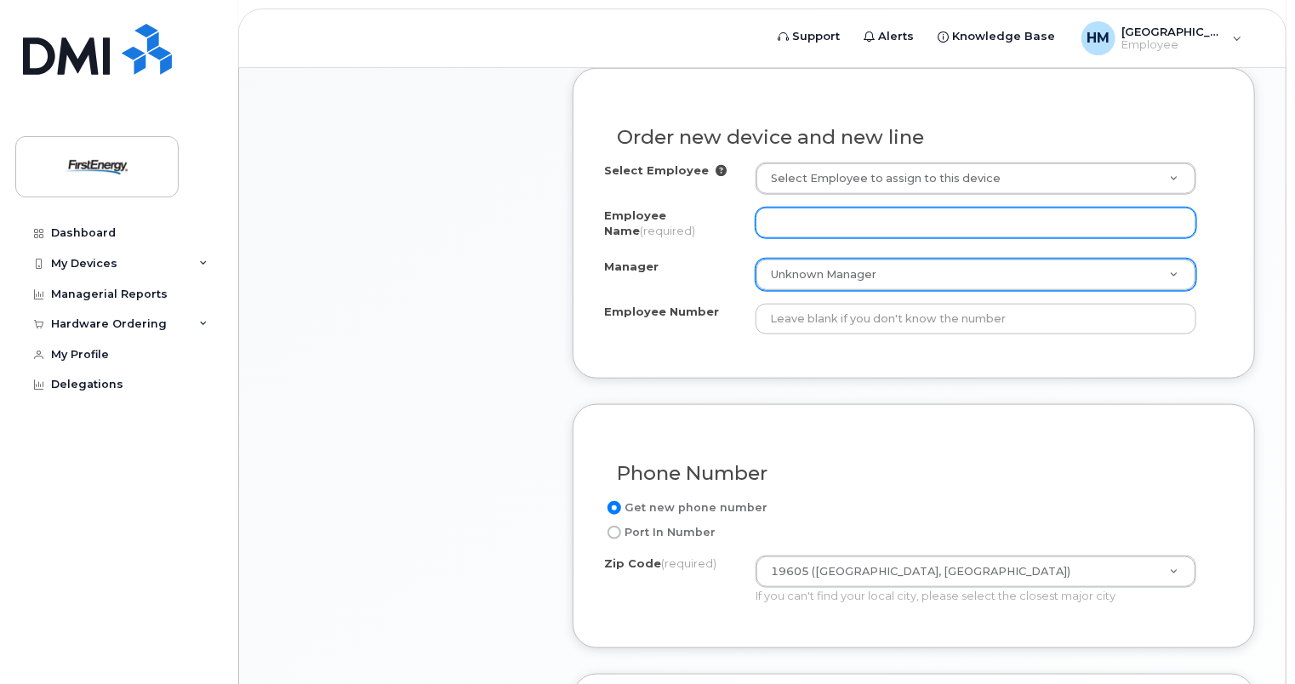
click at [938, 215] on input "Employee Name (required)" at bounding box center [975, 223] width 441 height 31
type input "Nicole Balbuena"
type input "h"
type input "ho"
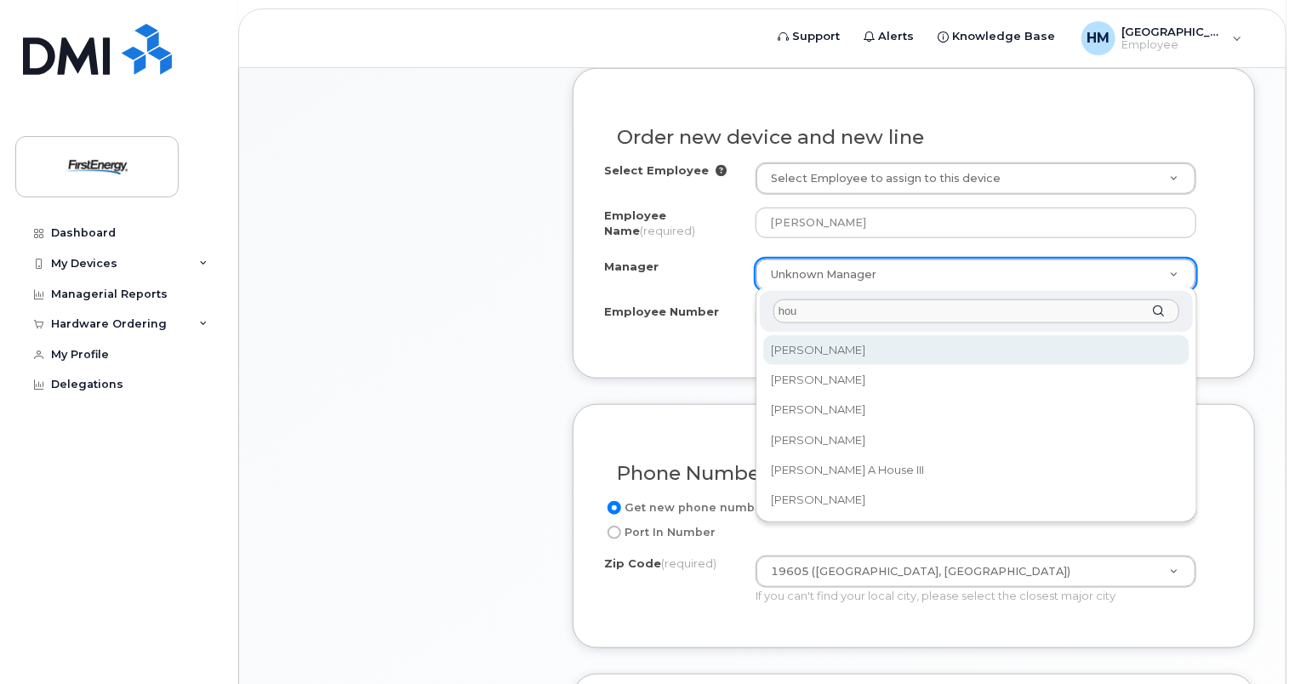
type input "hou"
select select "2076840"
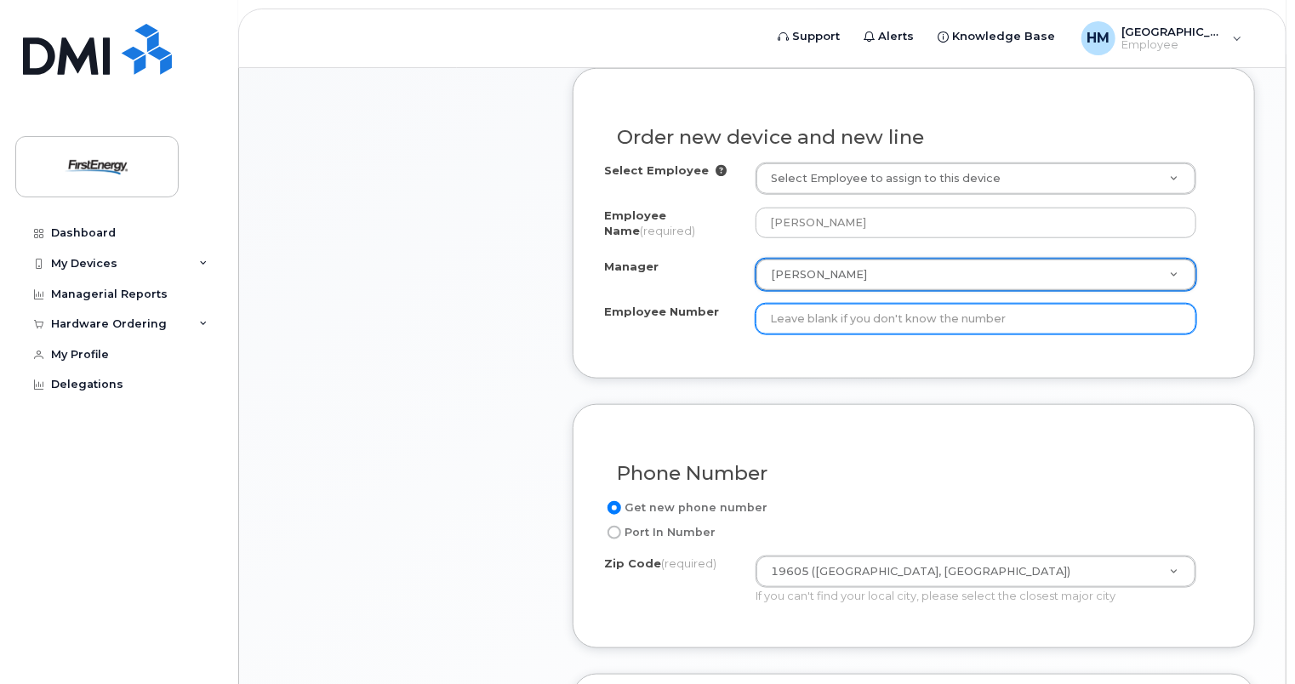
click at [878, 323] on input "Employee Number" at bounding box center [975, 319] width 441 height 31
type input "1023518"
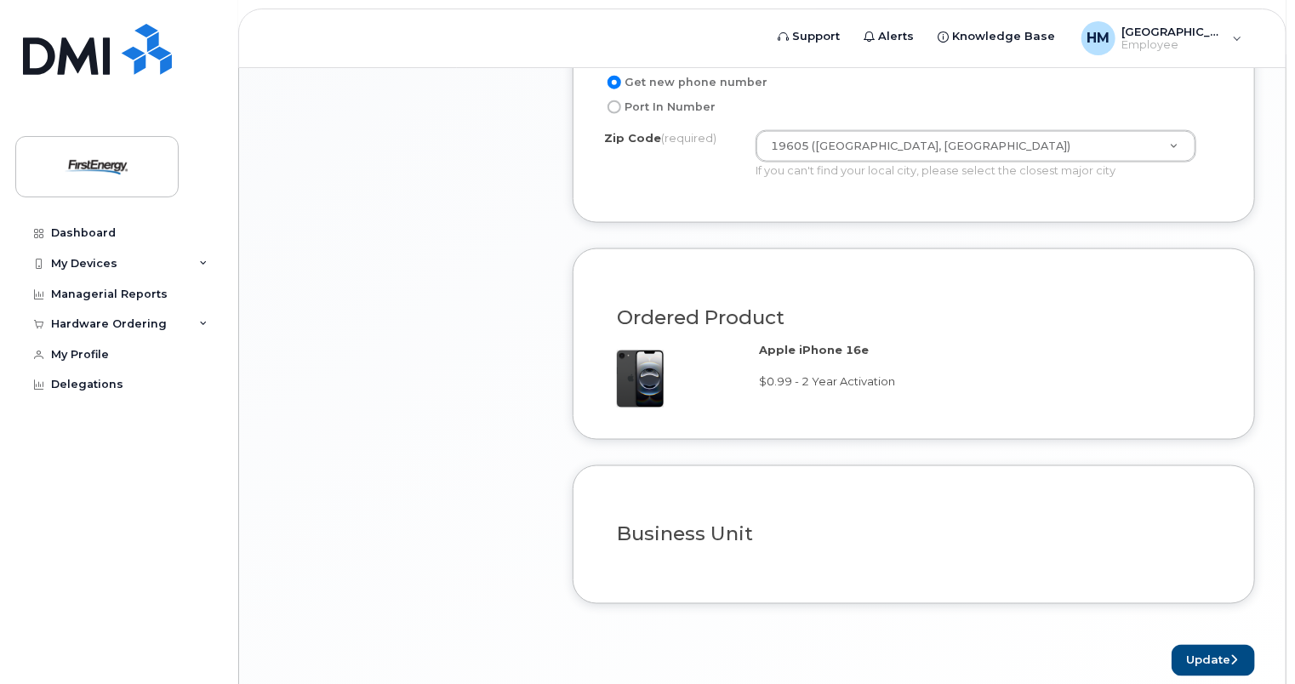
scroll to position [1175, 0]
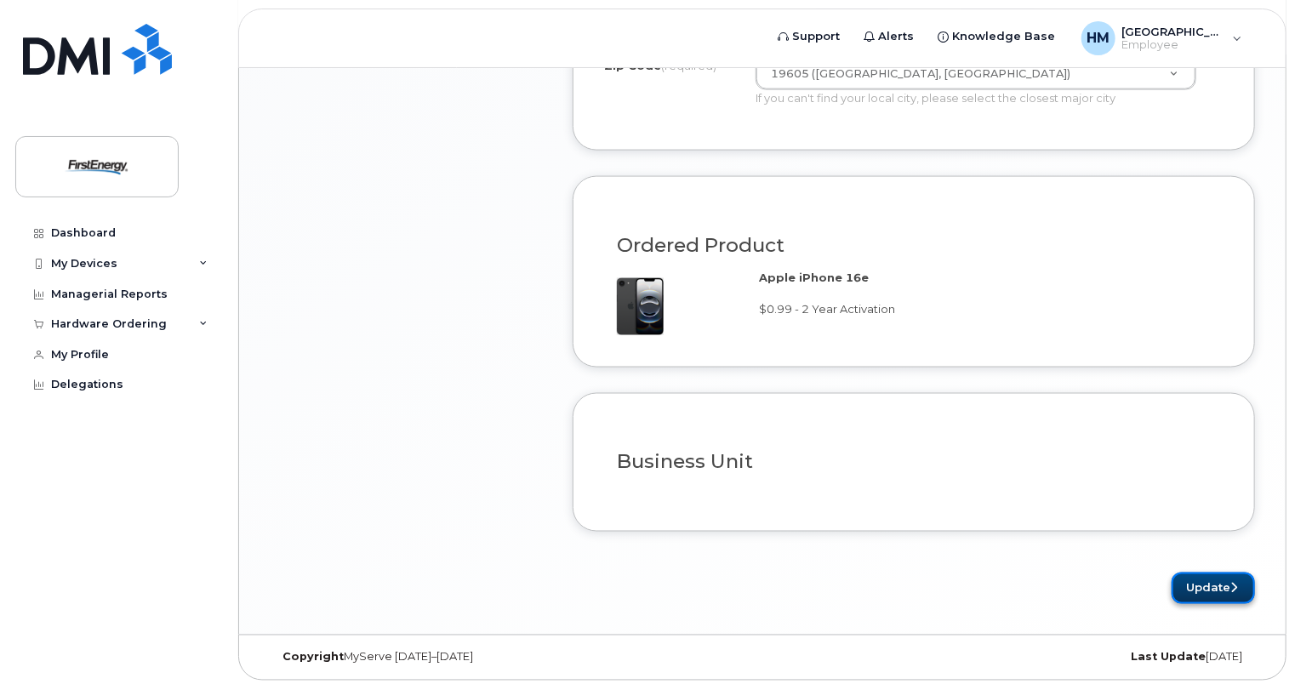
click at [1198, 589] on button "Update" at bounding box center [1212, 587] width 83 height 31
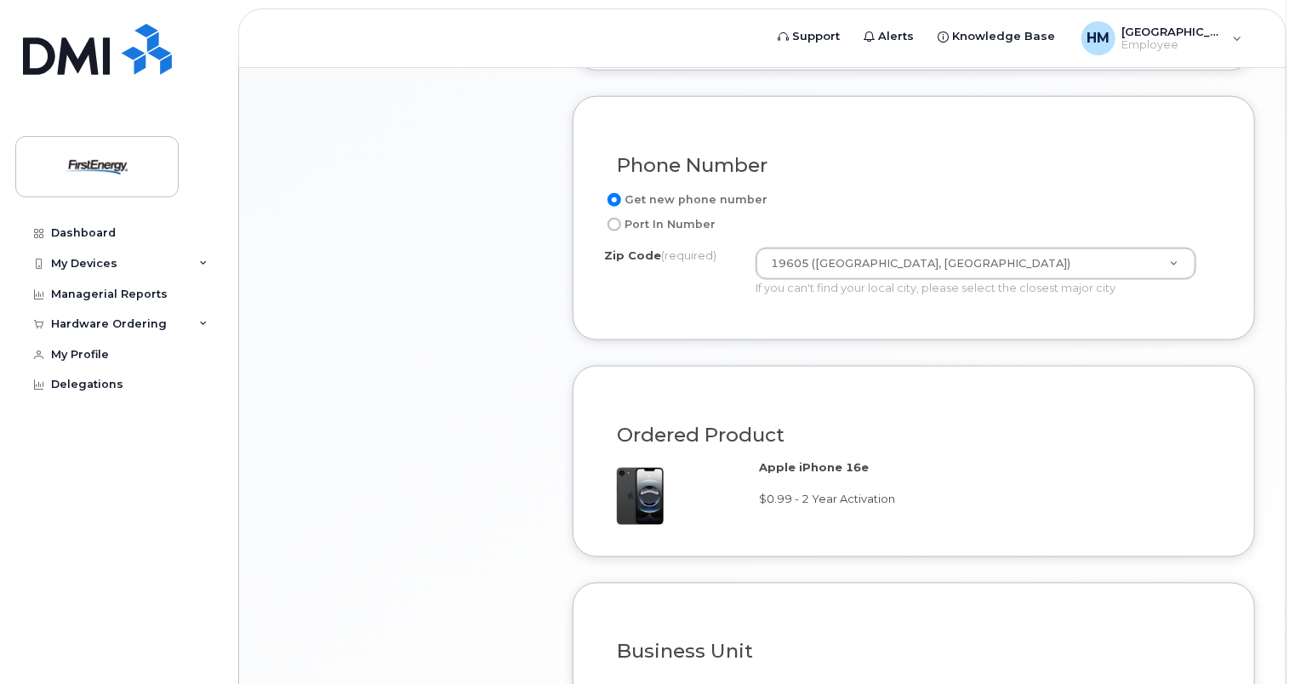
scroll to position [835, 0]
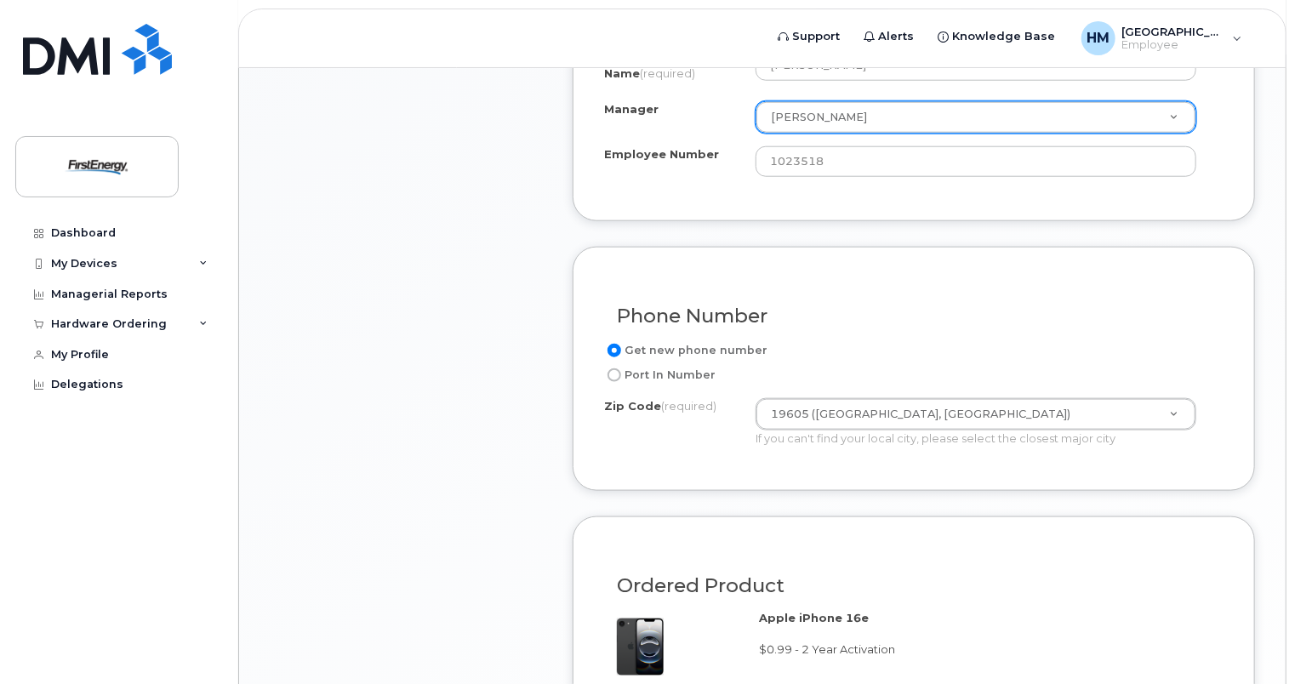
click at [735, 345] on label "Get new phone number" at bounding box center [685, 350] width 163 height 20
click at [621, 345] on input "Get new phone number" at bounding box center [614, 351] width 14 height 14
click at [619, 344] on input "Get new phone number" at bounding box center [614, 351] width 14 height 14
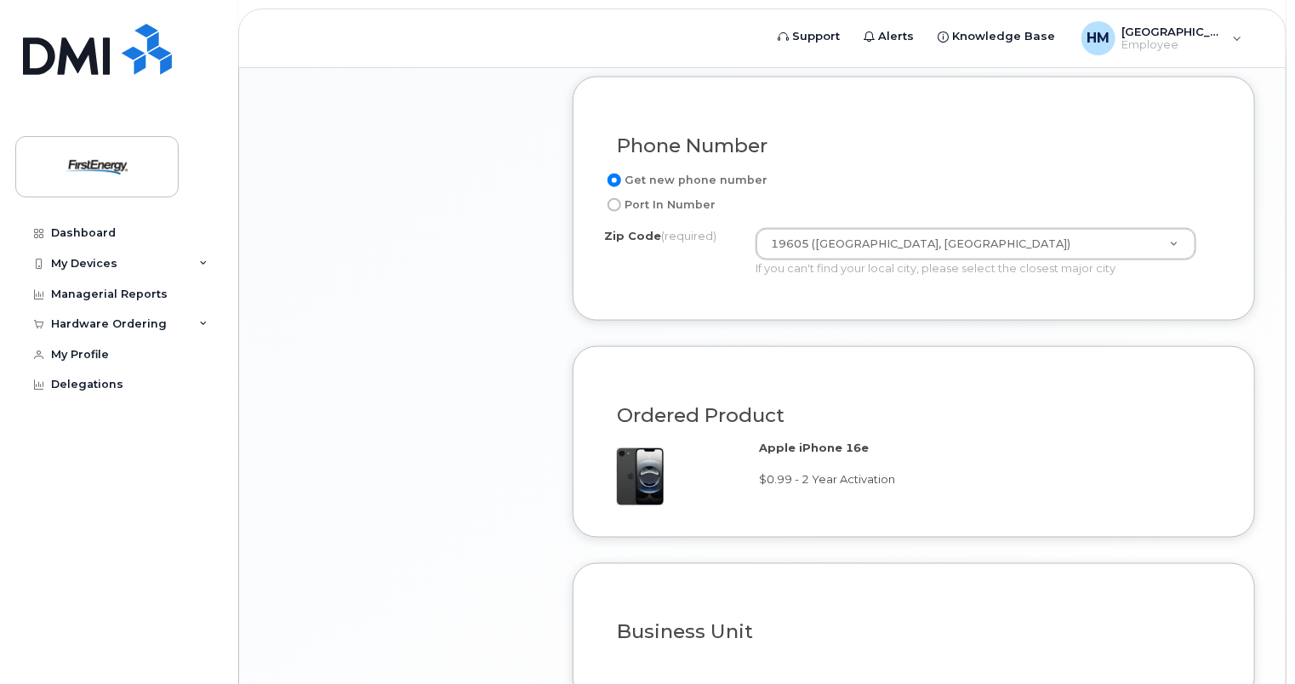
scroll to position [1175, 0]
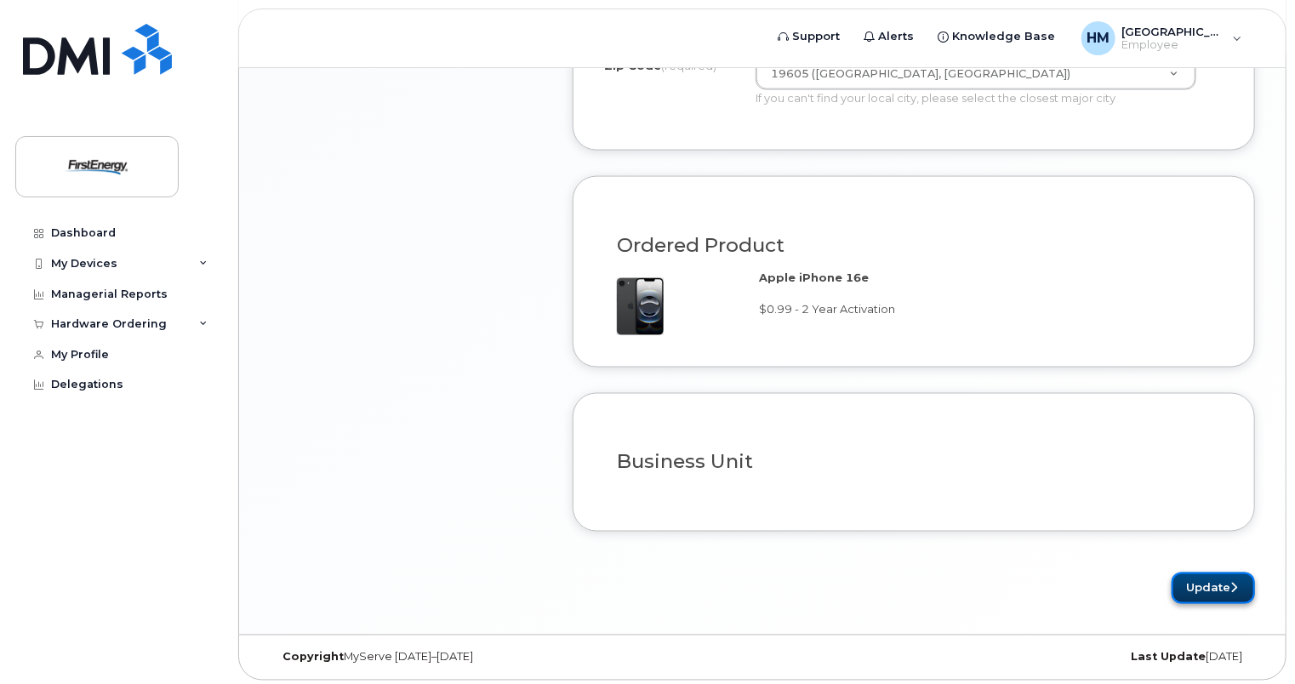
click at [1208, 579] on button "Update" at bounding box center [1212, 587] width 83 height 31
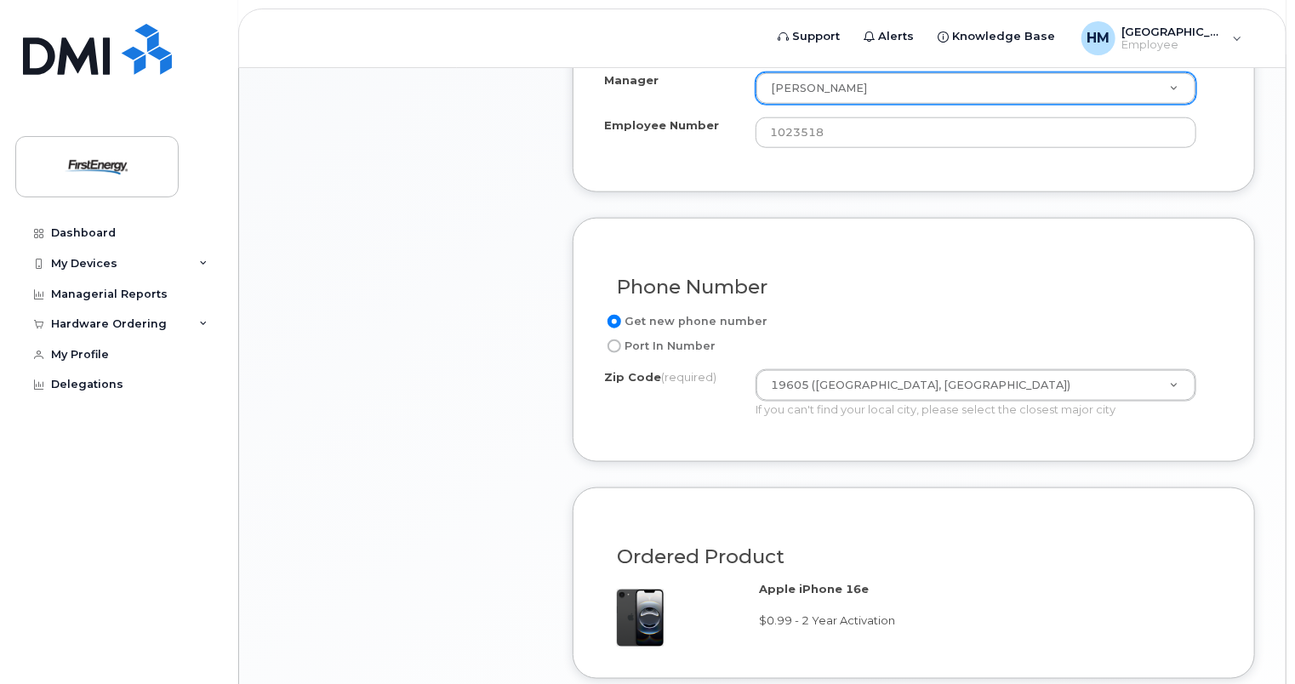
scroll to position [835, 0]
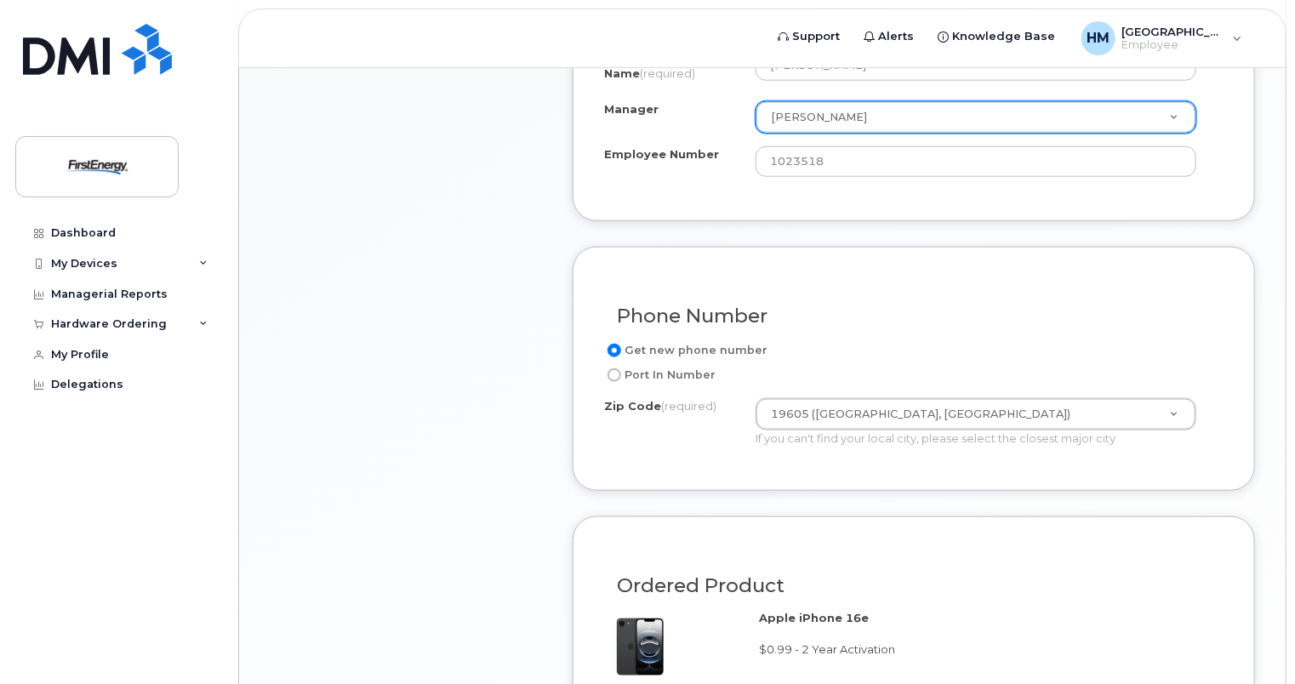
click at [675, 462] on div "Phone Number Get new phone number Port In Number Zip Code (required) 19605 (Rea…" at bounding box center [913, 369] width 682 height 244
click at [816, 381] on div "Port In Number" at bounding box center [907, 375] width 606 height 20
click at [692, 365] on label "Port In Number" at bounding box center [659, 375] width 111 height 20
click at [621, 368] on input "Port In Number" at bounding box center [614, 375] width 14 height 14
radio input "true"
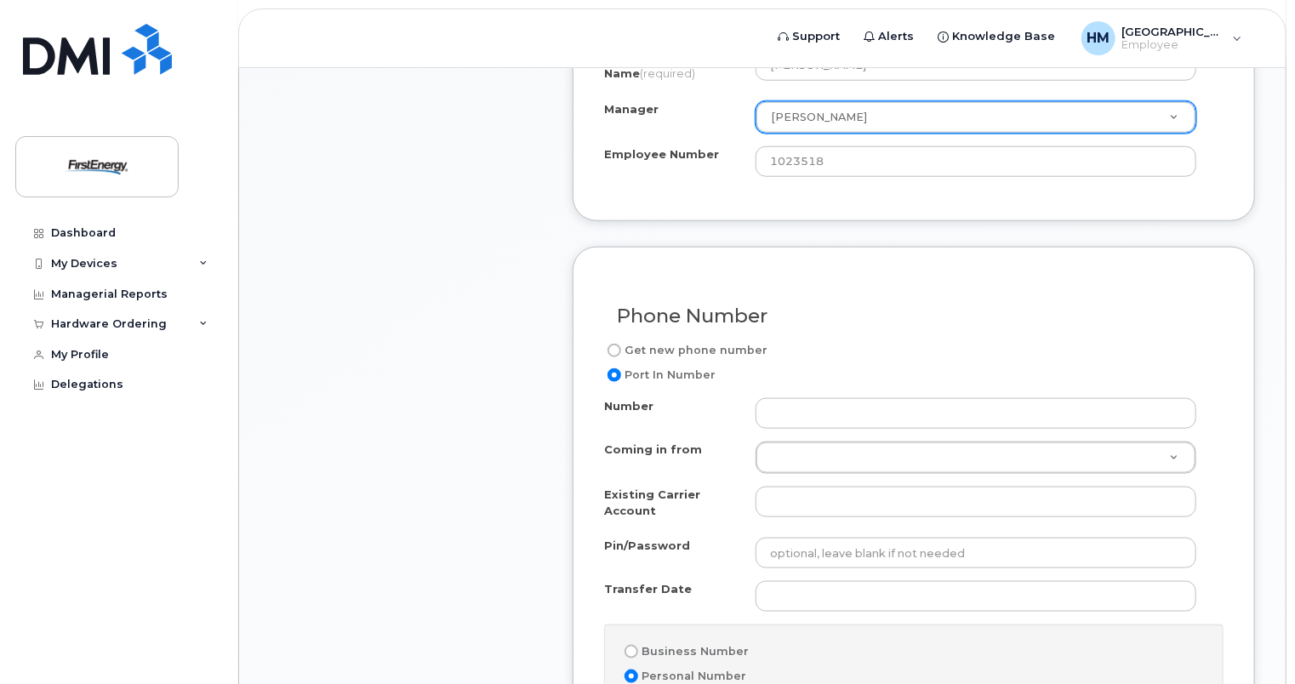
click at [681, 344] on label "Get new phone number" at bounding box center [685, 350] width 163 height 20
click at [621, 344] on input "Get new phone number" at bounding box center [614, 351] width 14 height 14
radio input "true"
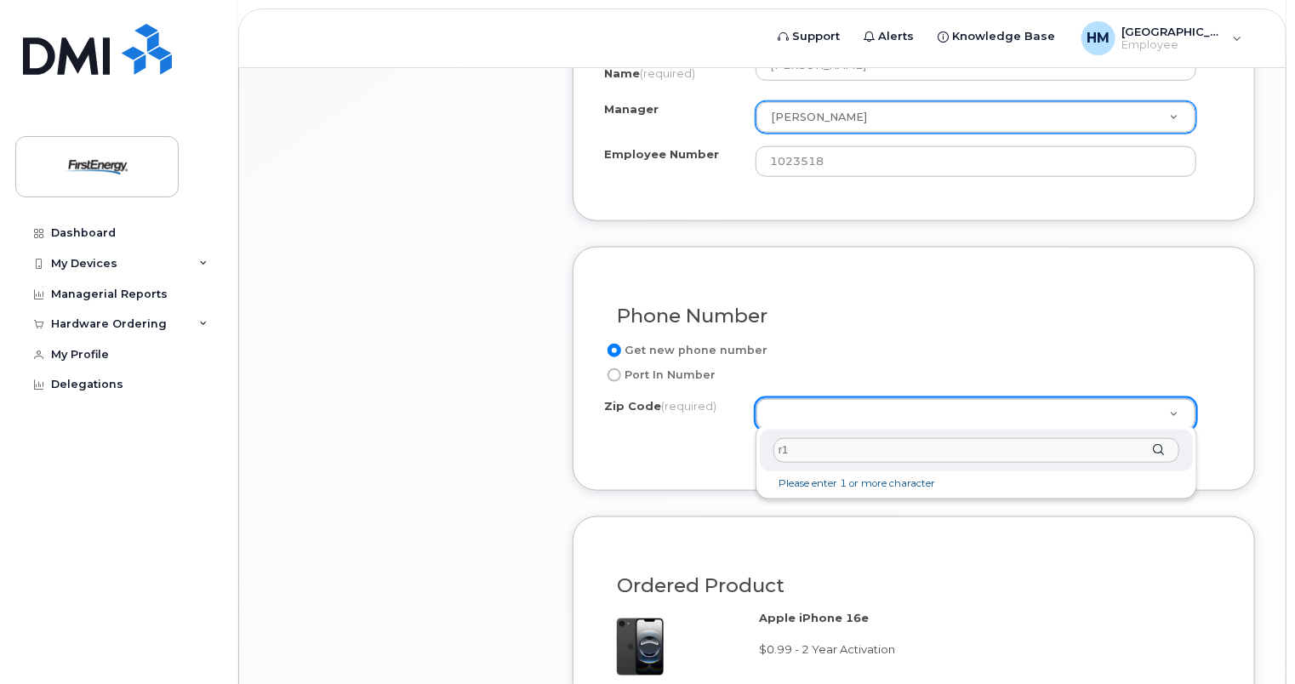
type input "r"
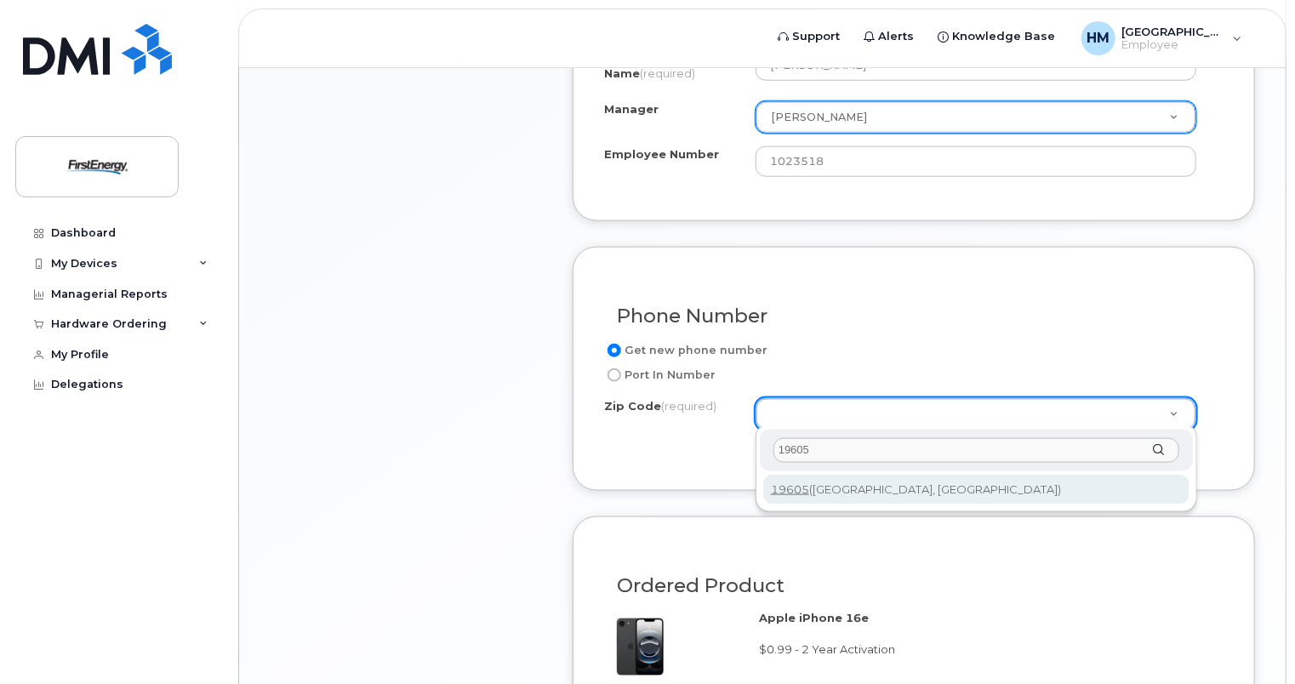
type input "19605"
type input "19605 (Reading, PA)"
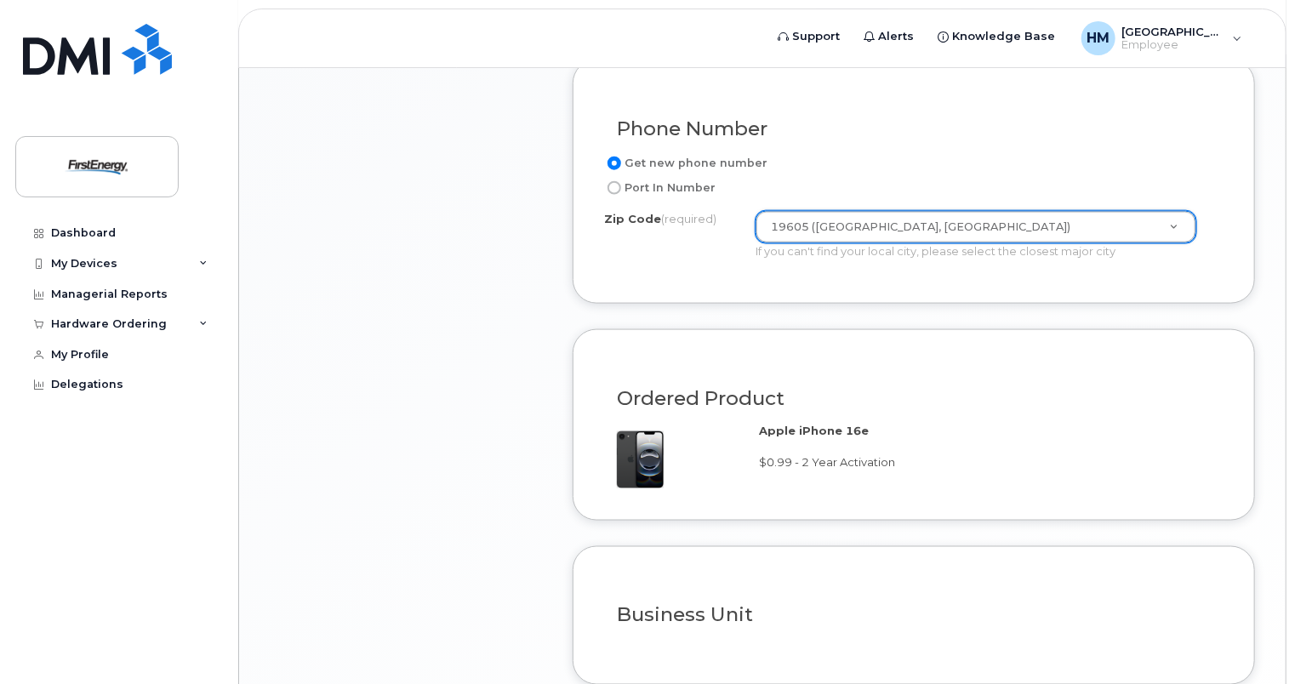
scroll to position [1175, 0]
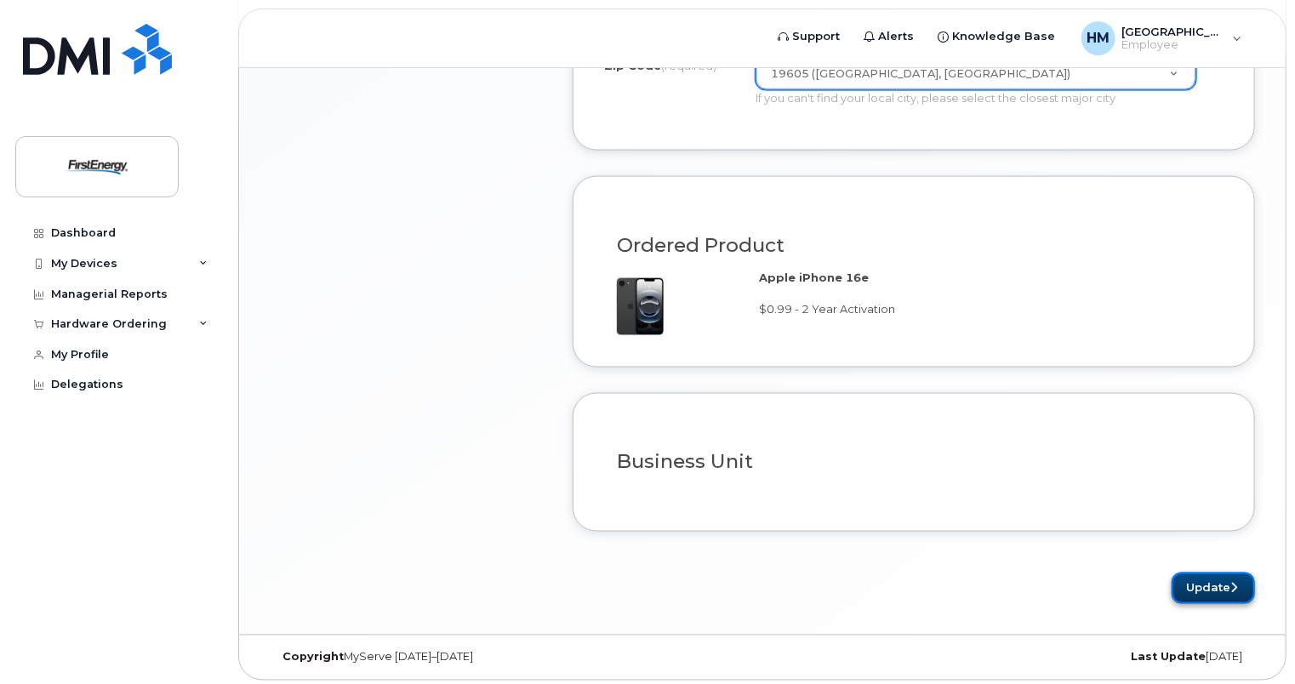
click at [1201, 594] on button "Update" at bounding box center [1212, 587] width 83 height 31
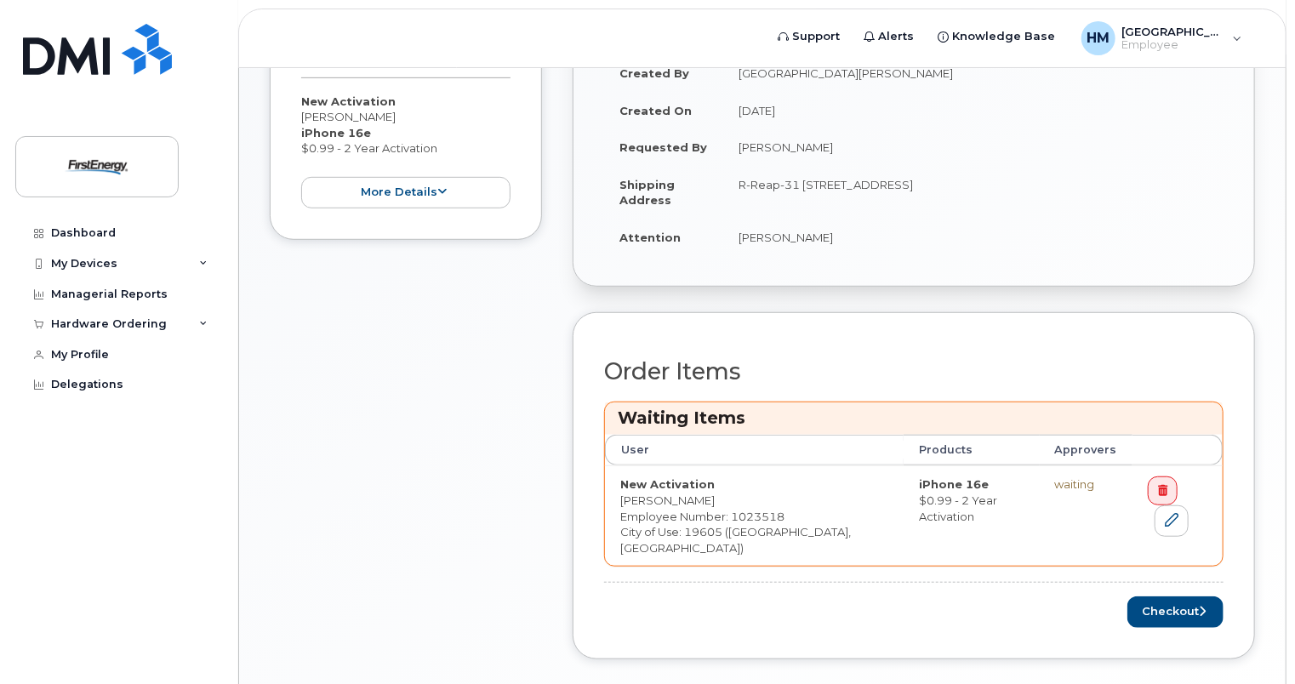
scroll to position [491, 0]
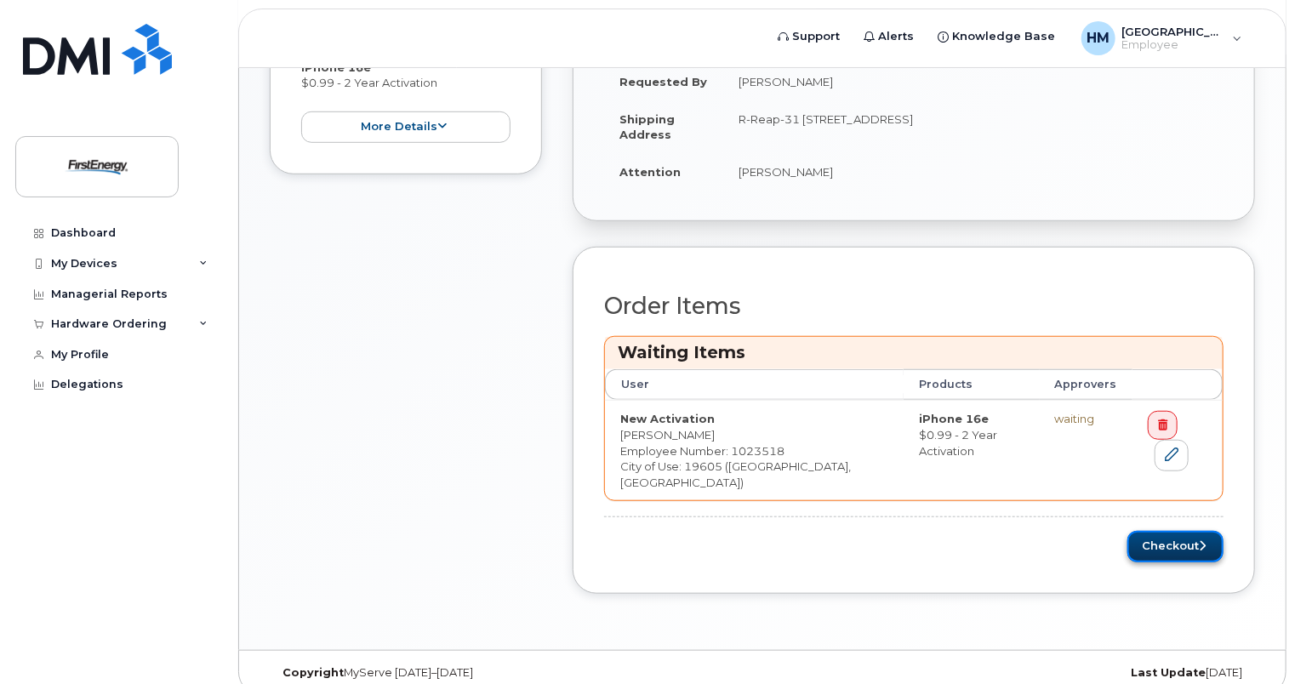
click at [1175, 531] on button "Checkout" at bounding box center [1175, 546] width 96 height 31
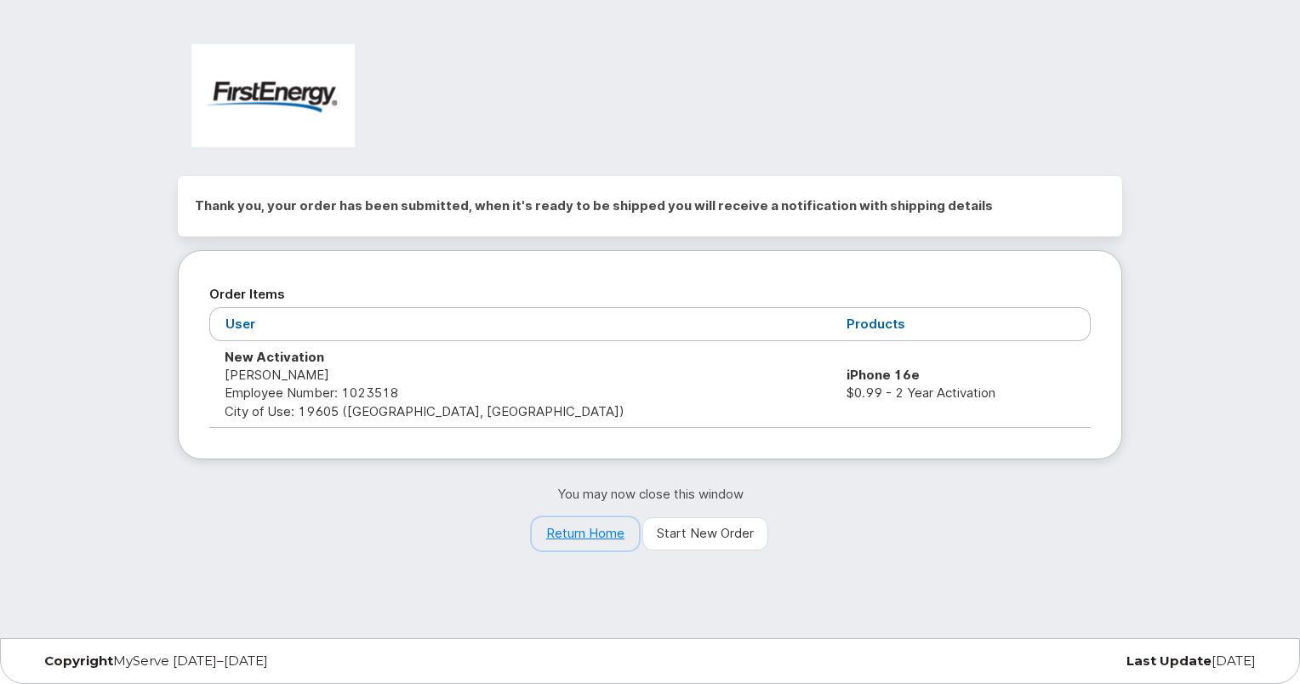
click at [606, 524] on link "Return Home" at bounding box center [585, 534] width 107 height 34
